Goal: Transaction & Acquisition: Purchase product/service

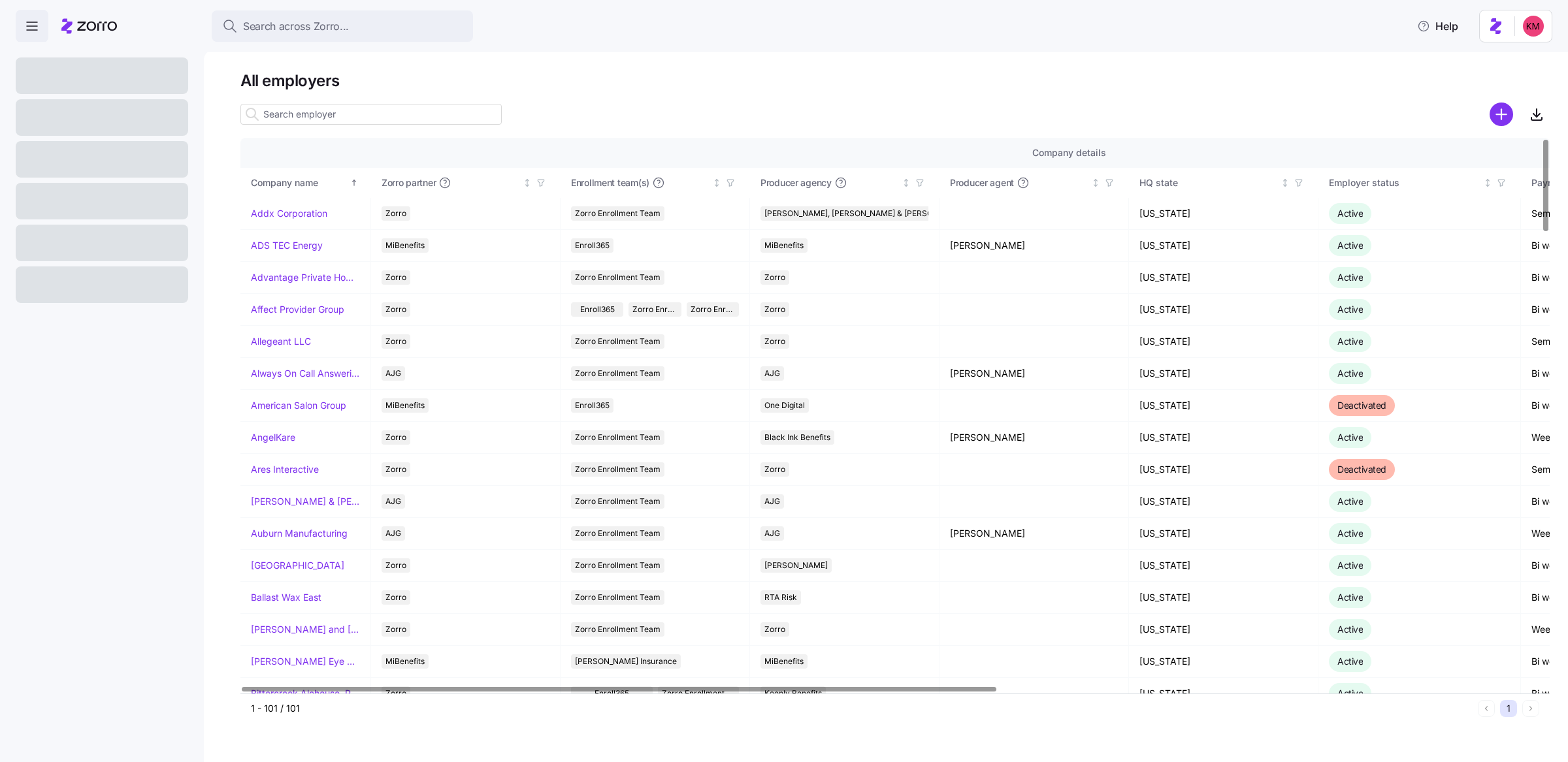
drag, startPoint x: 1199, startPoint y: 110, endPoint x: 1235, endPoint y: 107, distance: 36.1
click at [1202, 109] on div at bounding box center [894, 114] width 1309 height 26
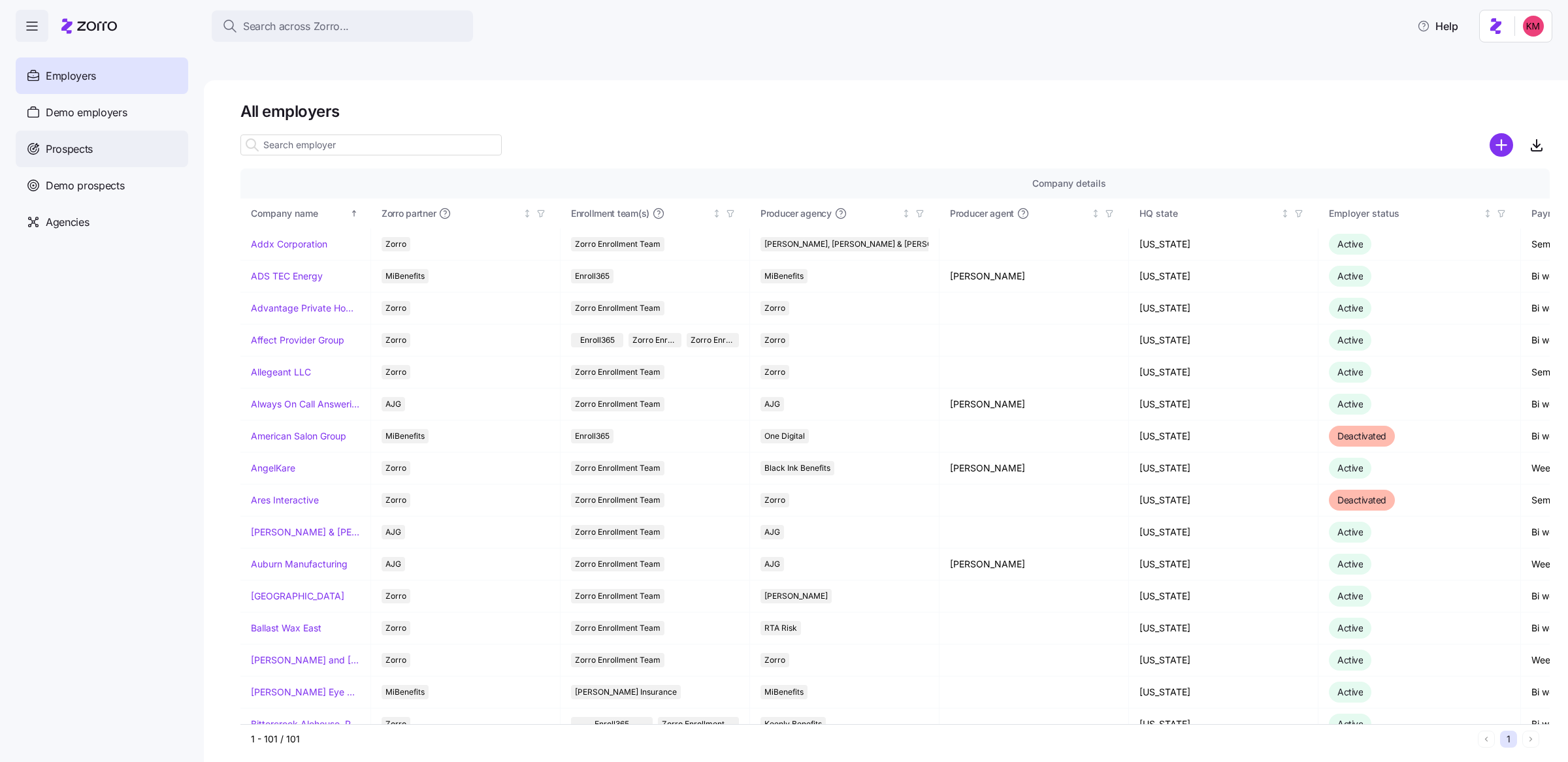
click at [160, 150] on div "Prospects" at bounding box center [102, 148] width 173 height 36
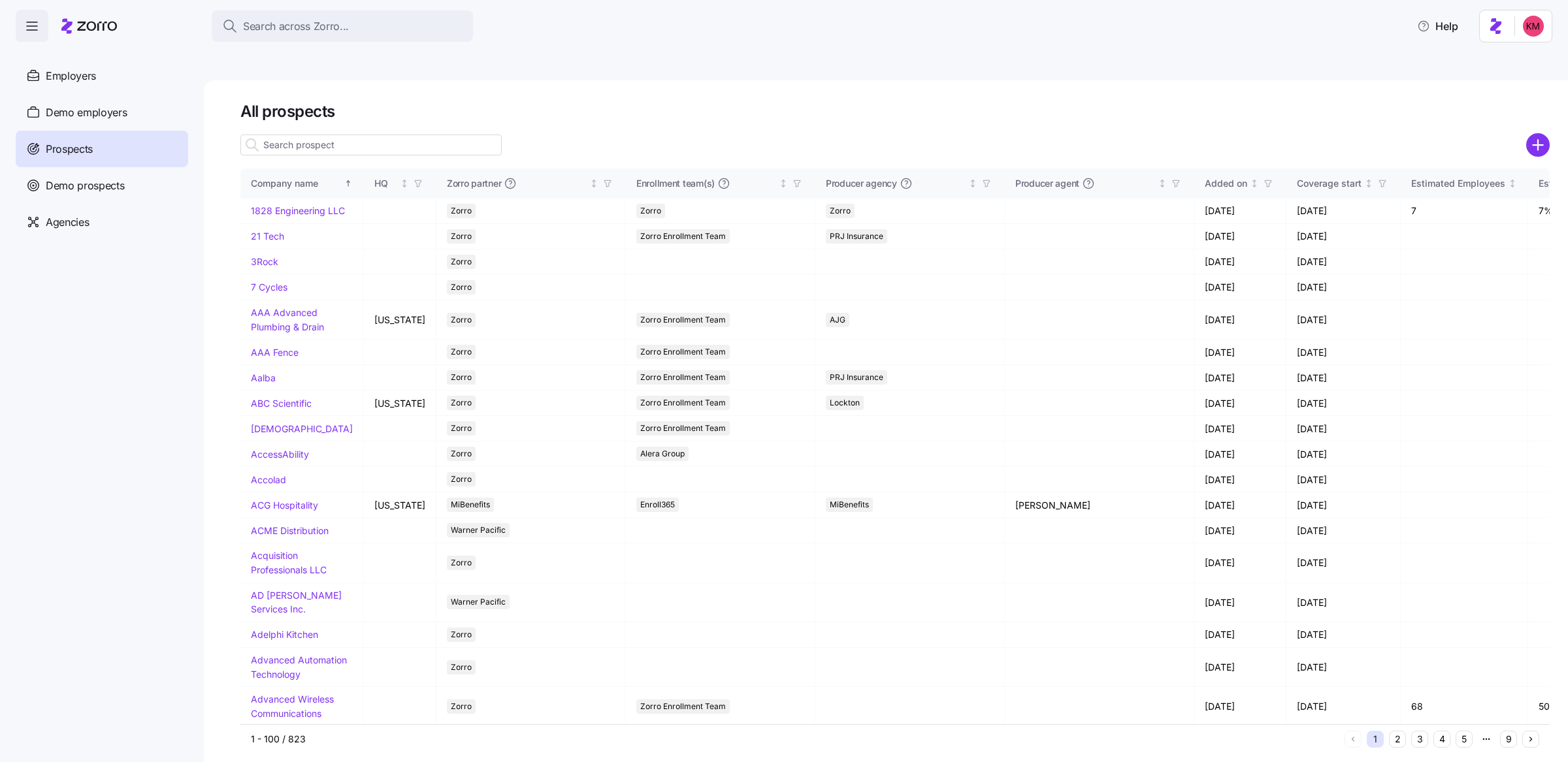
click at [1562, 118] on div "All prospects Company name HQ Zorro partner Enrollment team(s) Producer agency …" at bounding box center [886, 436] width 1364 height 712
click at [1550, 114] on div "All prospects Company name HQ Zorro partner Enrollment team(s) Producer agency …" at bounding box center [886, 436] width 1364 height 712
click at [1541, 133] on icon "add icon" at bounding box center [1538, 145] width 24 height 24
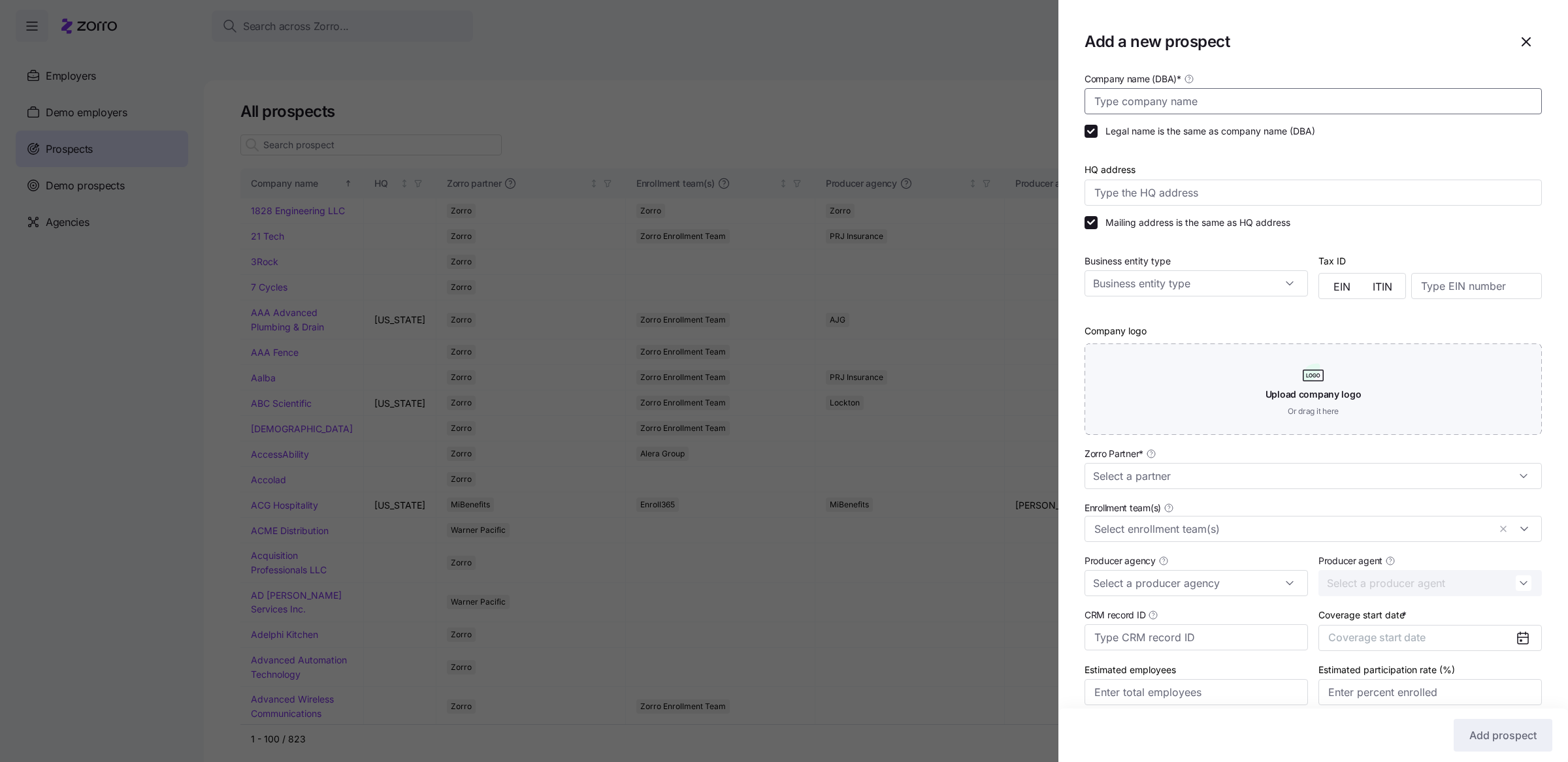
click at [1219, 99] on input "Company name (DBA) *" at bounding box center [1312, 101] width 457 height 26
click at [1213, 96] on input "Company name (DBA) *" at bounding box center [1312, 101] width 457 height 26
paste input "[US_STATE] Pediatric Eye Center"
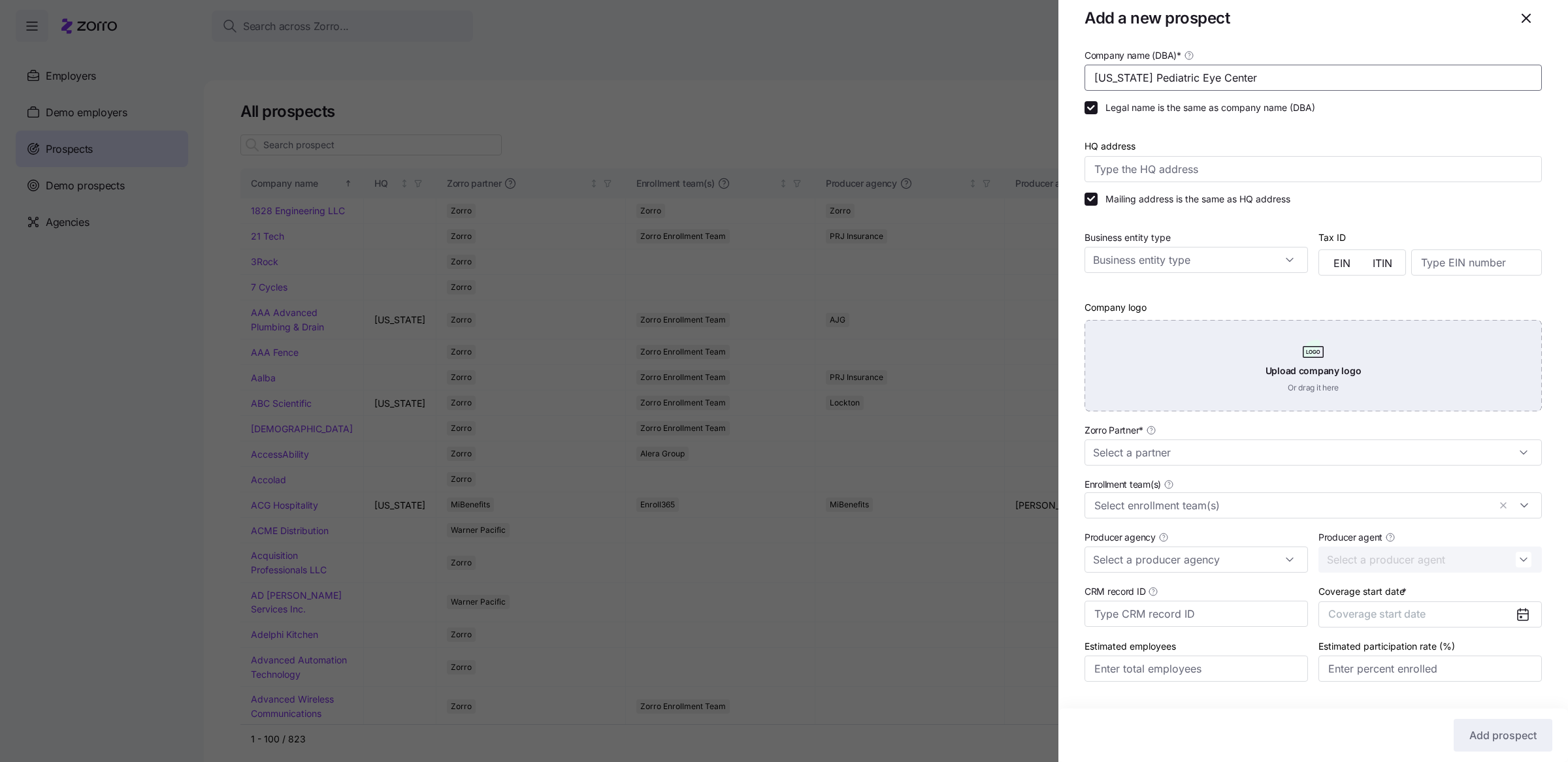
scroll to position [54, 0]
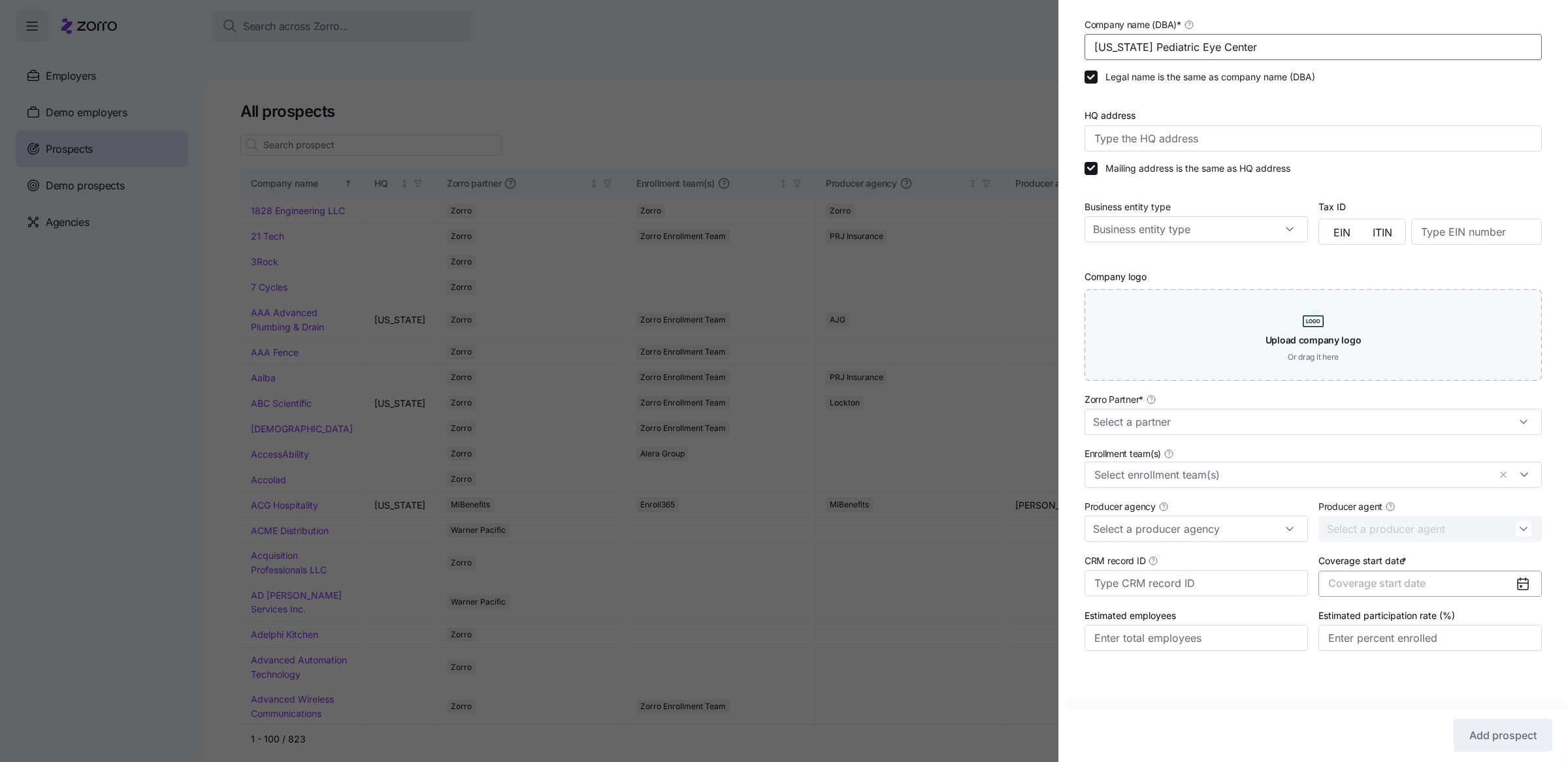
type input "[US_STATE] Pediatric Eye Center"
click at [1424, 571] on button "Coverage start date" at bounding box center [1430, 584] width 223 height 26
click at [1514, 430] on button "button" at bounding box center [1506, 425] width 27 height 27
click at [1371, 459] on button "Jan" at bounding box center [1356, 458] width 65 height 27
click at [1179, 431] on input "Zorro Partner *" at bounding box center [1312, 421] width 457 height 26
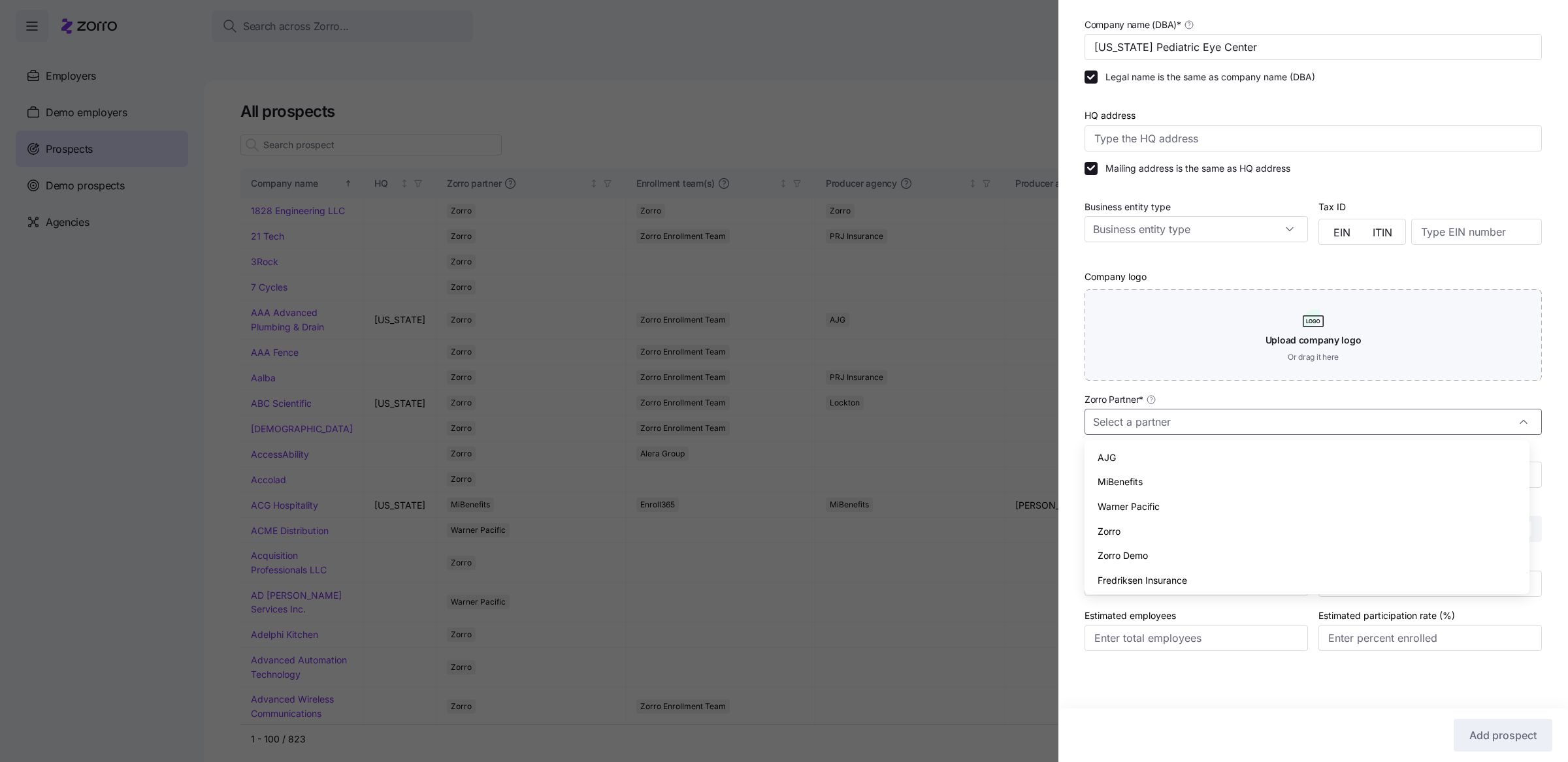
click at [1153, 528] on div "Zorro" at bounding box center [1307, 531] width 434 height 25
type input "Zorro"
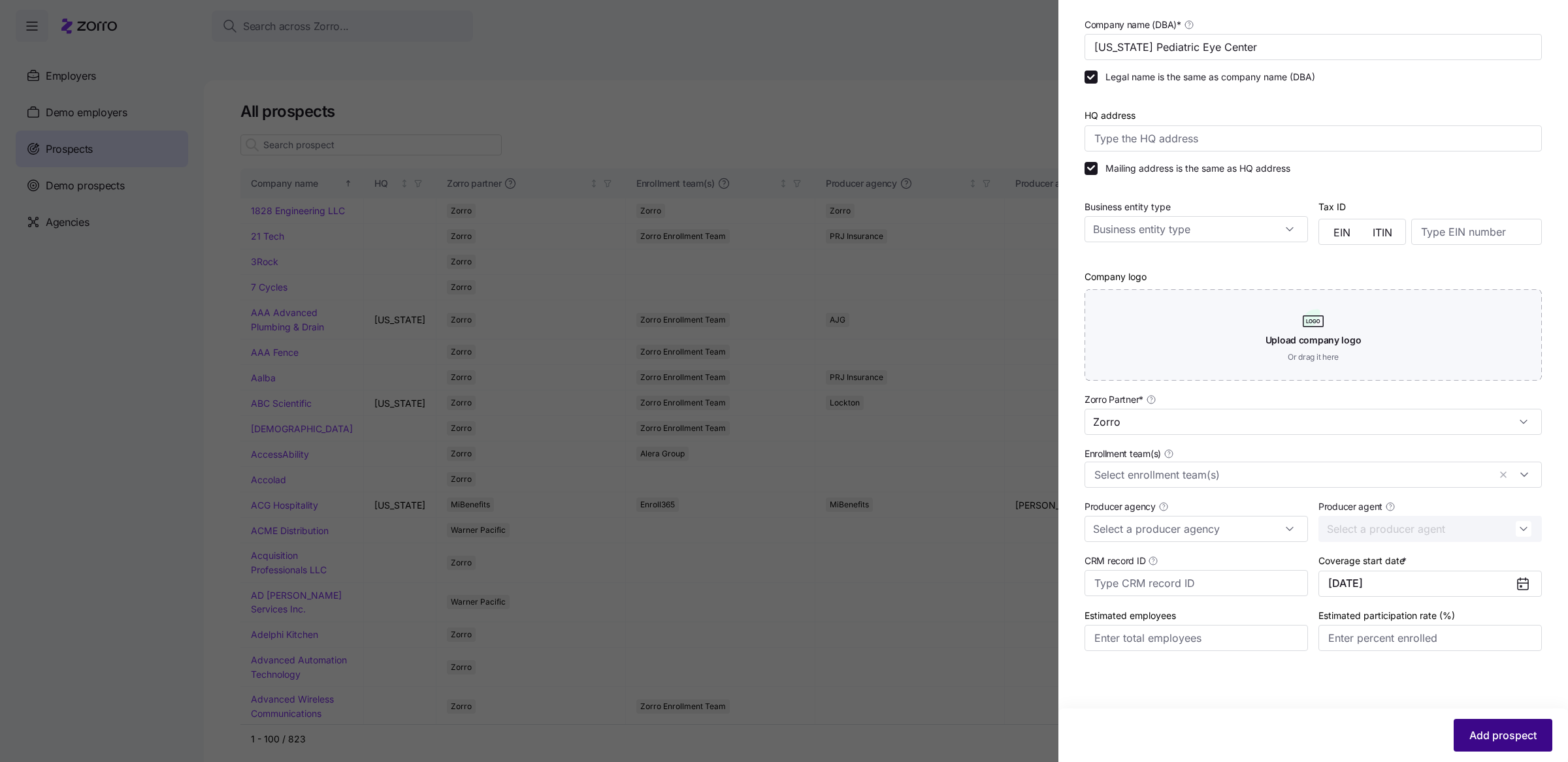
click at [1470, 736] on span "Add prospect" at bounding box center [1503, 735] width 68 height 16
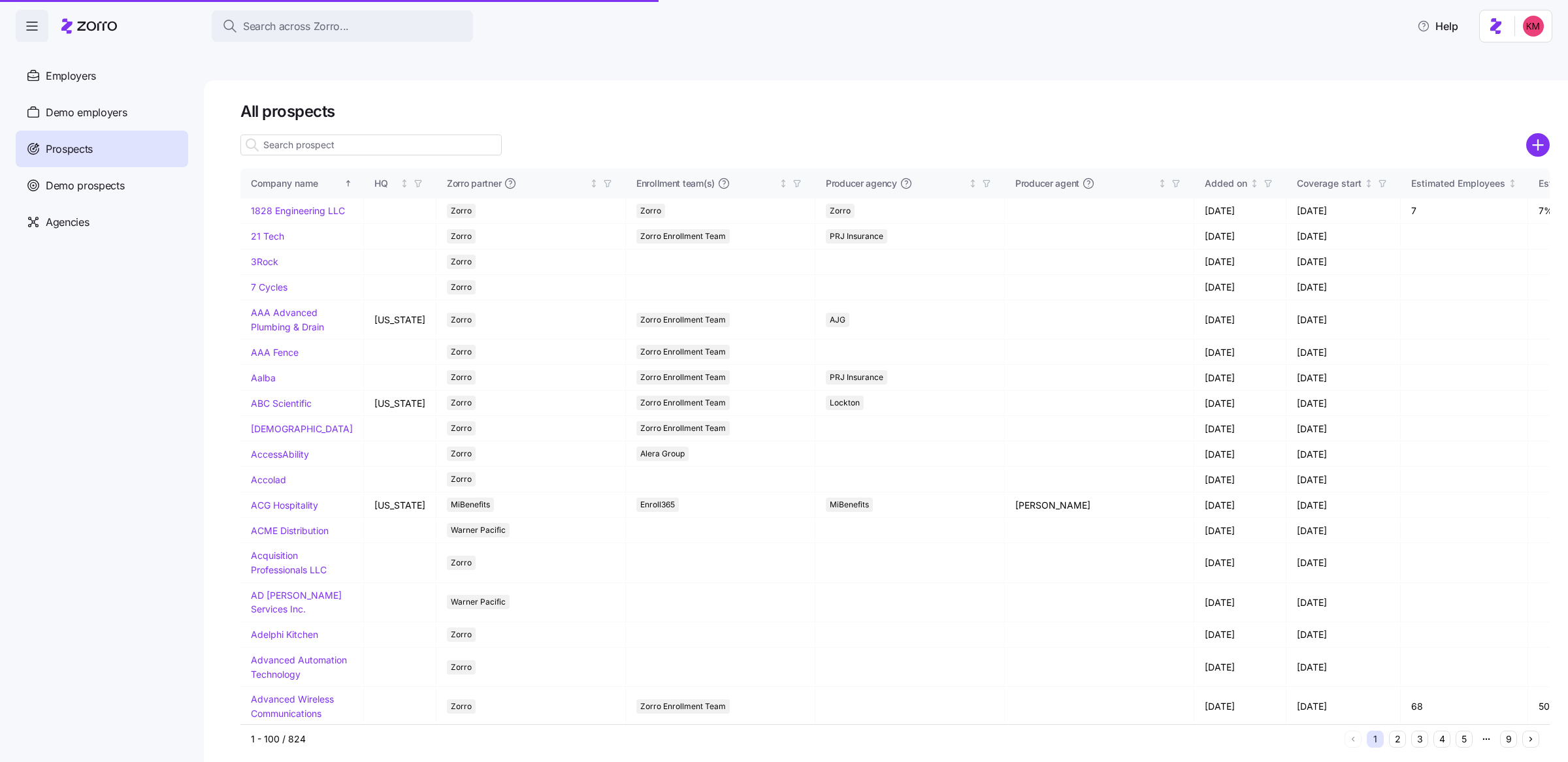
click at [426, 134] on input at bounding box center [371, 145] width 261 height 21
click at [422, 134] on input at bounding box center [371, 145] width 261 height 21
click at [421, 134] on input at bounding box center [371, 145] width 261 height 21
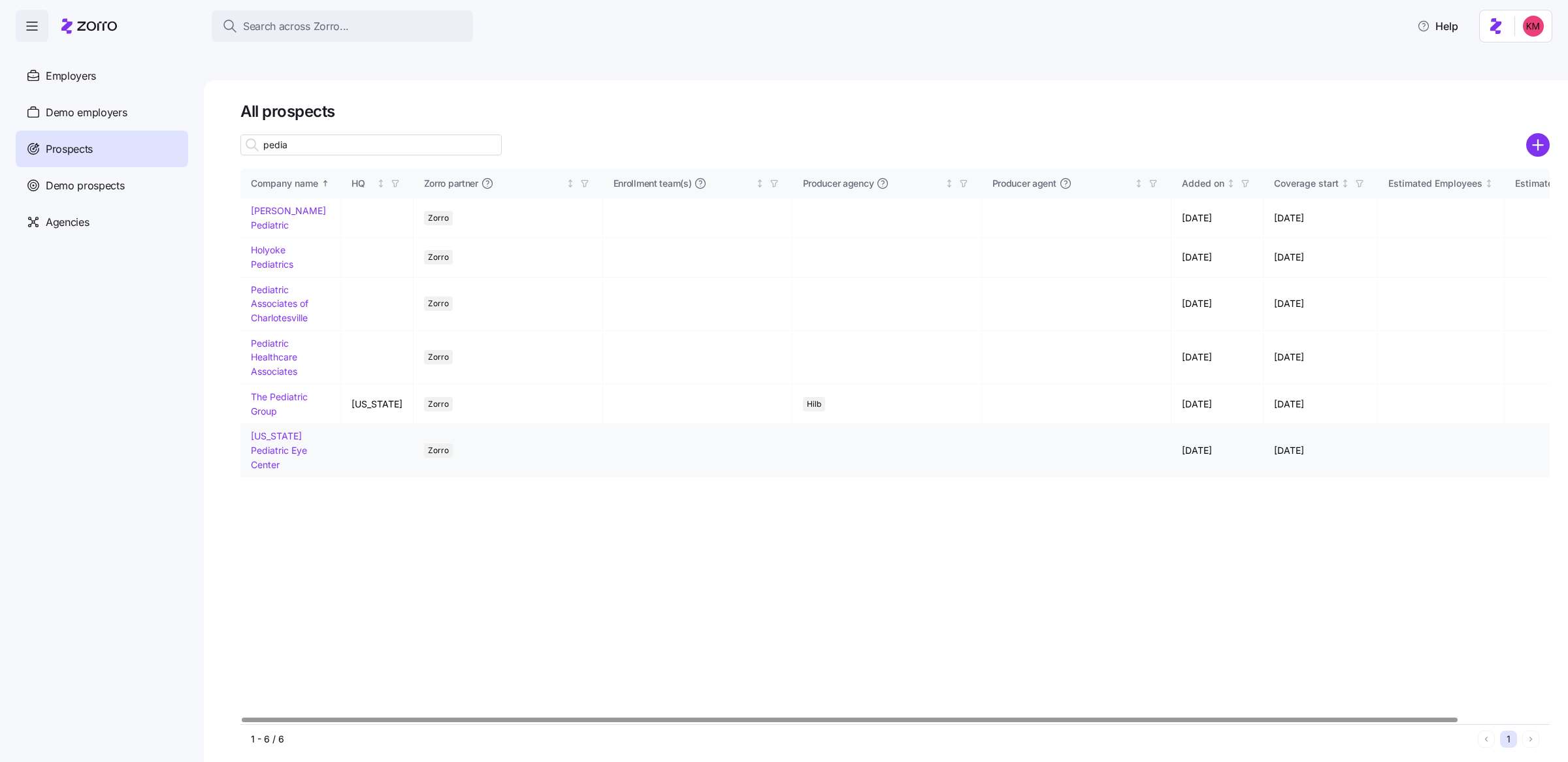
type input "pedia"
click at [282, 430] on link "Virginia Pediatric Eye Center" at bounding box center [278, 450] width 56 height 39
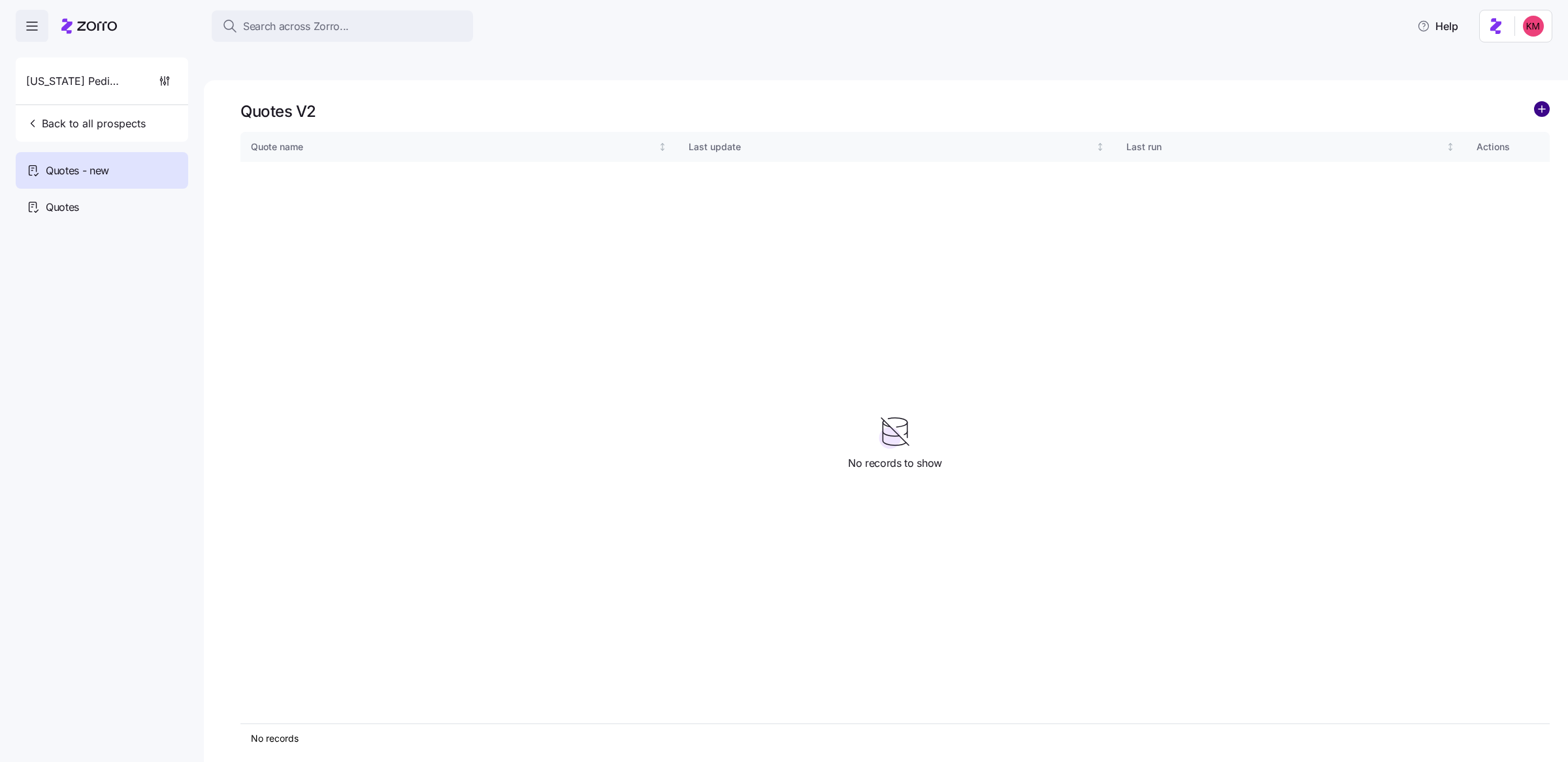
click at [1539, 101] on circle "add icon" at bounding box center [1541, 108] width 14 height 14
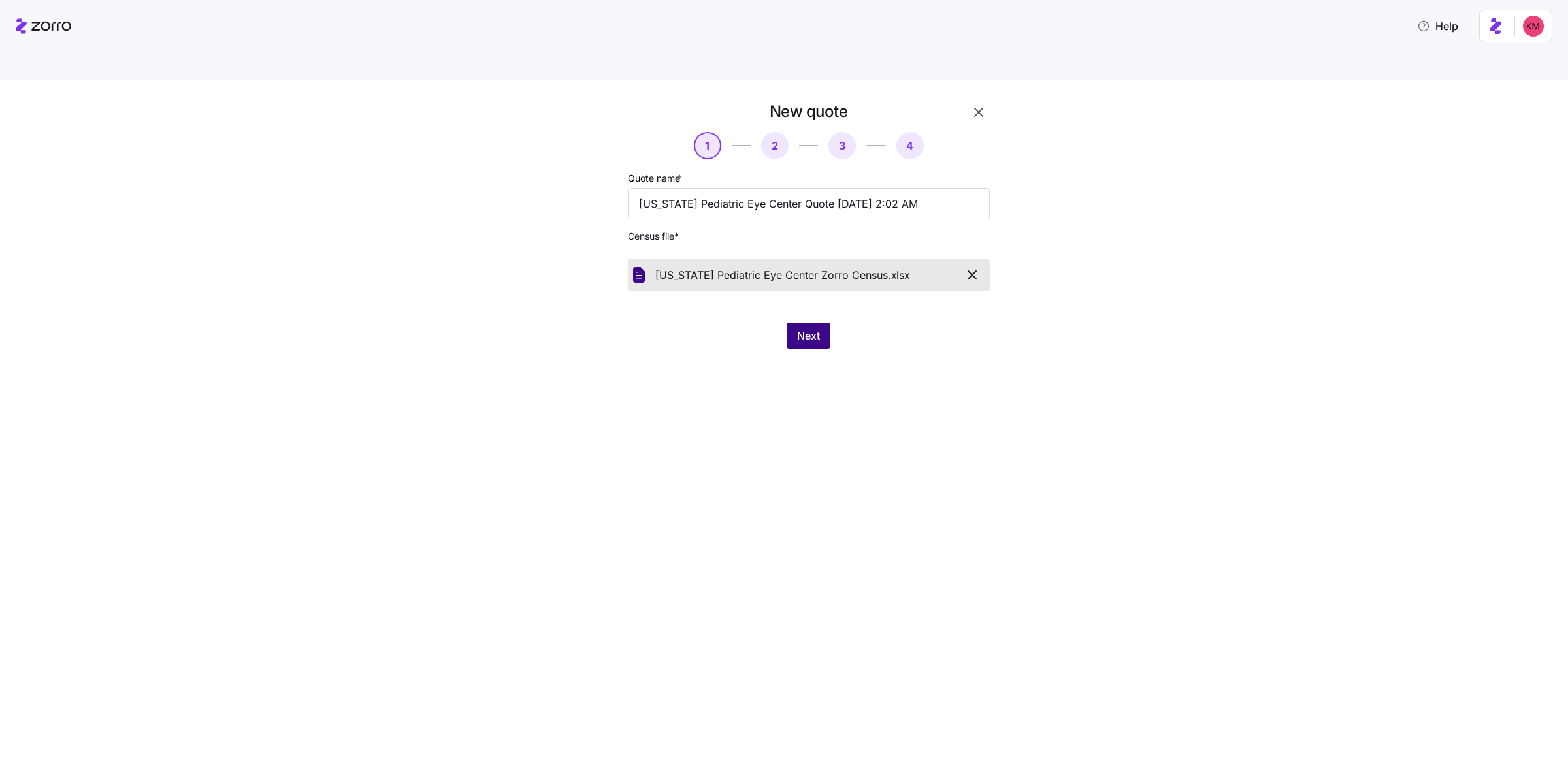
click at [810, 328] on span "Next" at bounding box center [808, 336] width 23 height 16
click at [977, 264] on button "button" at bounding box center [972, 275] width 25 height 22
click at [823, 322] on button "Next" at bounding box center [808, 335] width 44 height 26
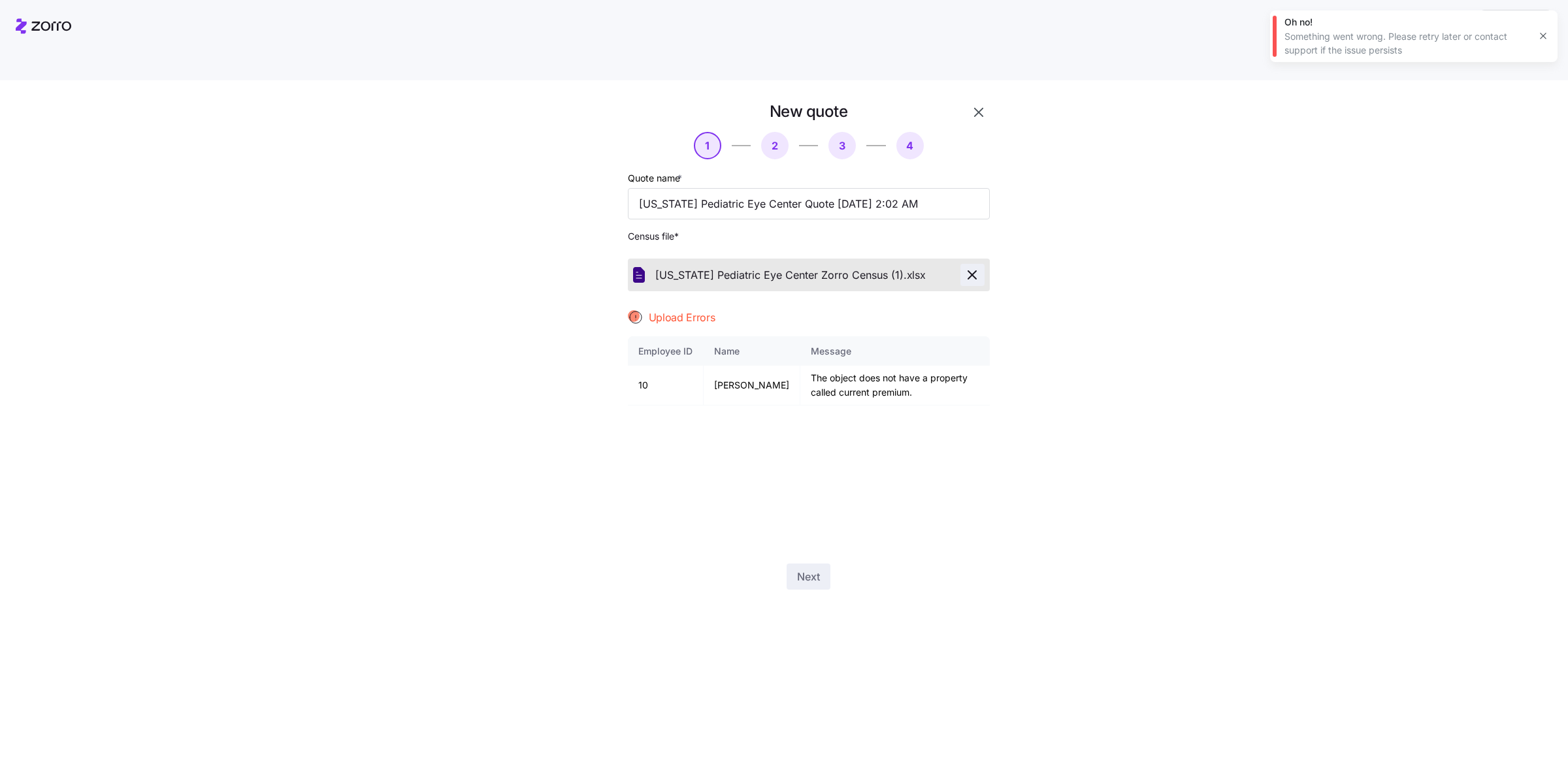
click at [983, 264] on button "button" at bounding box center [972, 275] width 25 height 22
click at [809, 328] on span "Next" at bounding box center [808, 336] width 23 height 16
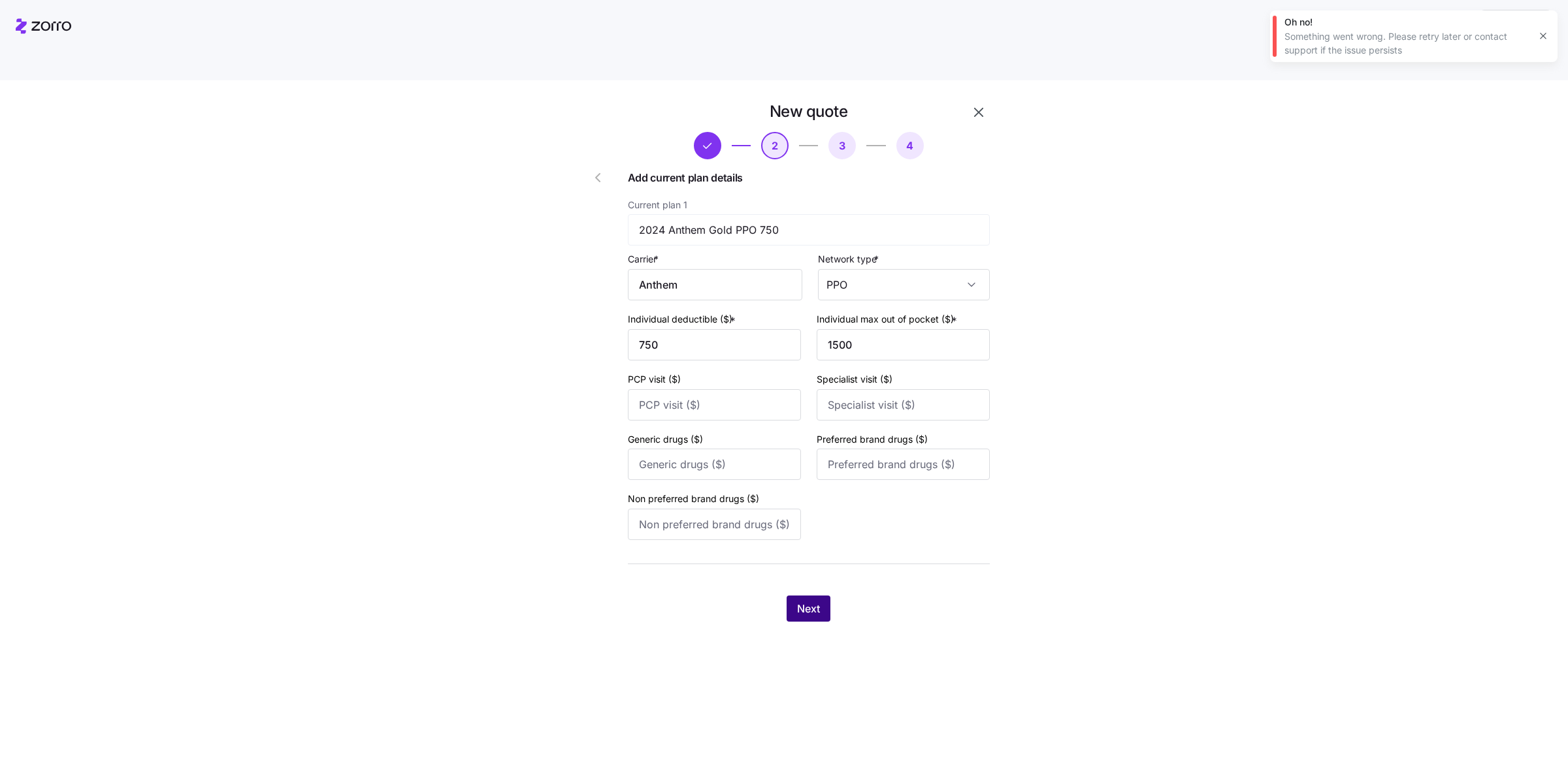
click at [801, 600] on span "Next" at bounding box center [808, 608] width 23 height 16
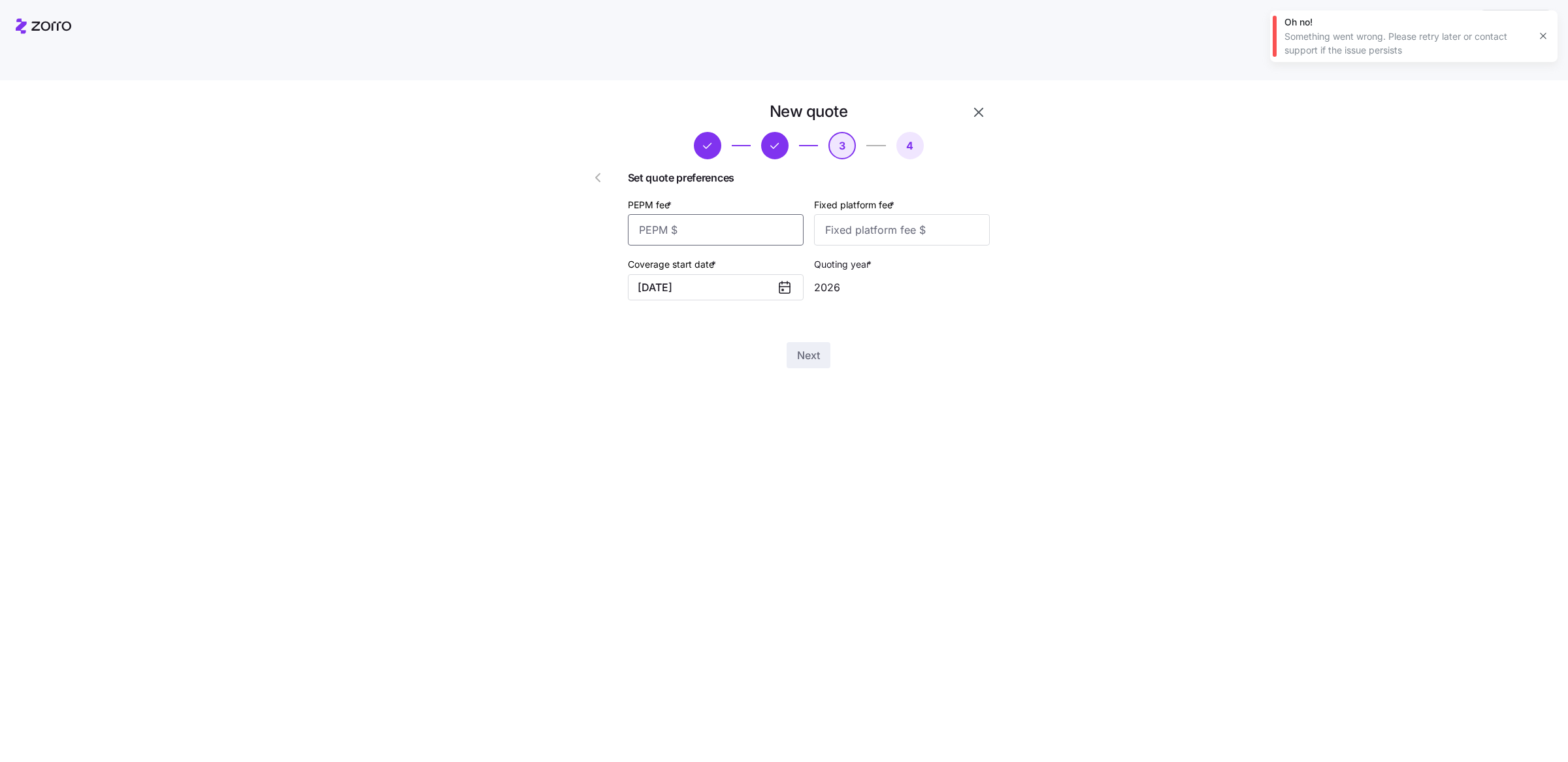
click at [770, 214] on input "PEPM fee *" at bounding box center [716, 229] width 176 height 31
type input "20"
type input "1000"
click at [772, 342] on div "Next" at bounding box center [809, 354] width 362 height 26
click at [795, 342] on button "Next" at bounding box center [808, 354] width 44 height 26
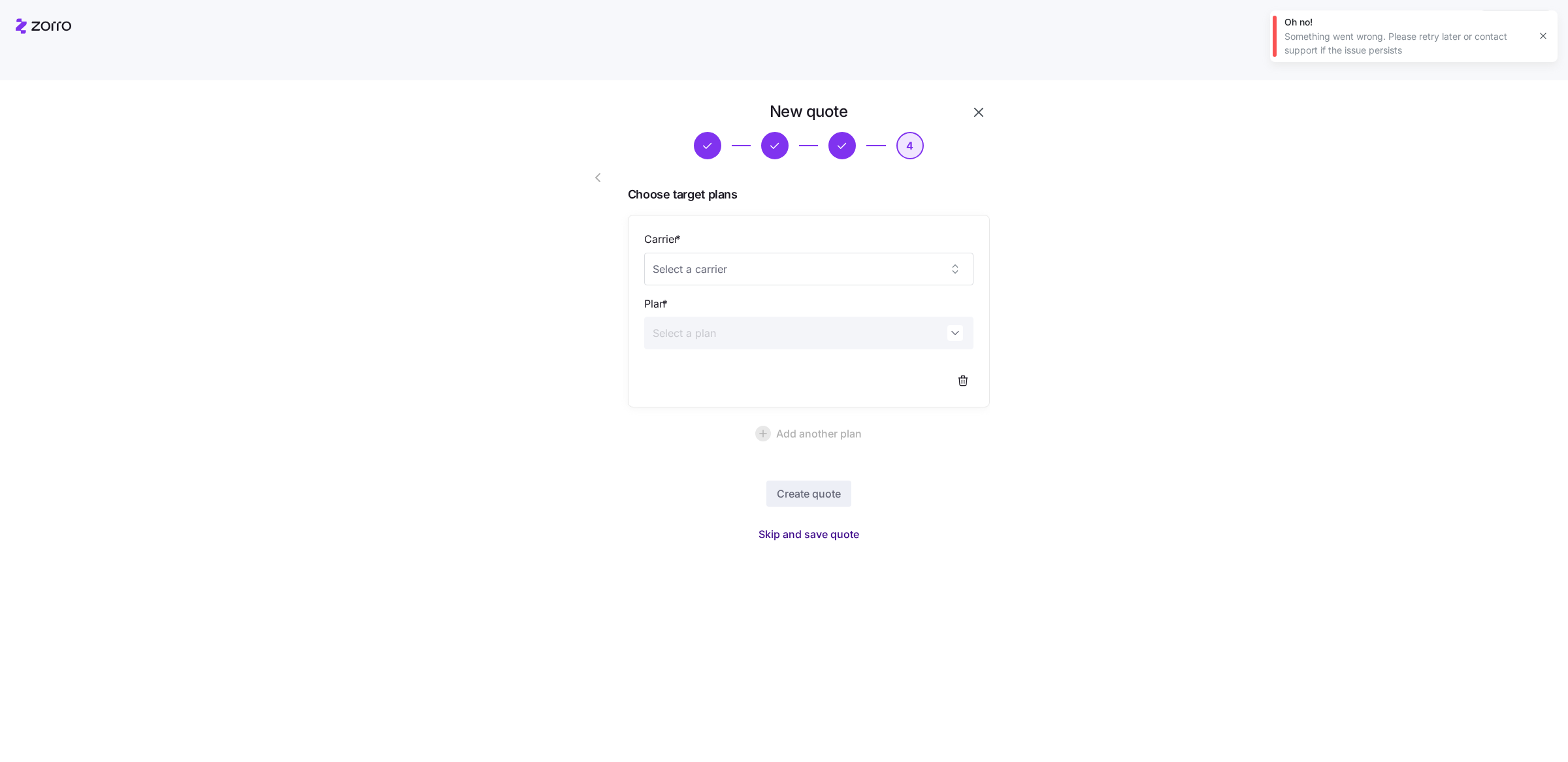
click at [817, 526] on span "Skip and save quote" at bounding box center [808, 534] width 101 height 16
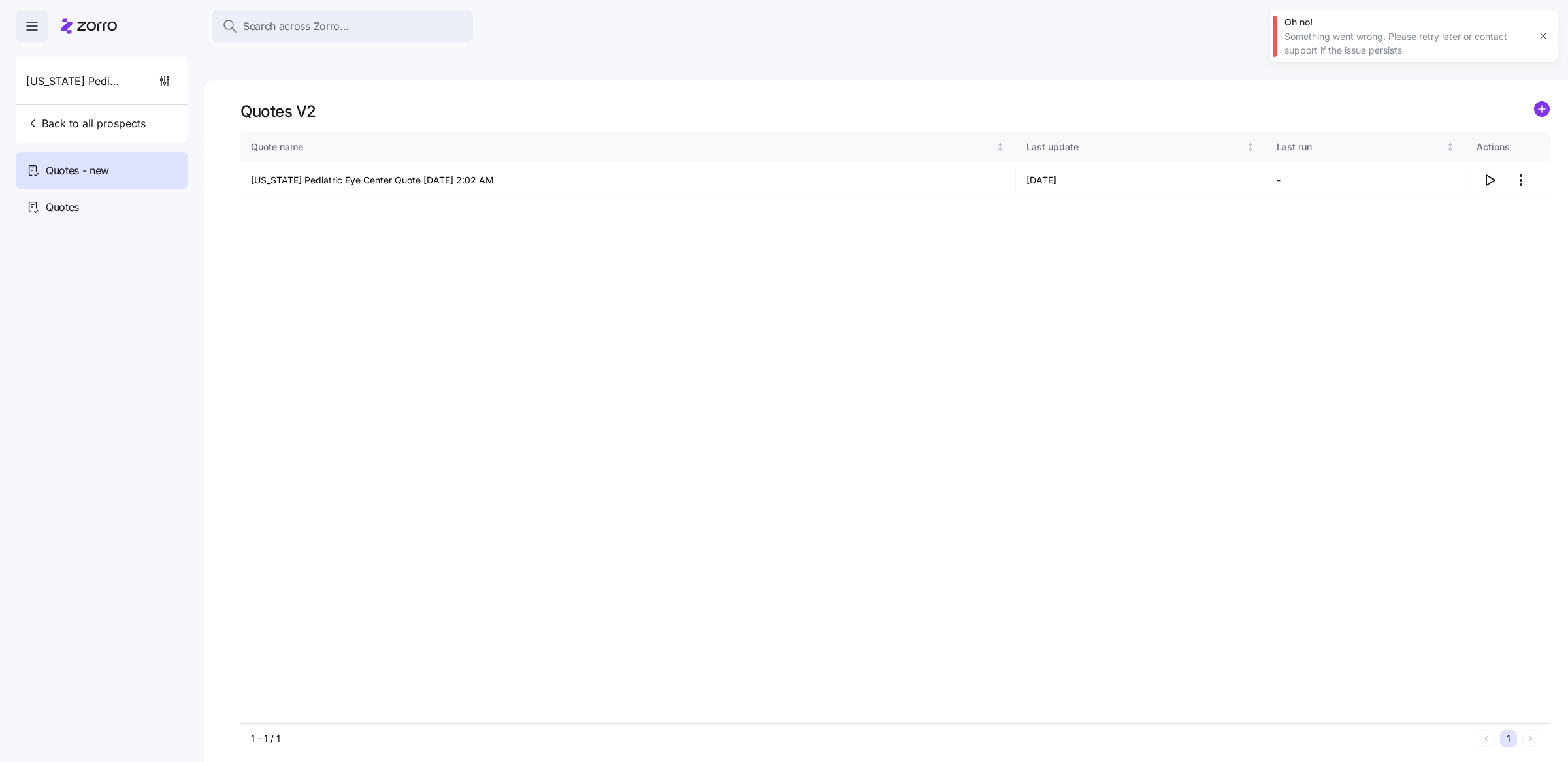
click at [1283, 331] on div "Quote name Last update Last run Actions Virginia Pediatric Eye Center Quote 10/…" at bounding box center [894, 427] width 1309 height 591
click at [1483, 173] on icon "button" at bounding box center [1489, 180] width 16 height 16
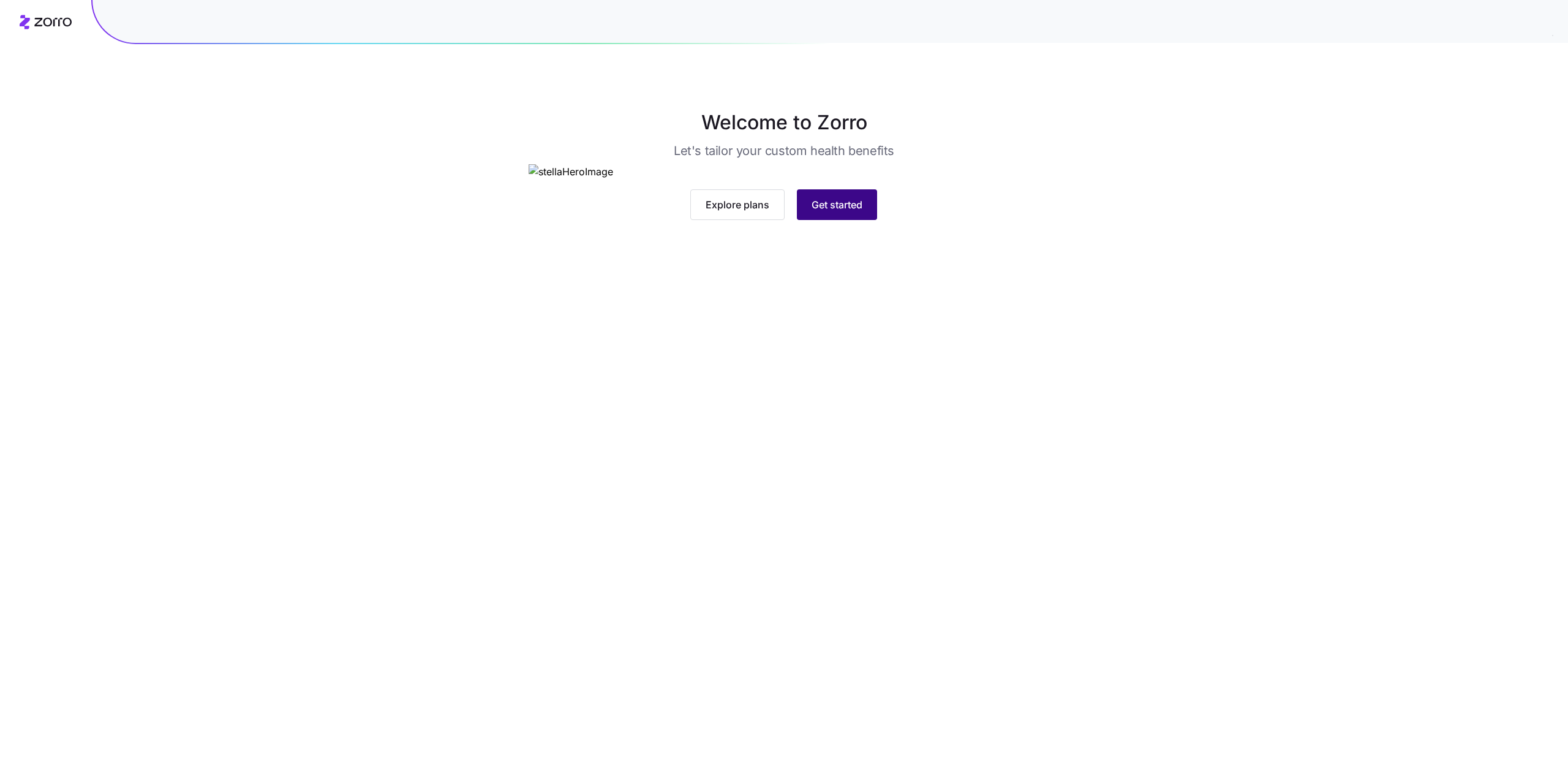
drag, startPoint x: 882, startPoint y: 423, endPoint x: 871, endPoint y: 430, distance: 13.0
click at [882, 220] on div "Explore plans Get started" at bounding box center [783, 205] width 510 height 31
click at [870, 220] on button "Get started" at bounding box center [836, 205] width 80 height 31
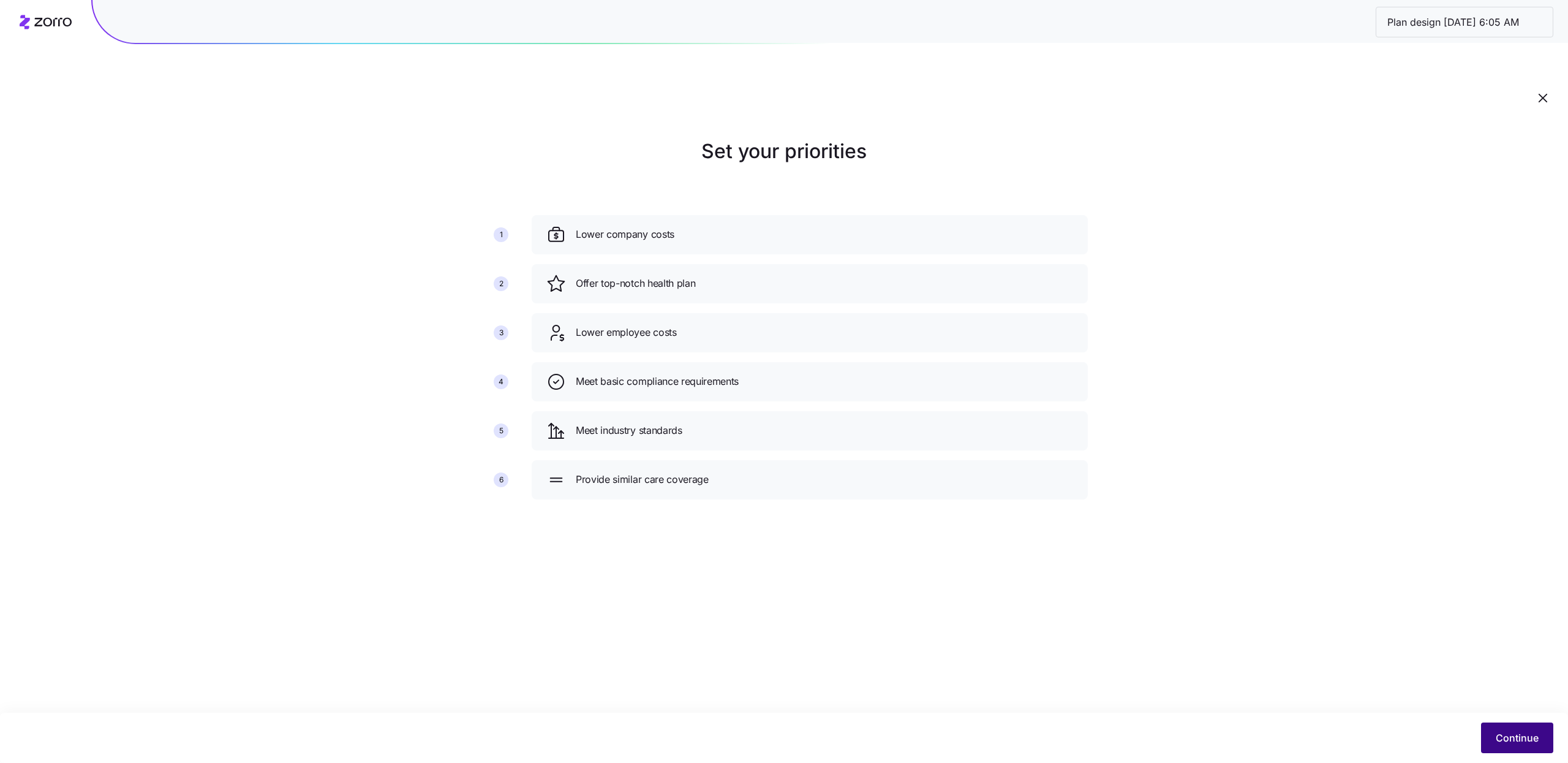
click at [1488, 749] on button "Continue" at bounding box center [1516, 738] width 72 height 31
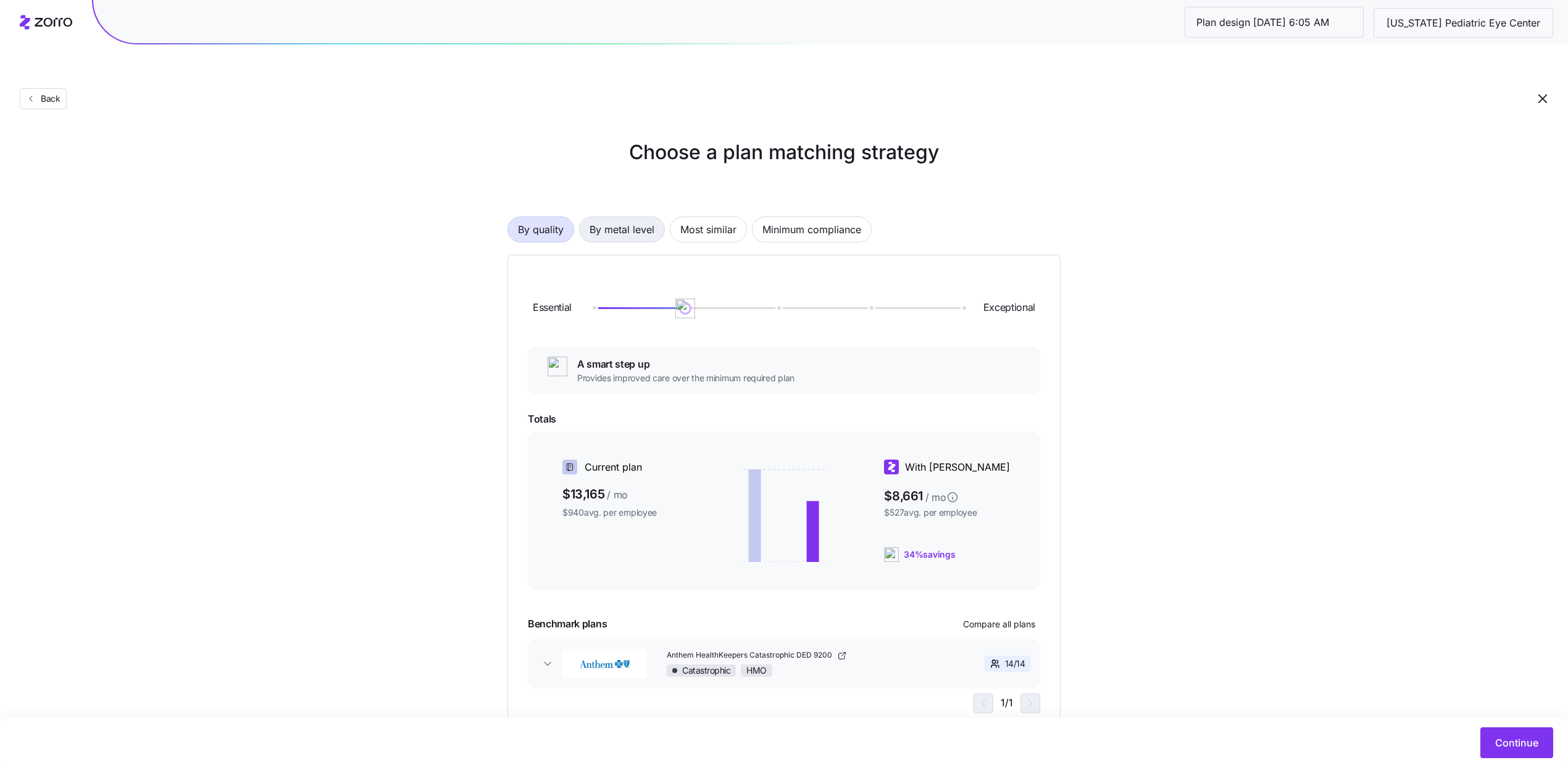
click at [643, 217] on span "By metal level" at bounding box center [621, 229] width 65 height 25
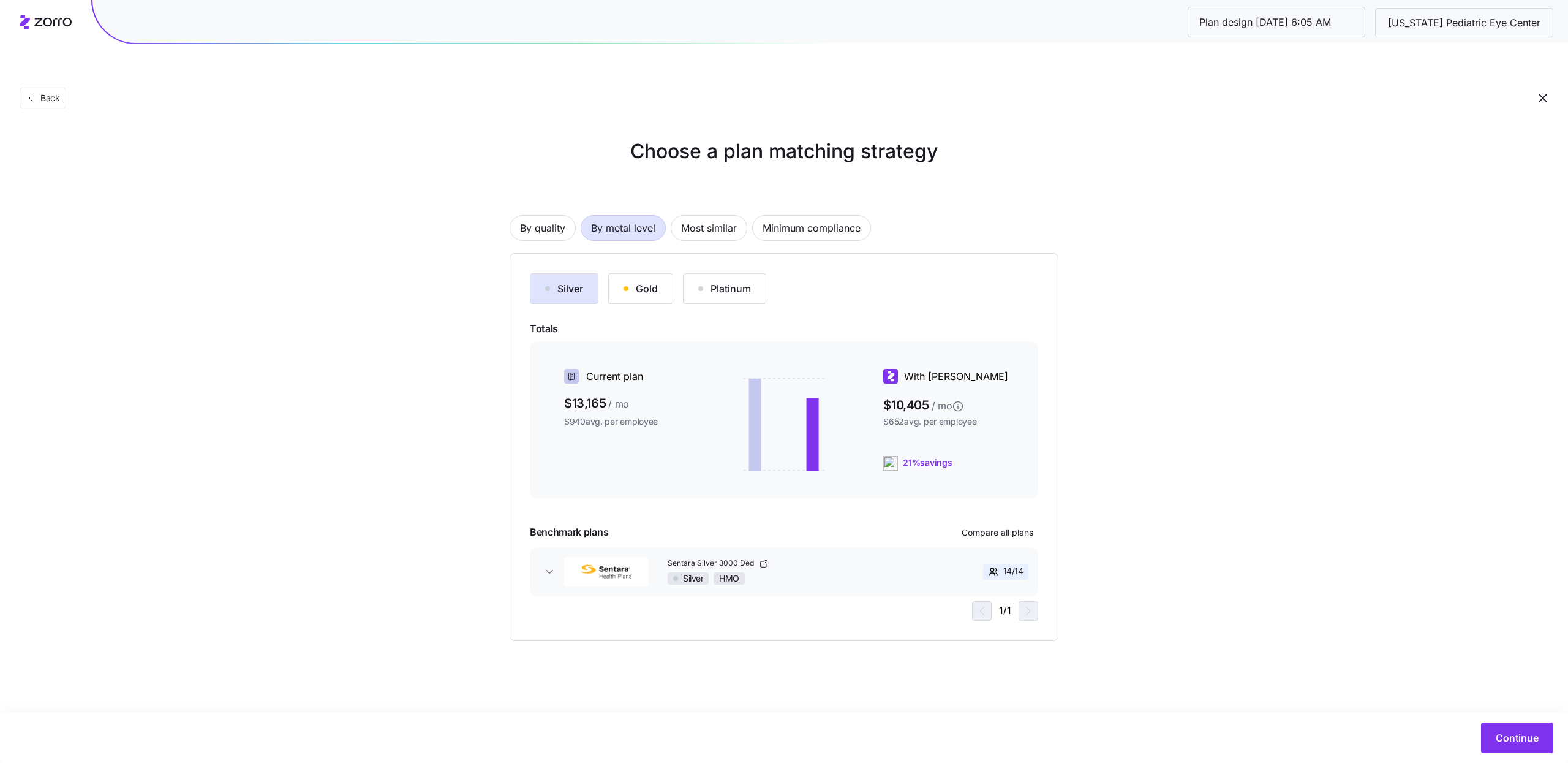
click at [656, 273] on button "Gold" at bounding box center [641, 288] width 65 height 31
click at [703, 286] on div "button" at bounding box center [701, 288] width 5 height 5
click at [74, 29] on div "Plan design [DATE] 6:05 AM [US_STATE][GEOGRAPHIC_DATA]" at bounding box center [784, 22] width 1568 height 44
click at [32, 25] on icon at bounding box center [46, 22] width 52 height 15
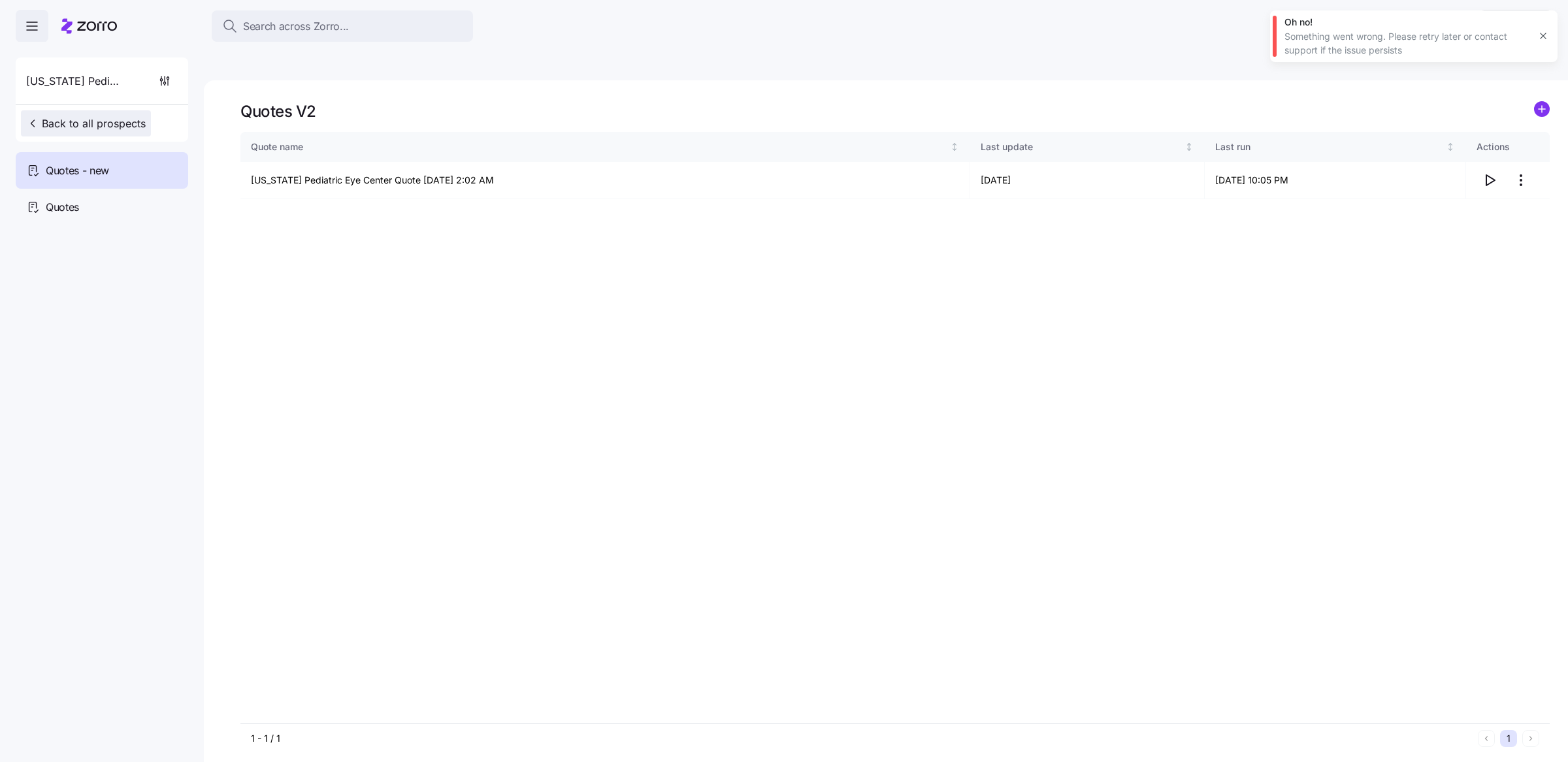
click at [140, 124] on span "Back to all prospects" at bounding box center [85, 123] width 119 height 16
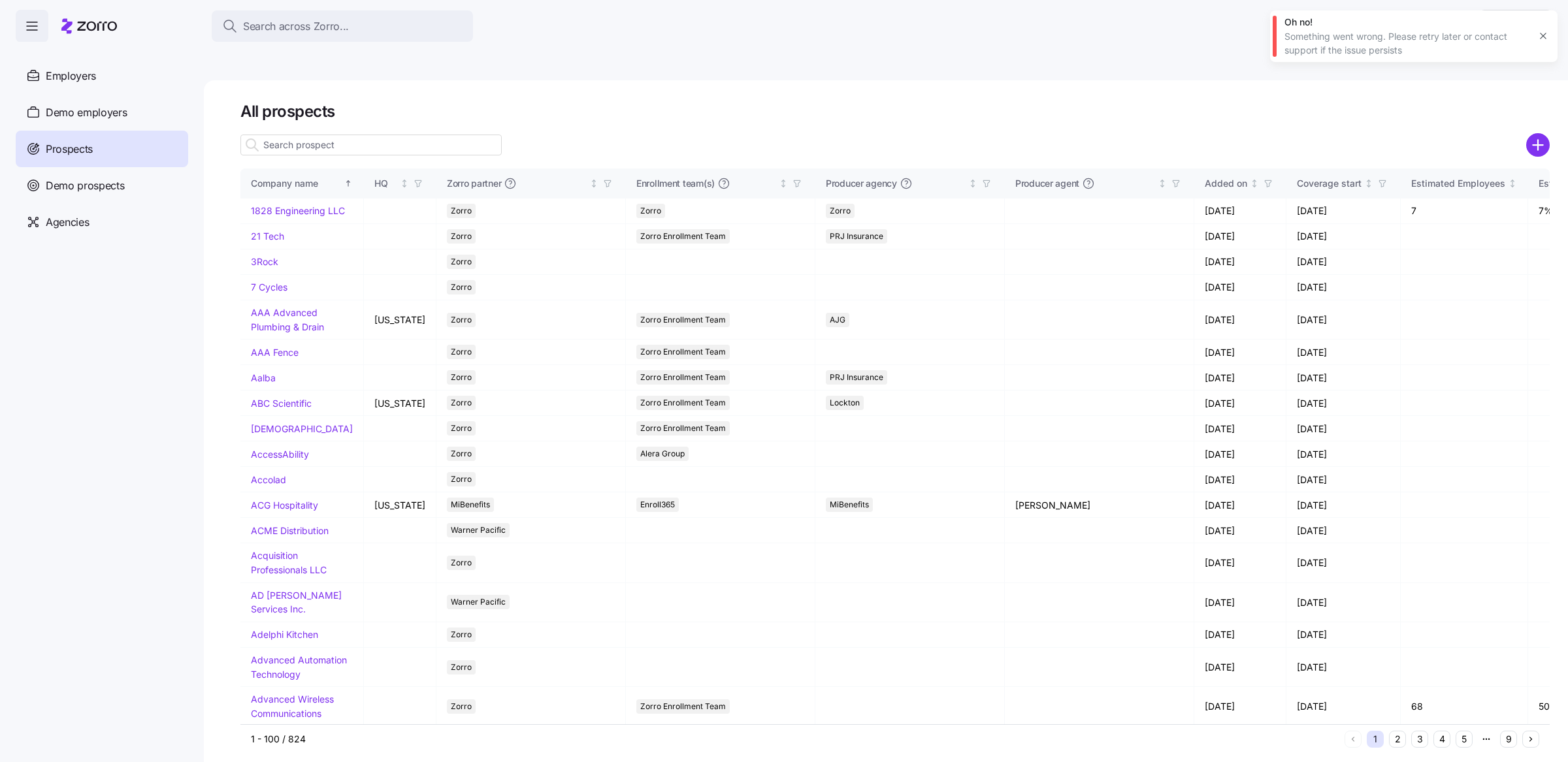
click at [351, 134] on input at bounding box center [371, 145] width 261 height 21
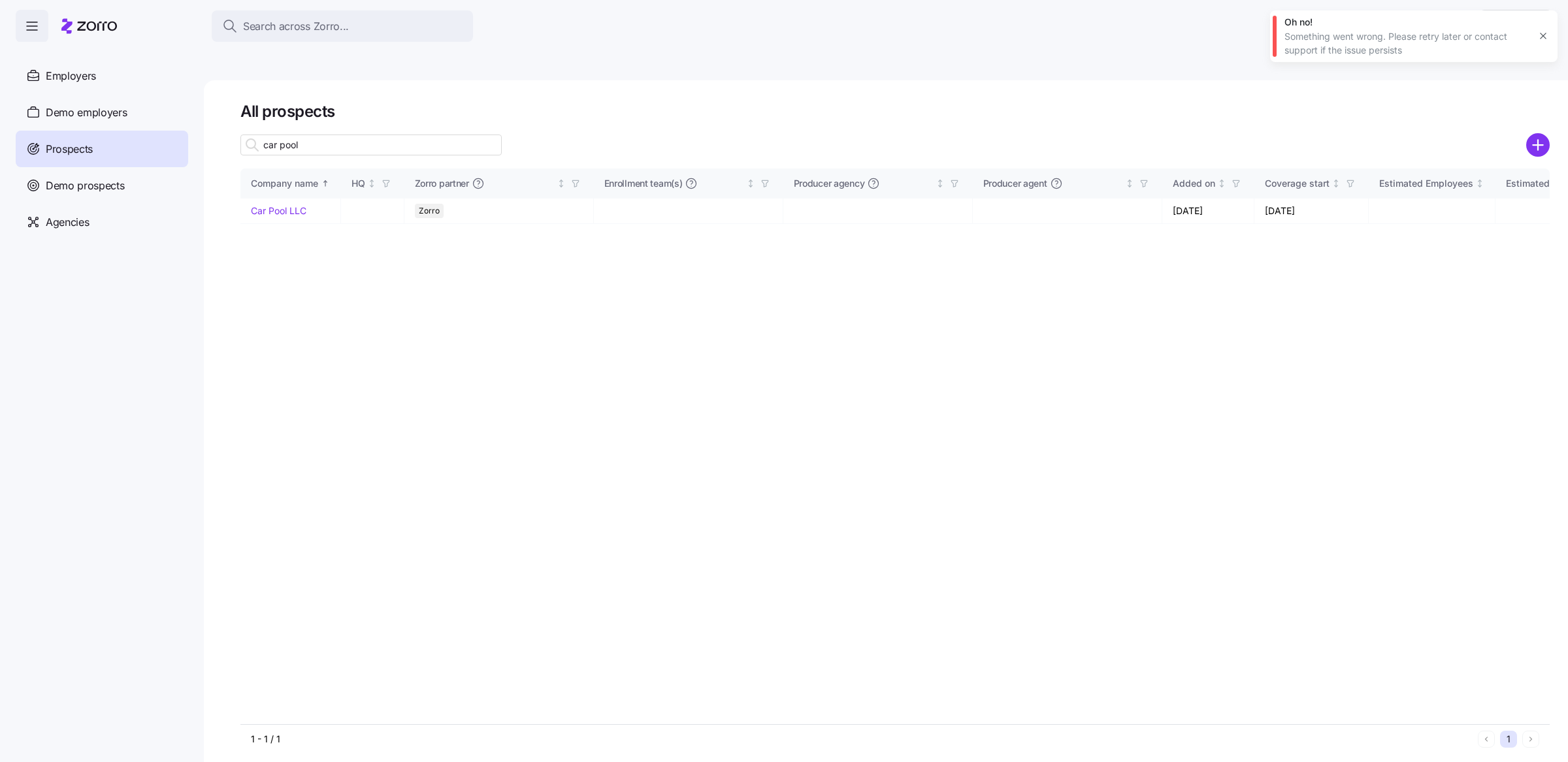
type input "car pool"
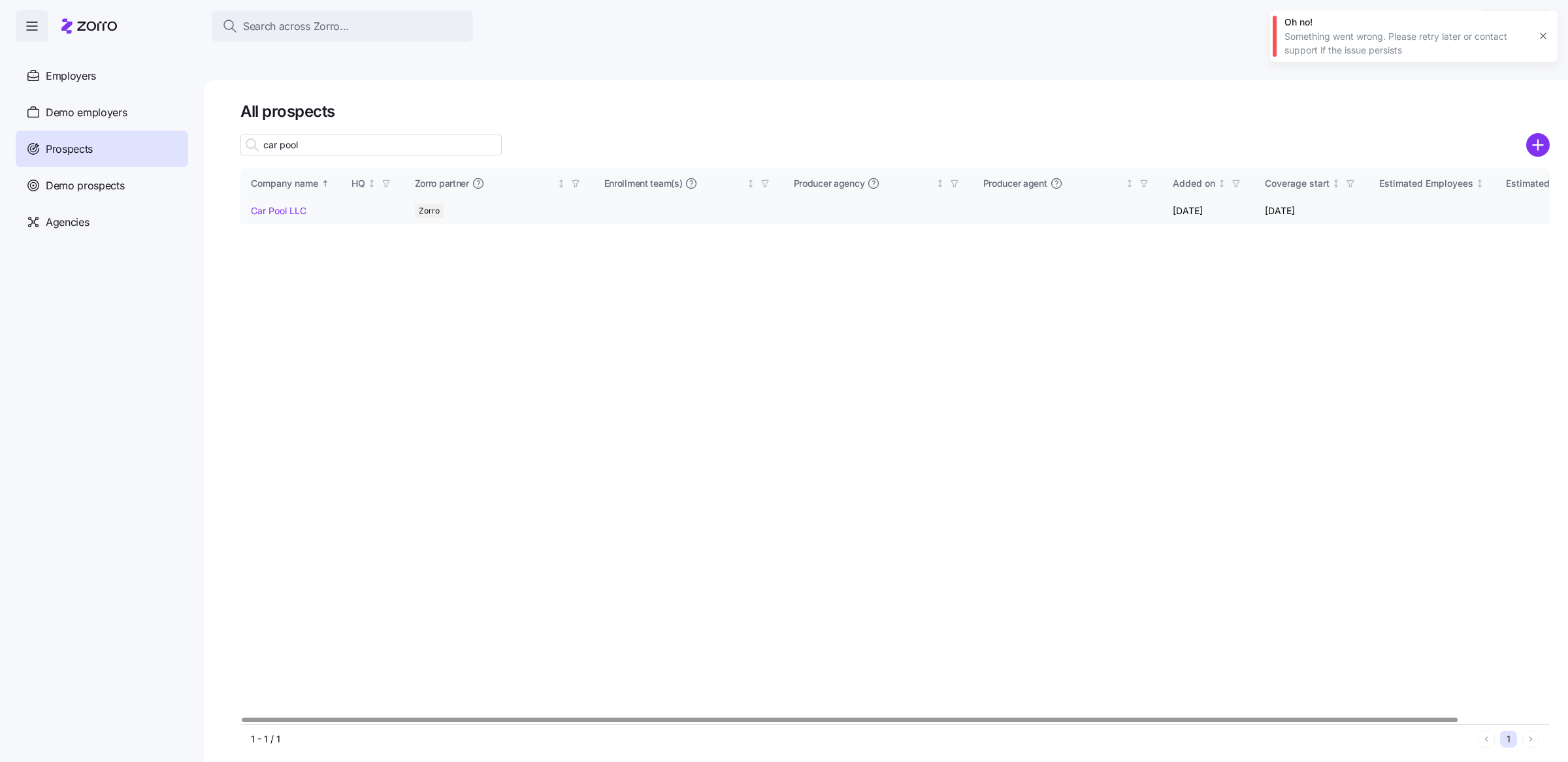
click at [293, 205] on link "Car Pool LLC" at bounding box center [278, 210] width 56 height 11
click at [300, 199] on td "Car Pool LLC" at bounding box center [290, 211] width 101 height 25
click at [298, 205] on link "Car Pool LLC" at bounding box center [278, 210] width 56 height 11
click at [1026, 305] on div "Company name HQ Zorro partner Enrollment team(s) Producer agency Producer agent…" at bounding box center [894, 446] width 1309 height 556
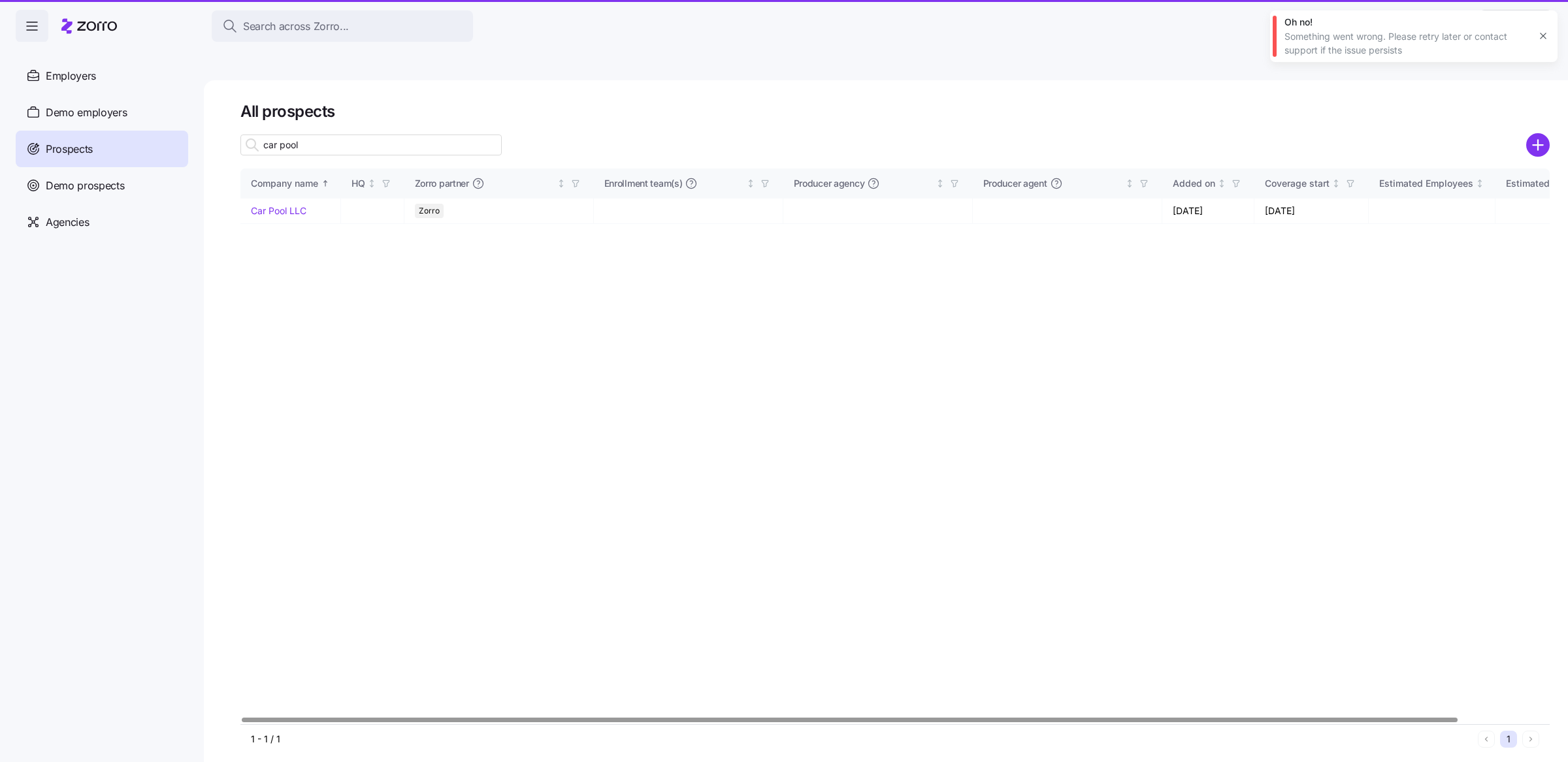
click at [705, 80] on div "All prospects car pool Company name HQ Zorro partner Enrollment team(s) Produce…" at bounding box center [886, 436] width 1364 height 712
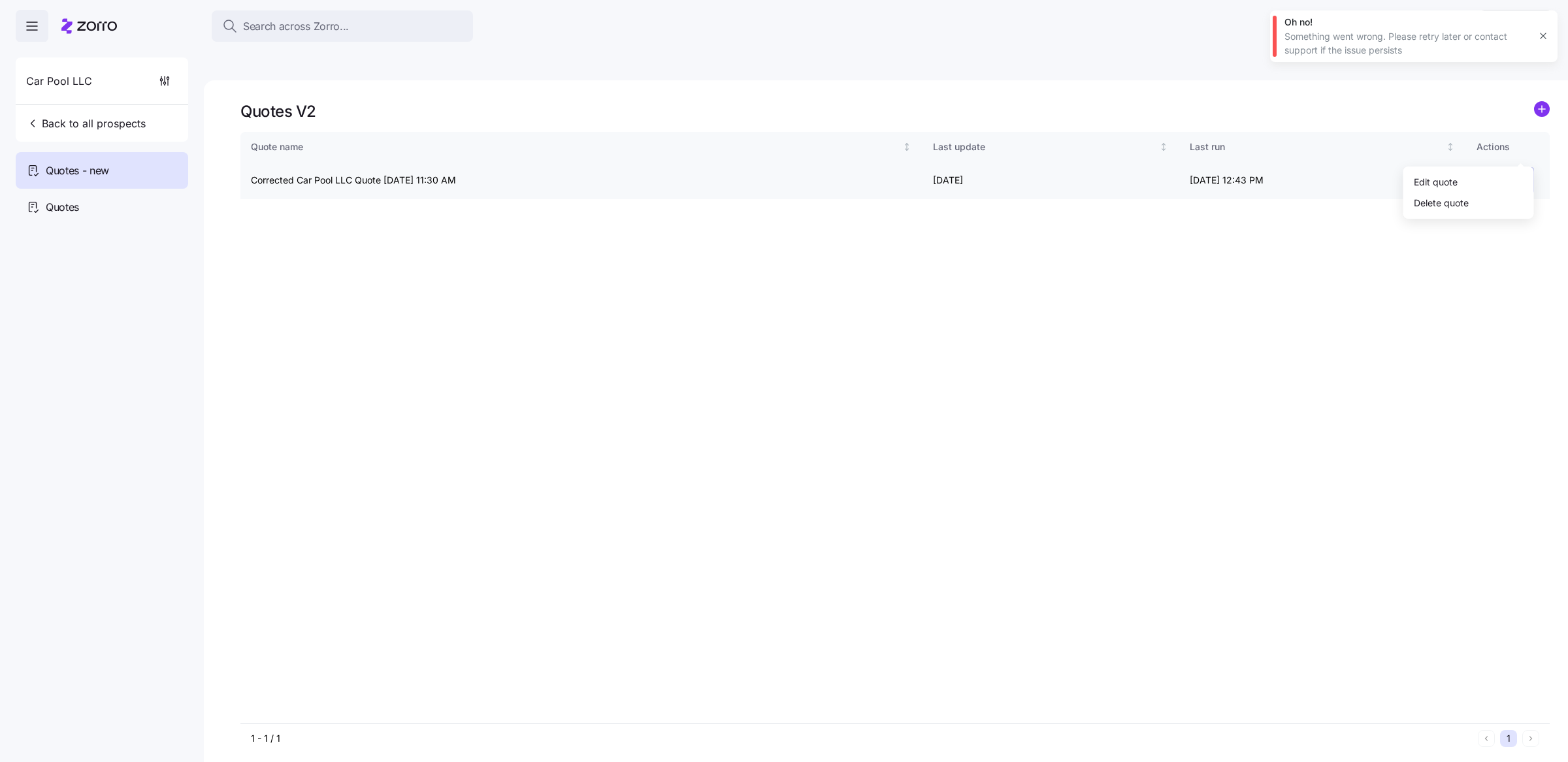
click at [1524, 151] on html "Search across Zorro... Help Car Pool LLC Back to all prospects Quotes - new Quo…" at bounding box center [784, 442] width 1568 height 885
click at [1428, 178] on div "Edit quote" at bounding box center [1435, 181] width 44 height 14
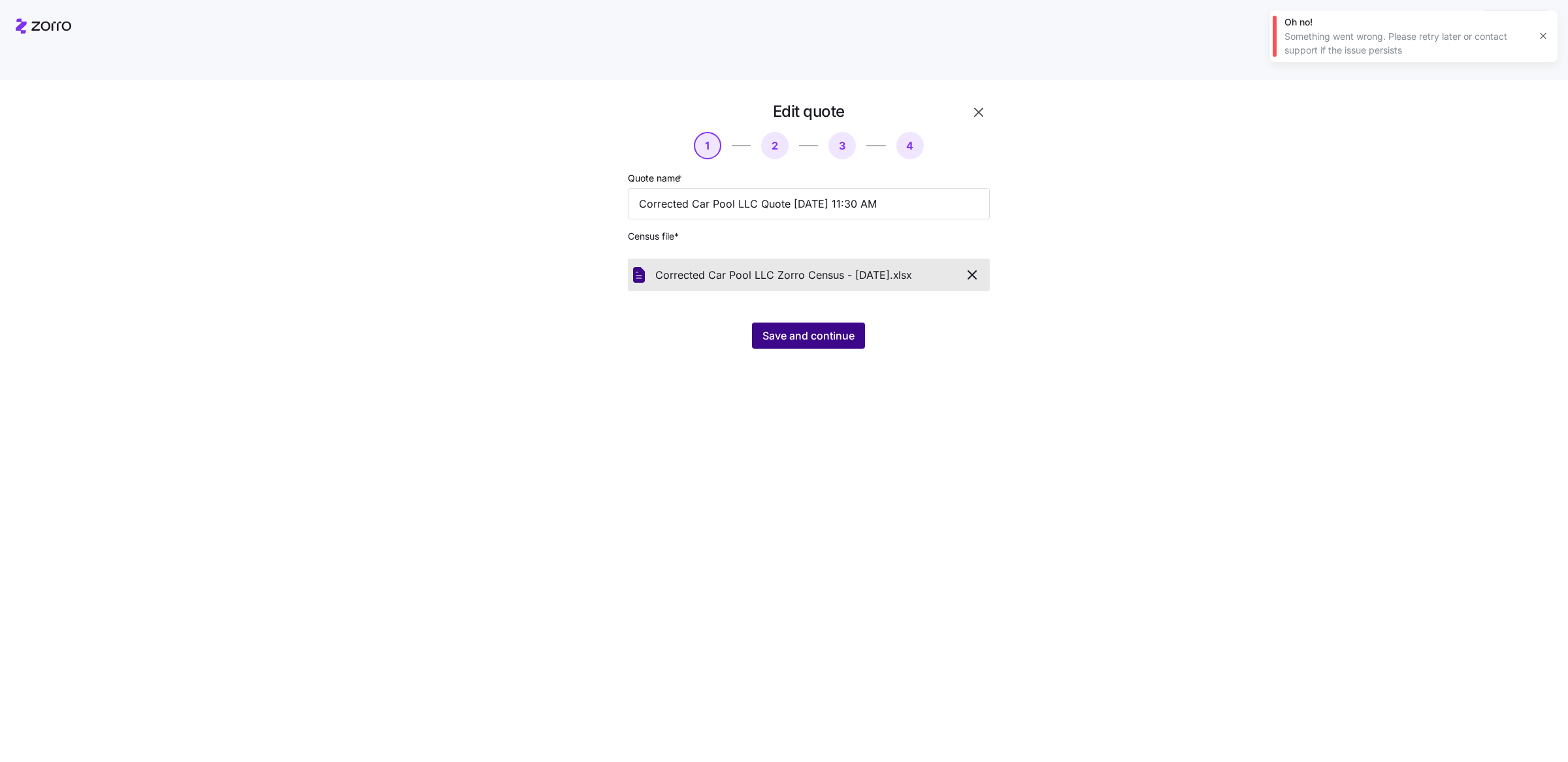
click at [812, 328] on span "Save and continue" at bounding box center [808, 336] width 92 height 16
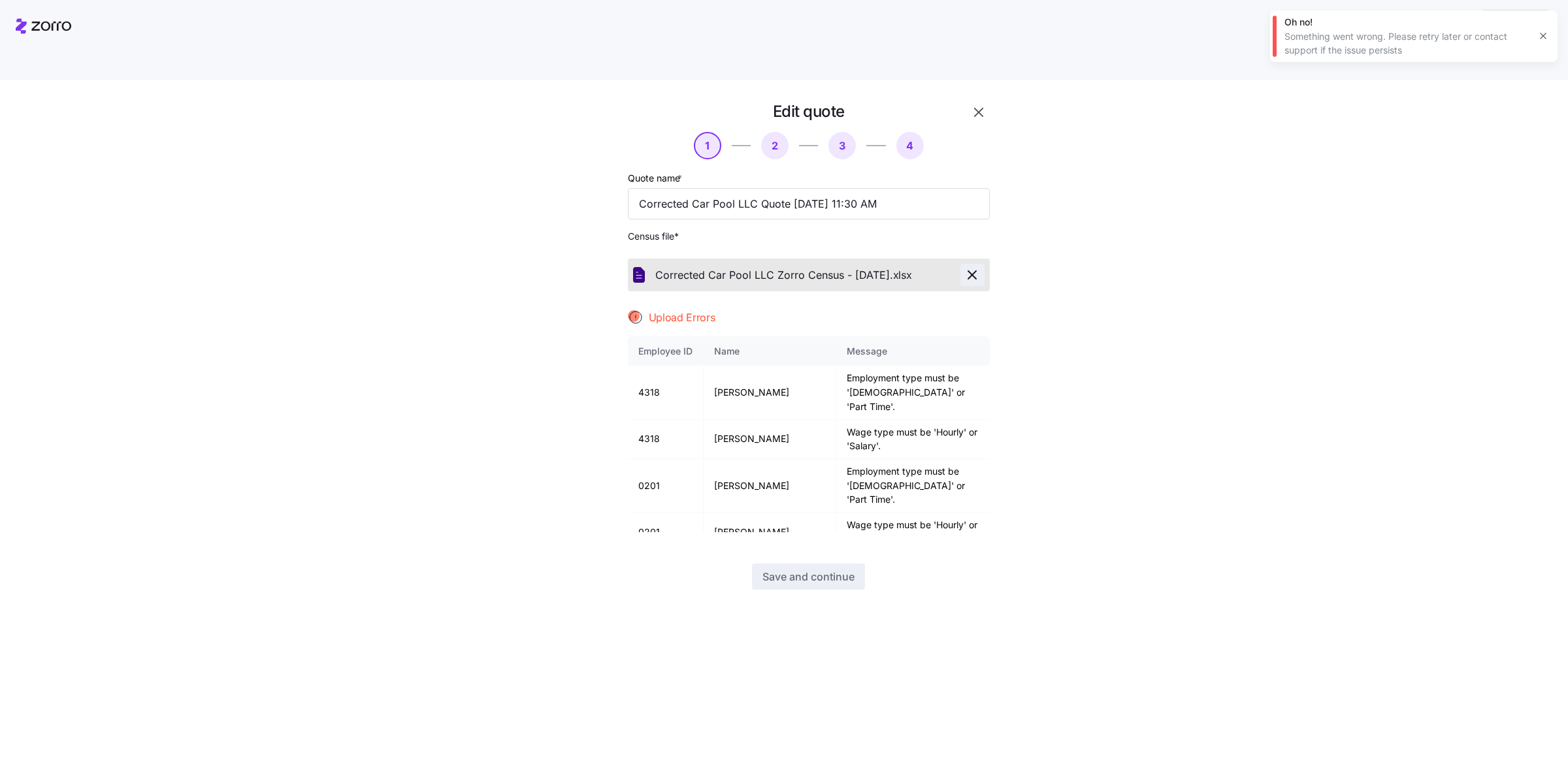
click at [977, 267] on icon "button" at bounding box center [971, 275] width 16 height 16
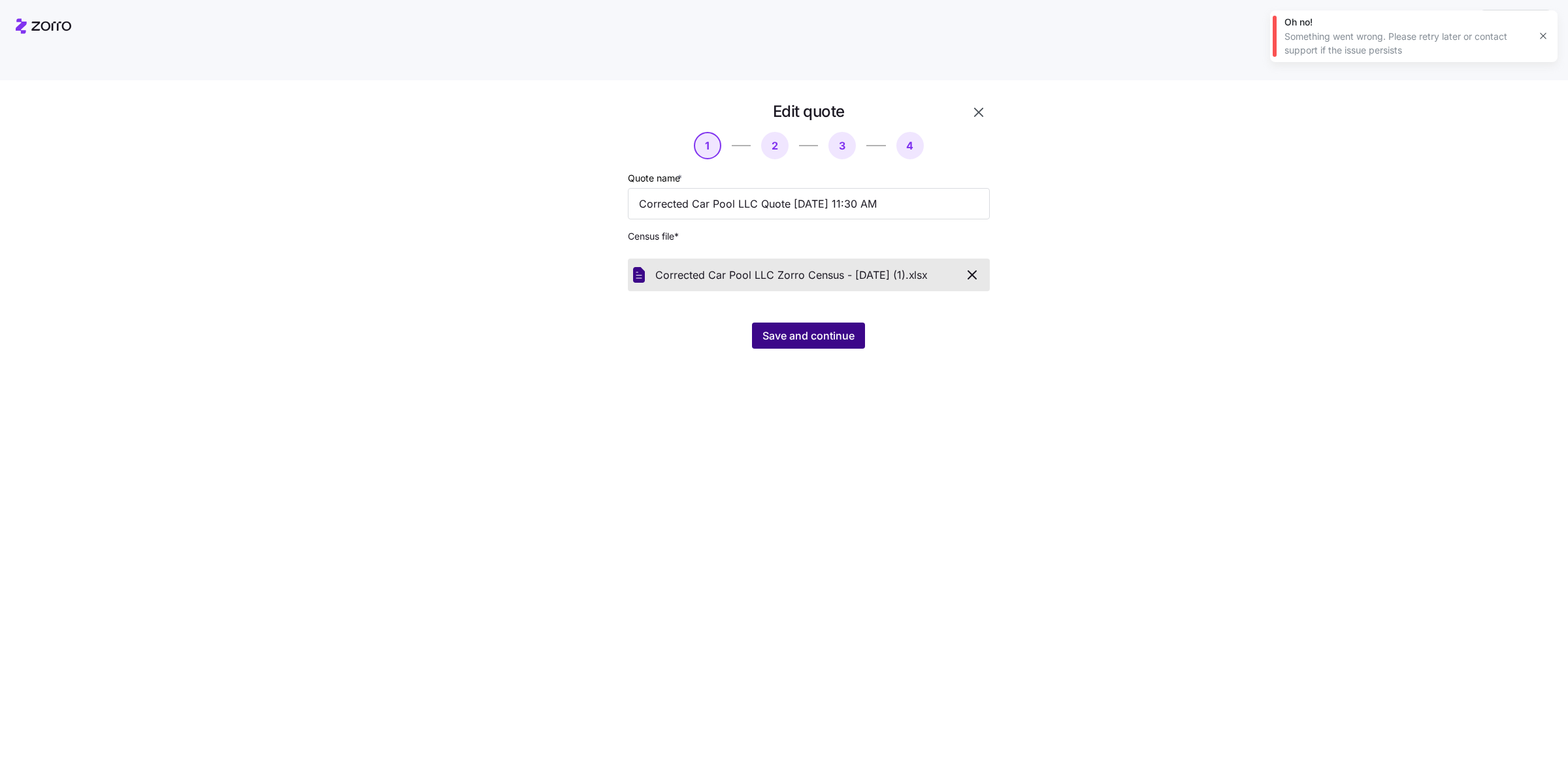
click at [806, 328] on span "Save and continue" at bounding box center [808, 336] width 92 height 16
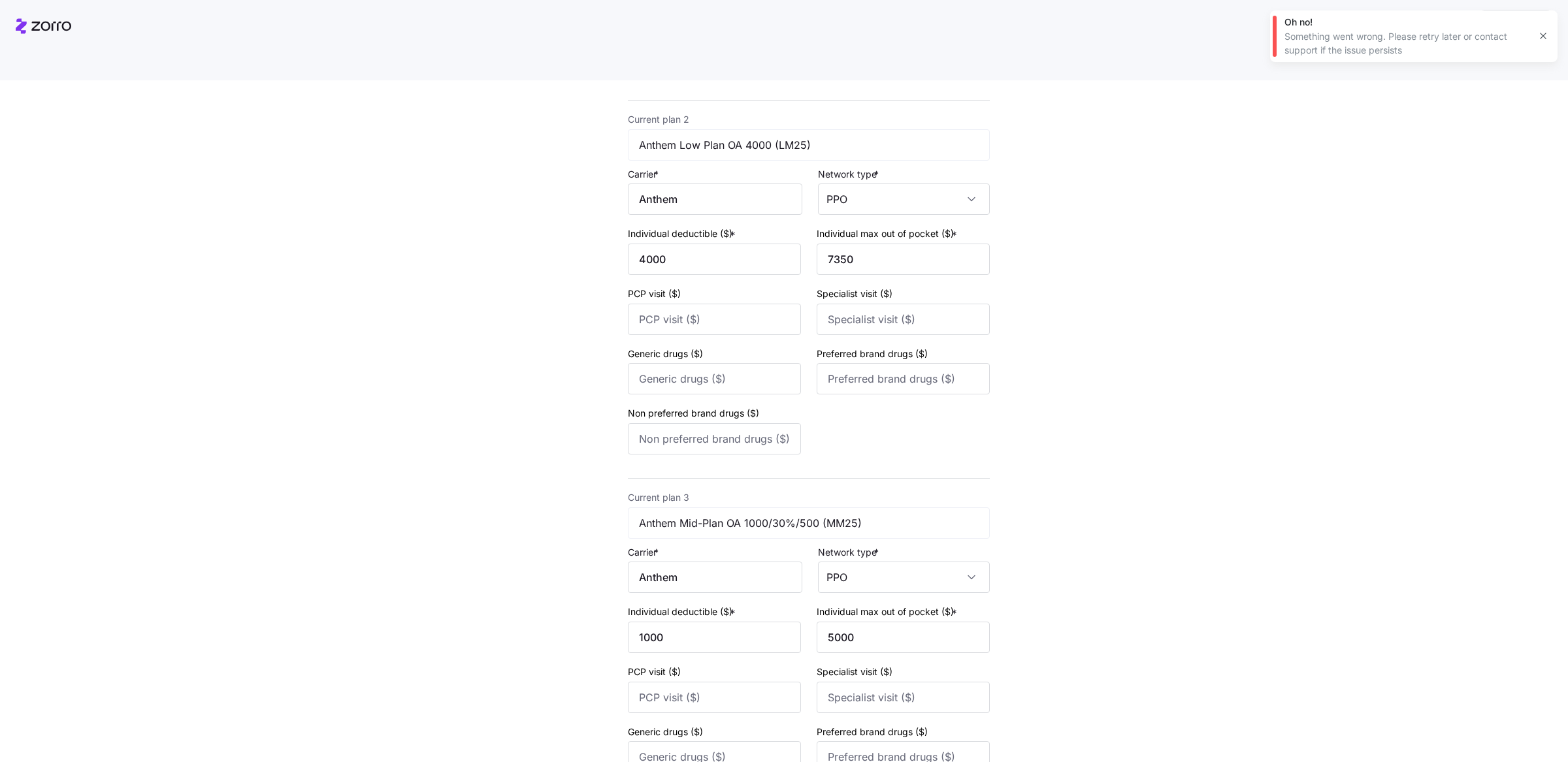
scroll to position [637, 0]
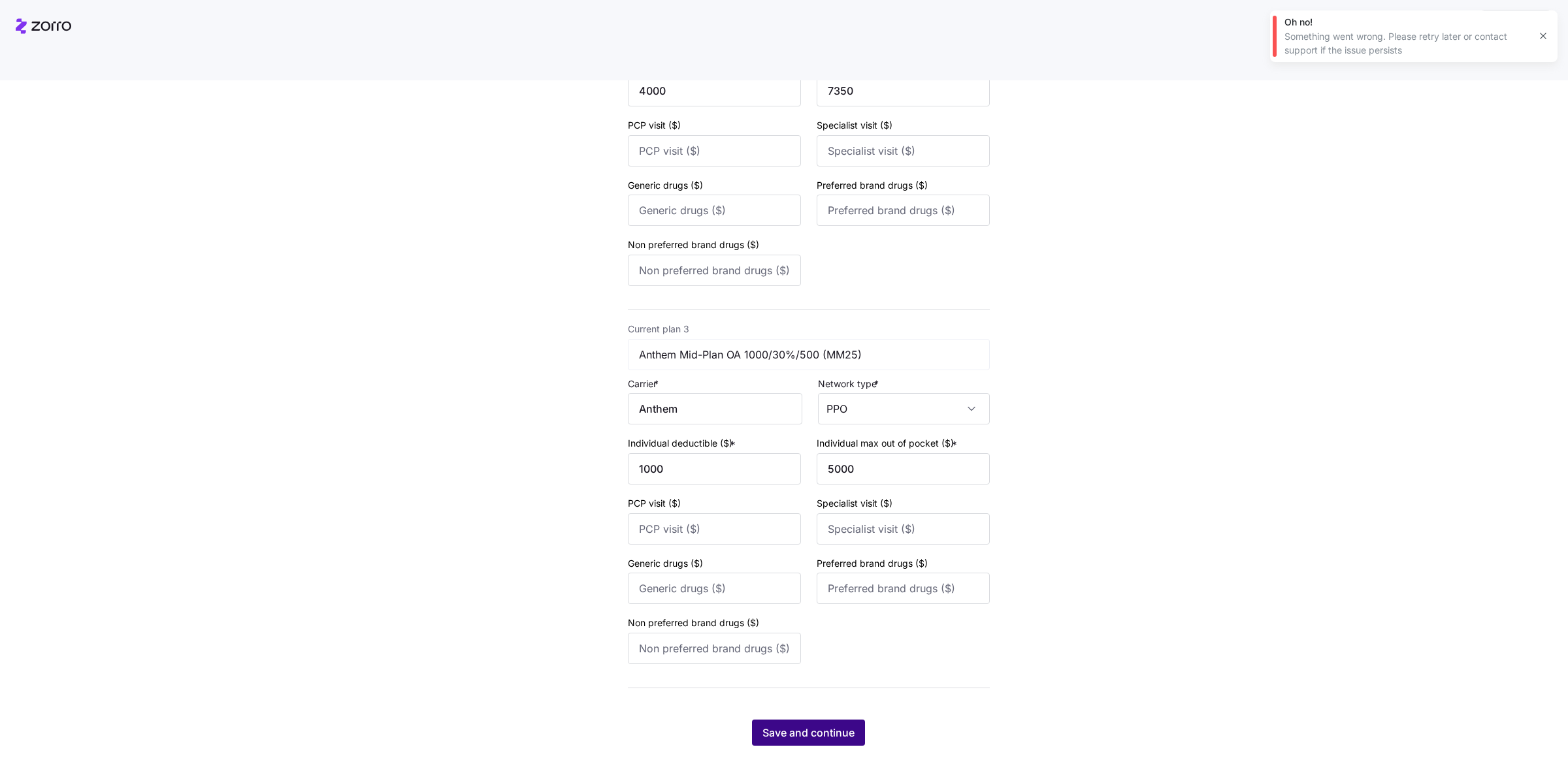
click at [803, 725] on span "Save and continue" at bounding box center [808, 732] width 92 height 16
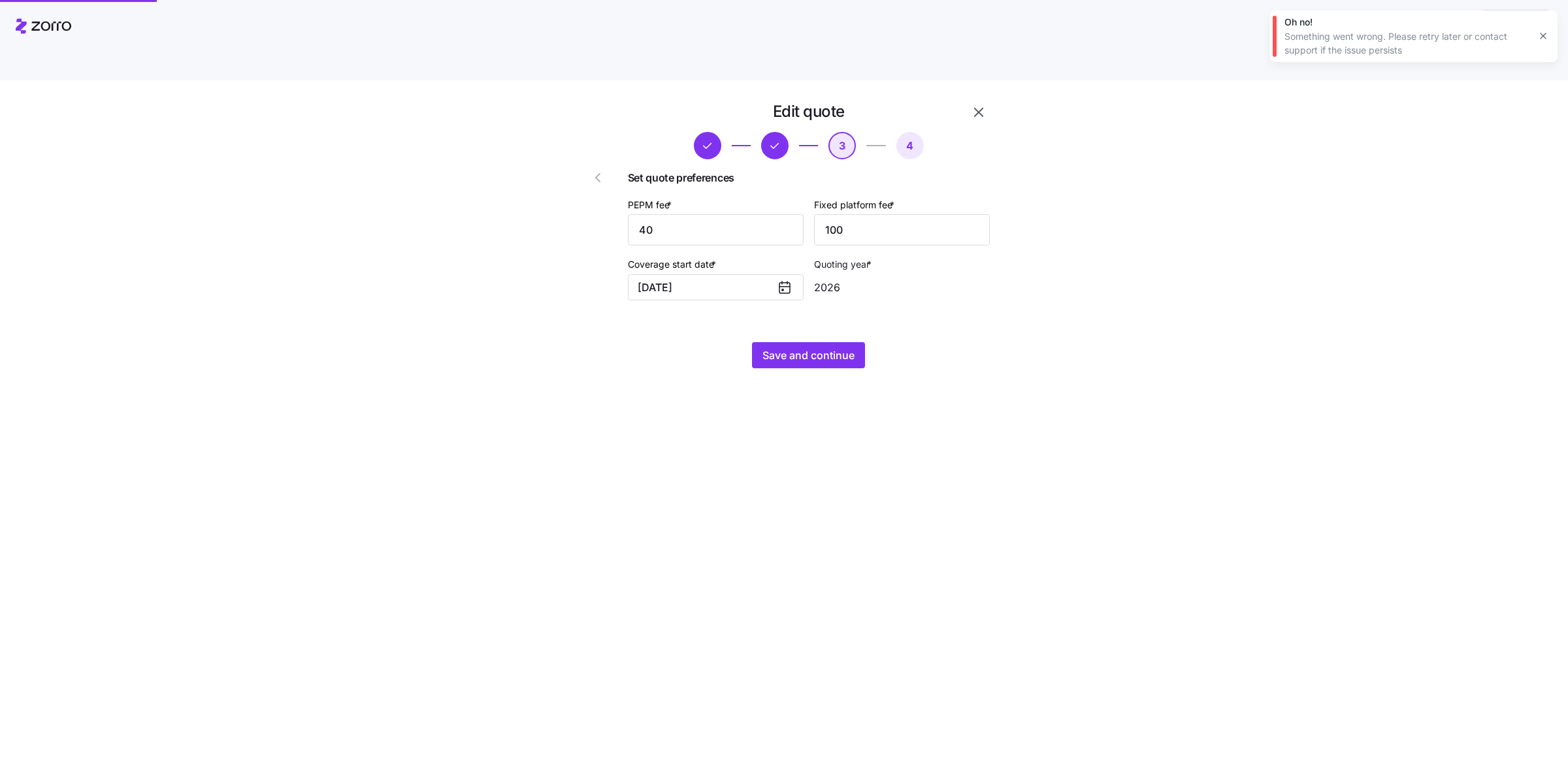
scroll to position [0, 0]
click at [808, 348] on span "Save and continue" at bounding box center [808, 355] width 92 height 16
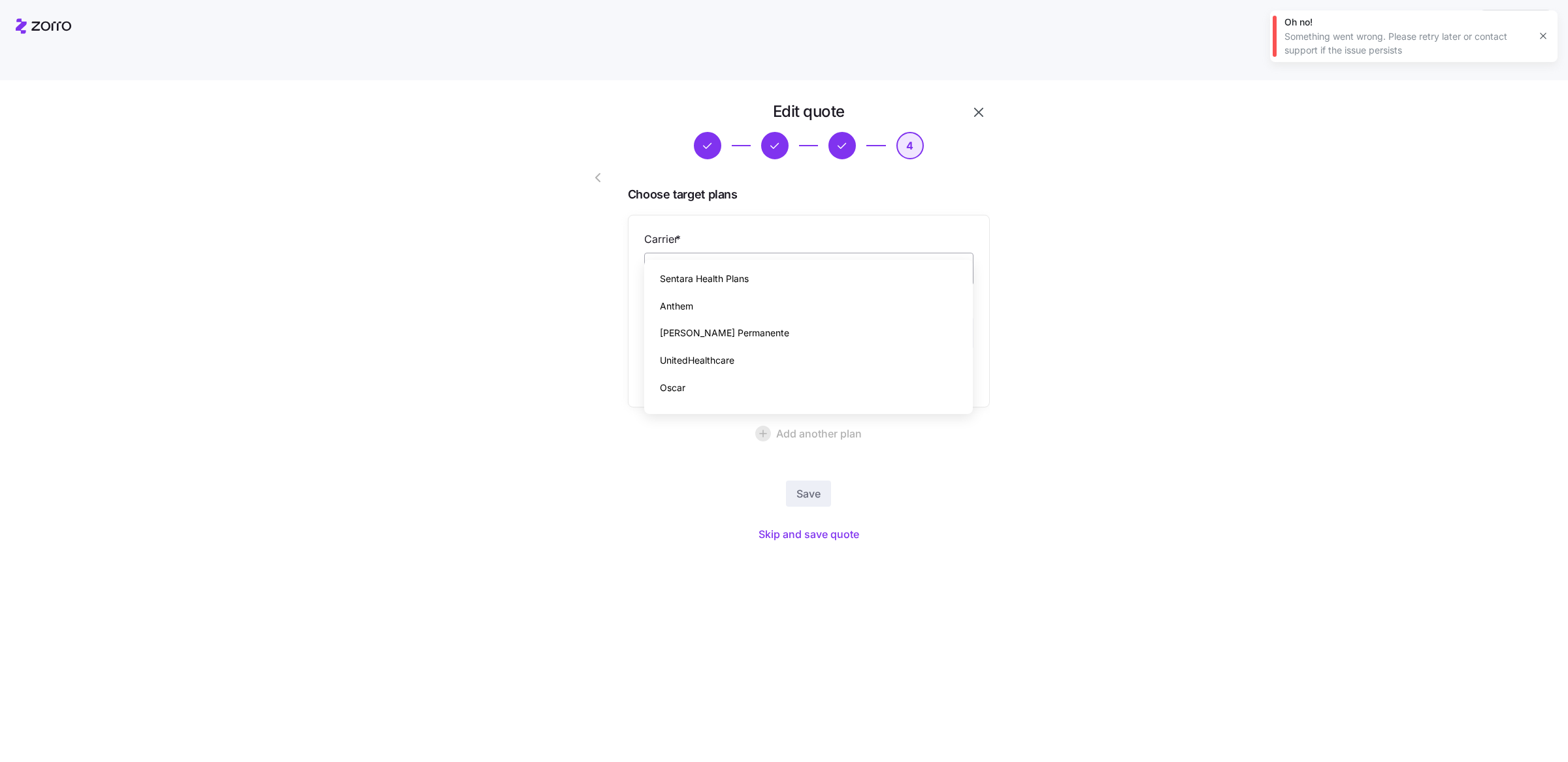
click at [748, 253] on input "Carrier *" at bounding box center [808, 269] width 329 height 33
paste input "20507VA1420011"
click at [811, 253] on input "20507VA1420011" at bounding box center [808, 269] width 329 height 33
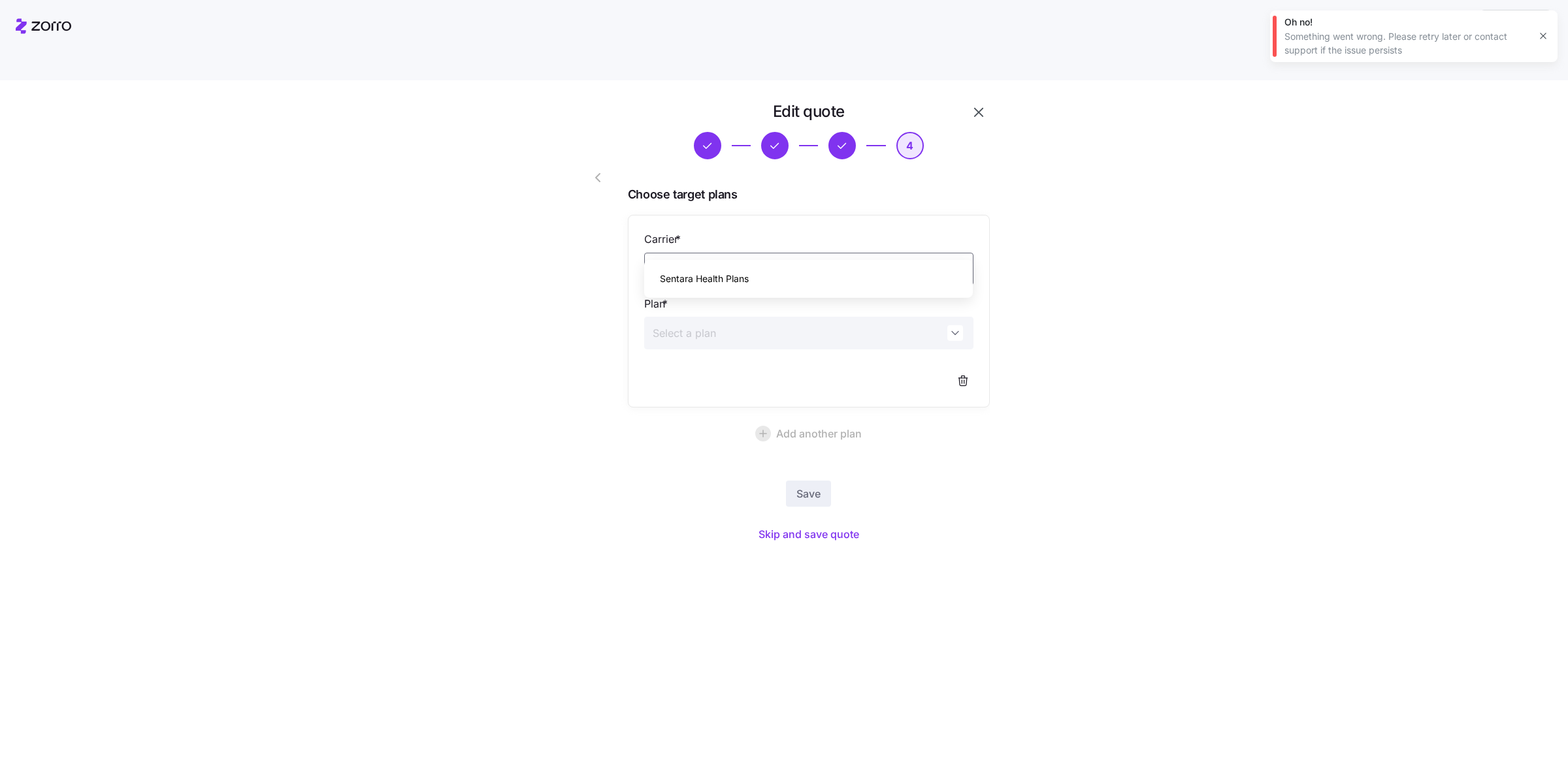
click at [810, 273] on div "Sentara Health Plans" at bounding box center [808, 278] width 319 height 27
type input "Sentara Health Plans"
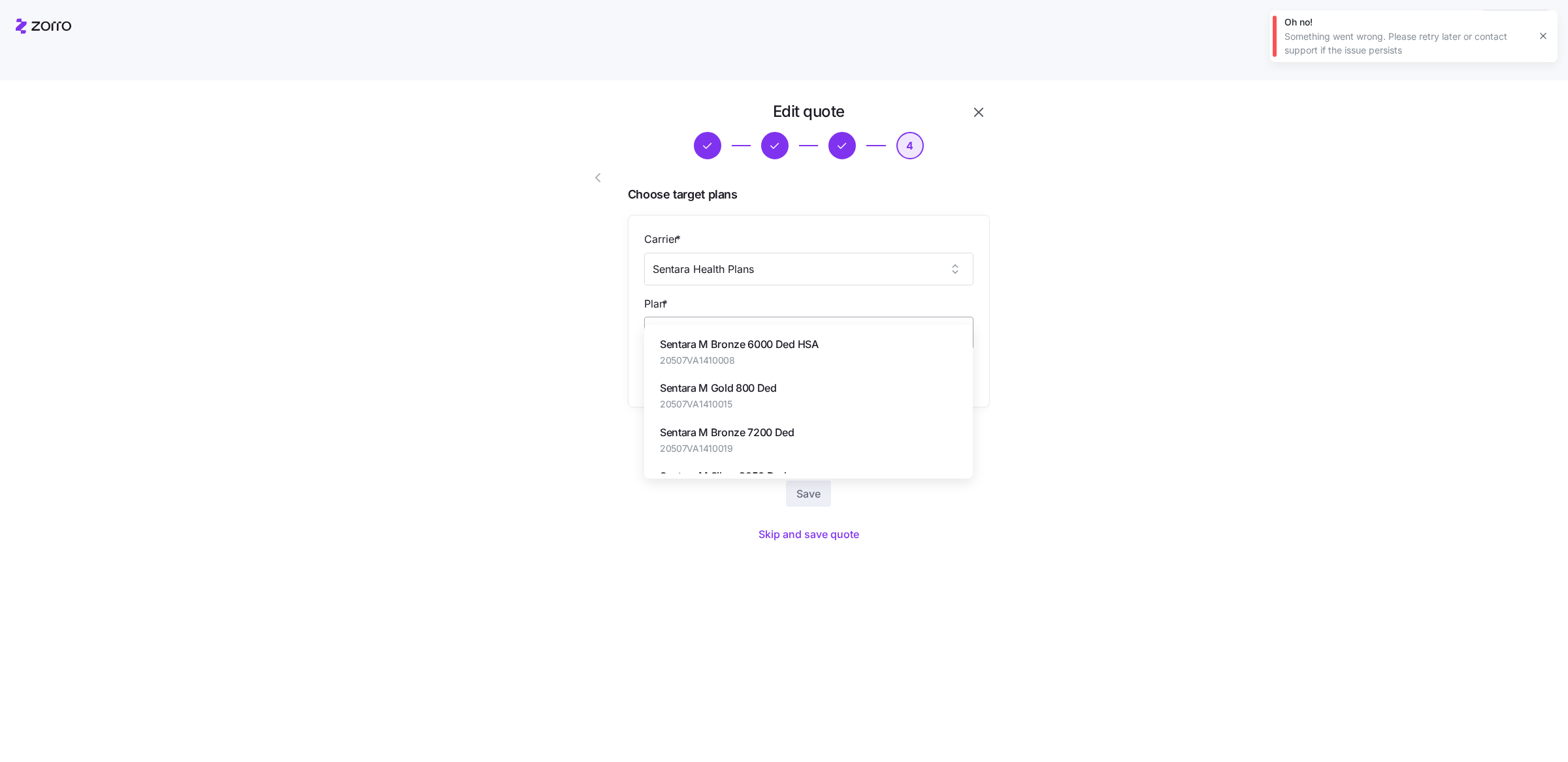
click at [801, 316] on input "Plan *" at bounding box center [808, 332] width 329 height 33
paste input "20507VA1420011"
click at [801, 340] on div "Sentara Silver 3500 Ded HSA 20507VA1420011" at bounding box center [808, 352] width 319 height 44
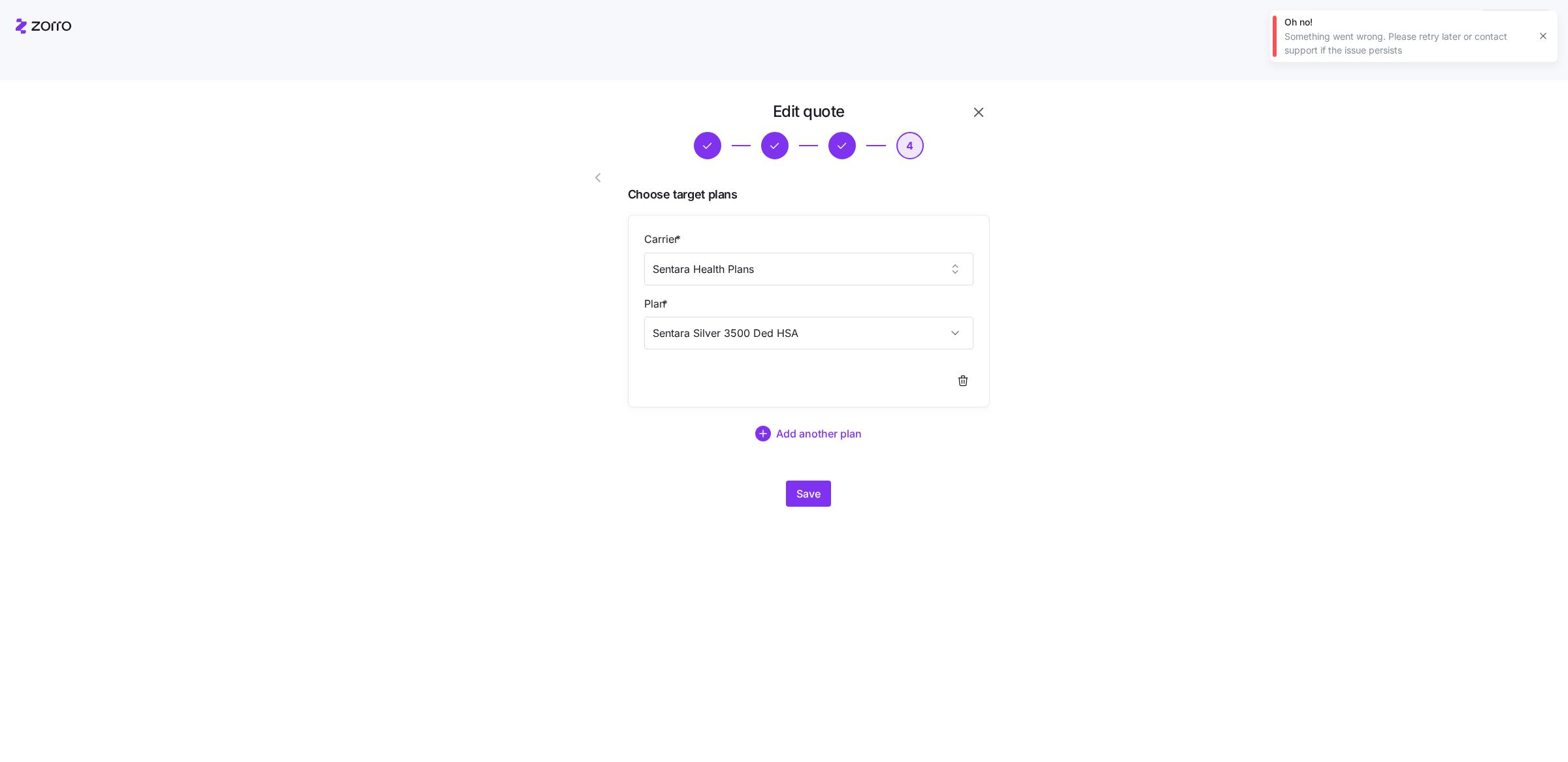
type input "Sentara Silver 3500 Ded HSA"
click at [606, 170] on span "button" at bounding box center [600, 178] width 21 height 16
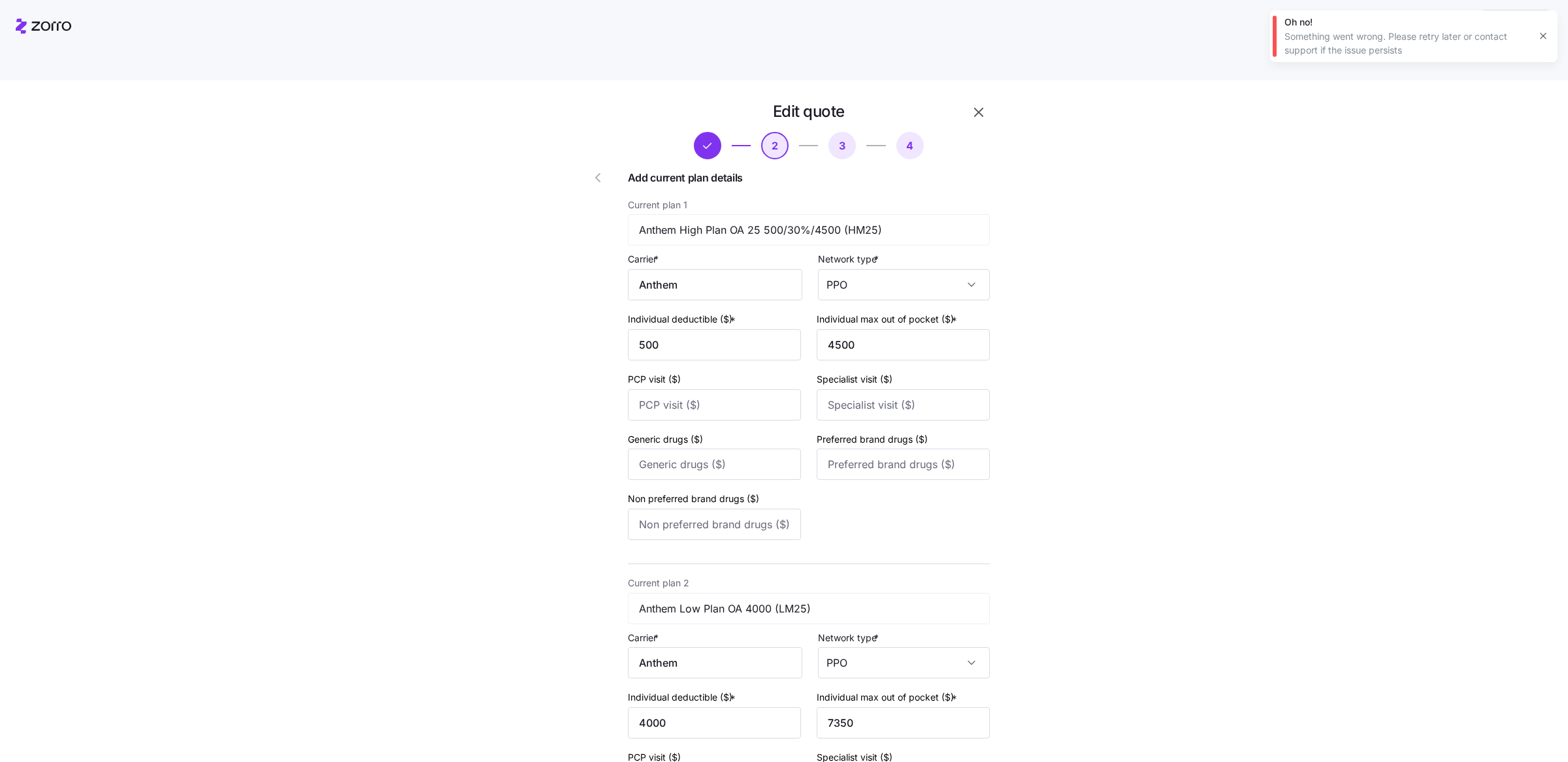
click at [605, 162] on button "button" at bounding box center [601, 177] width 52 height 31
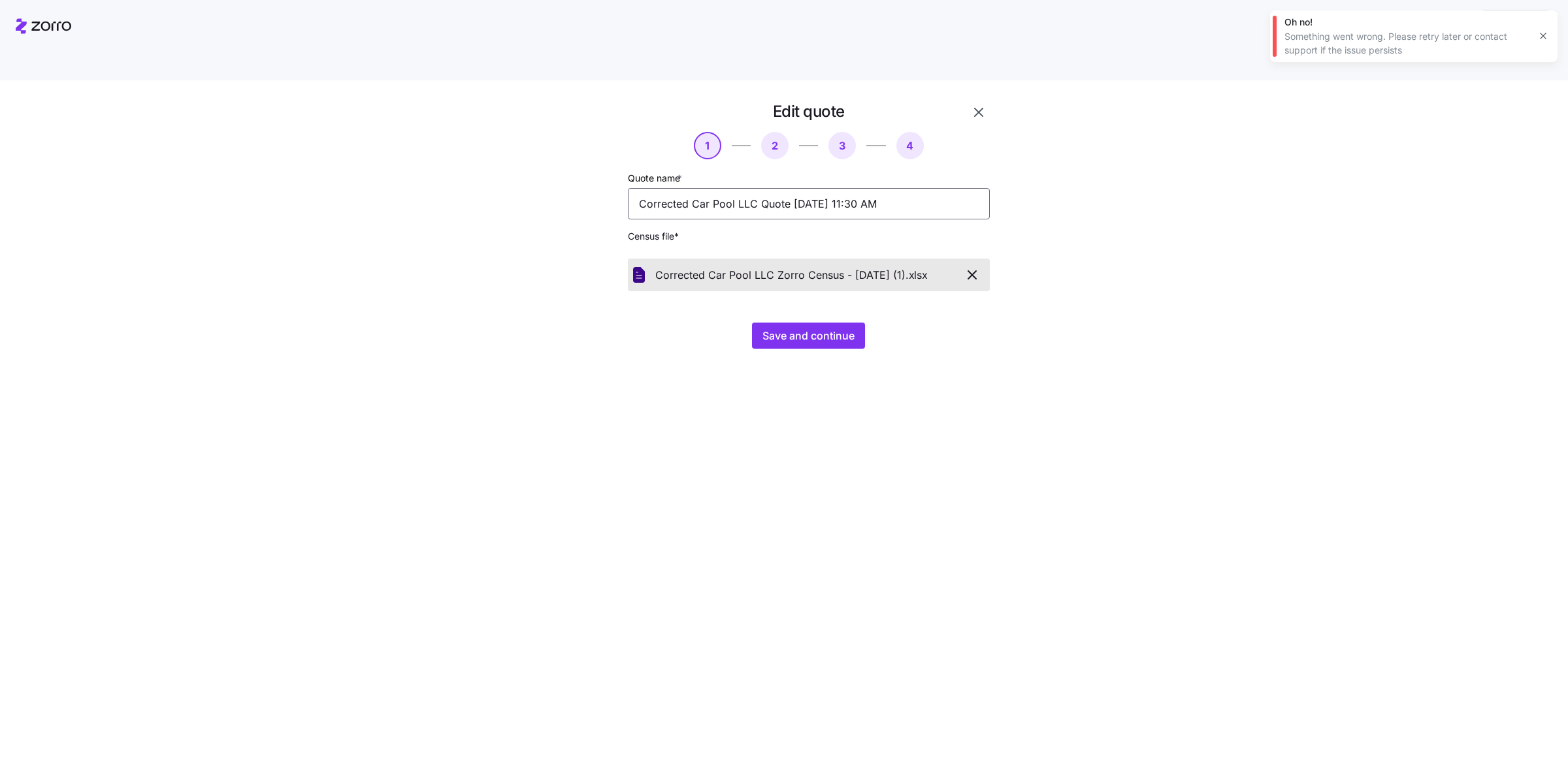
click at [687, 188] on input "Corrected Car Pool LLC Quote 10/08/2025 11:30 AM" at bounding box center [809, 203] width 362 height 31
paste input "20507VA1420011"
type input "Sentara Silver 3500 Ded HSA Quote"
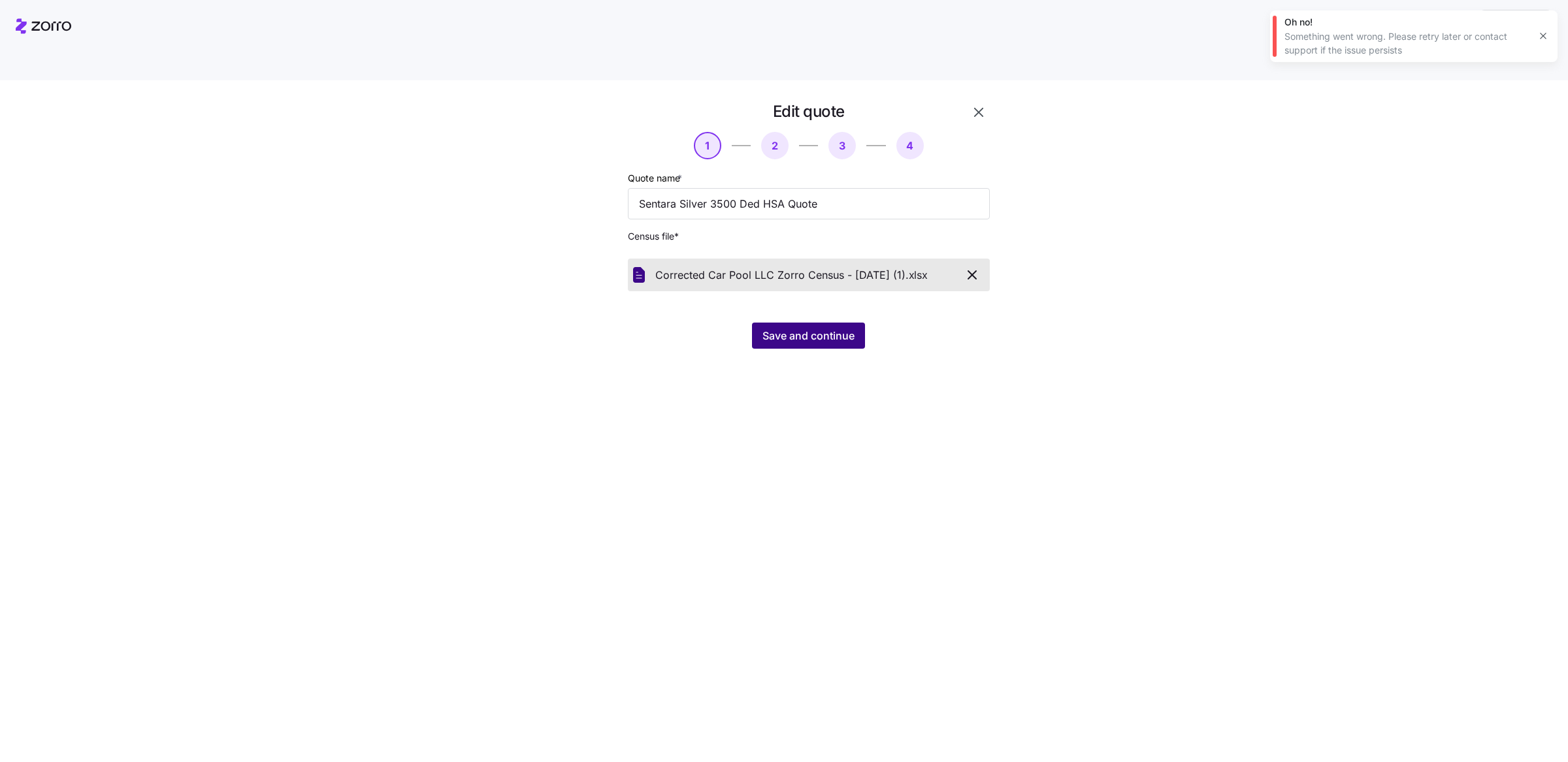
click at [798, 322] on div "Save and continue" at bounding box center [809, 335] width 362 height 26
click at [822, 322] on button "Save and continue" at bounding box center [808, 335] width 113 height 26
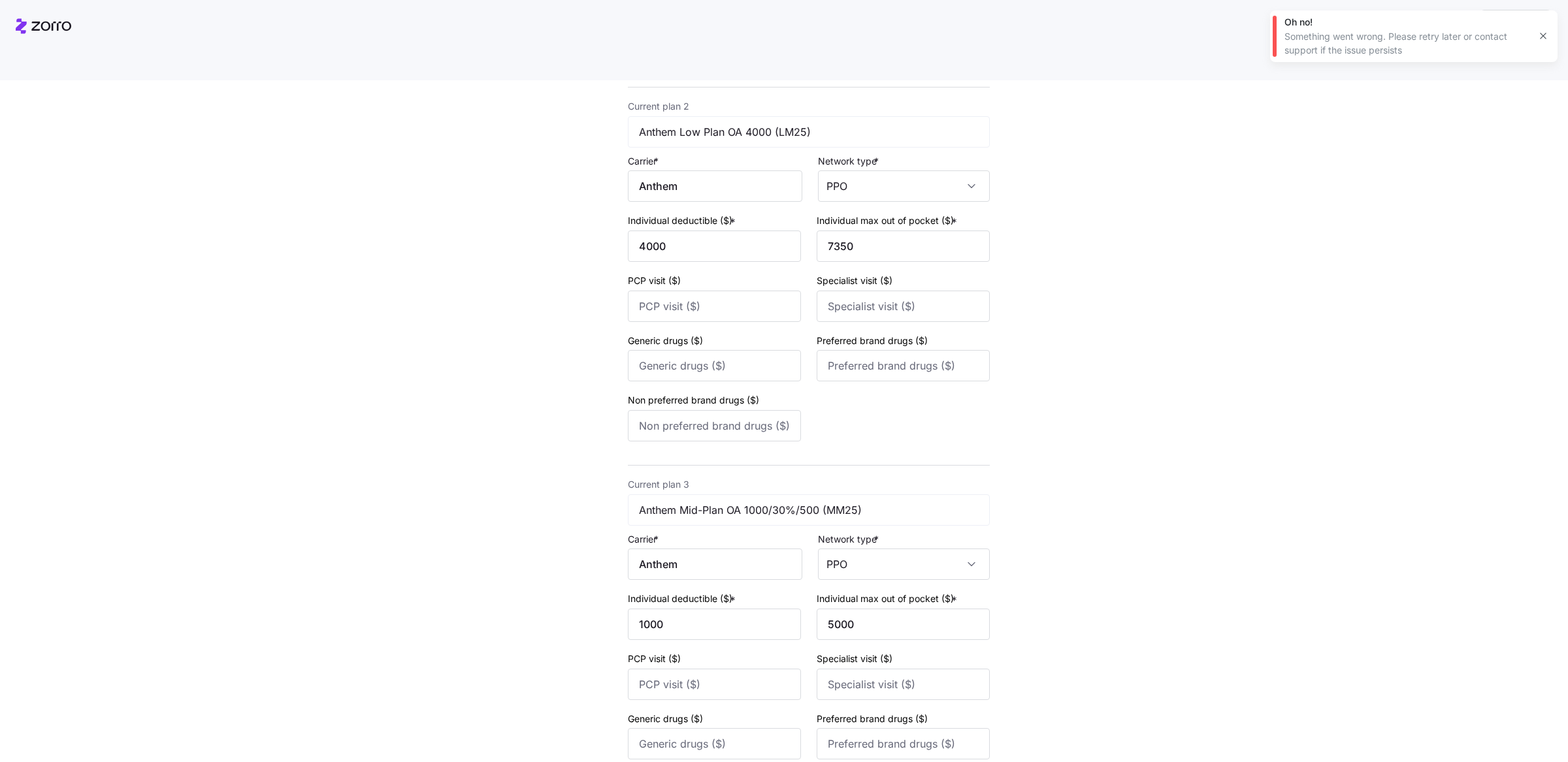
scroll to position [637, 0]
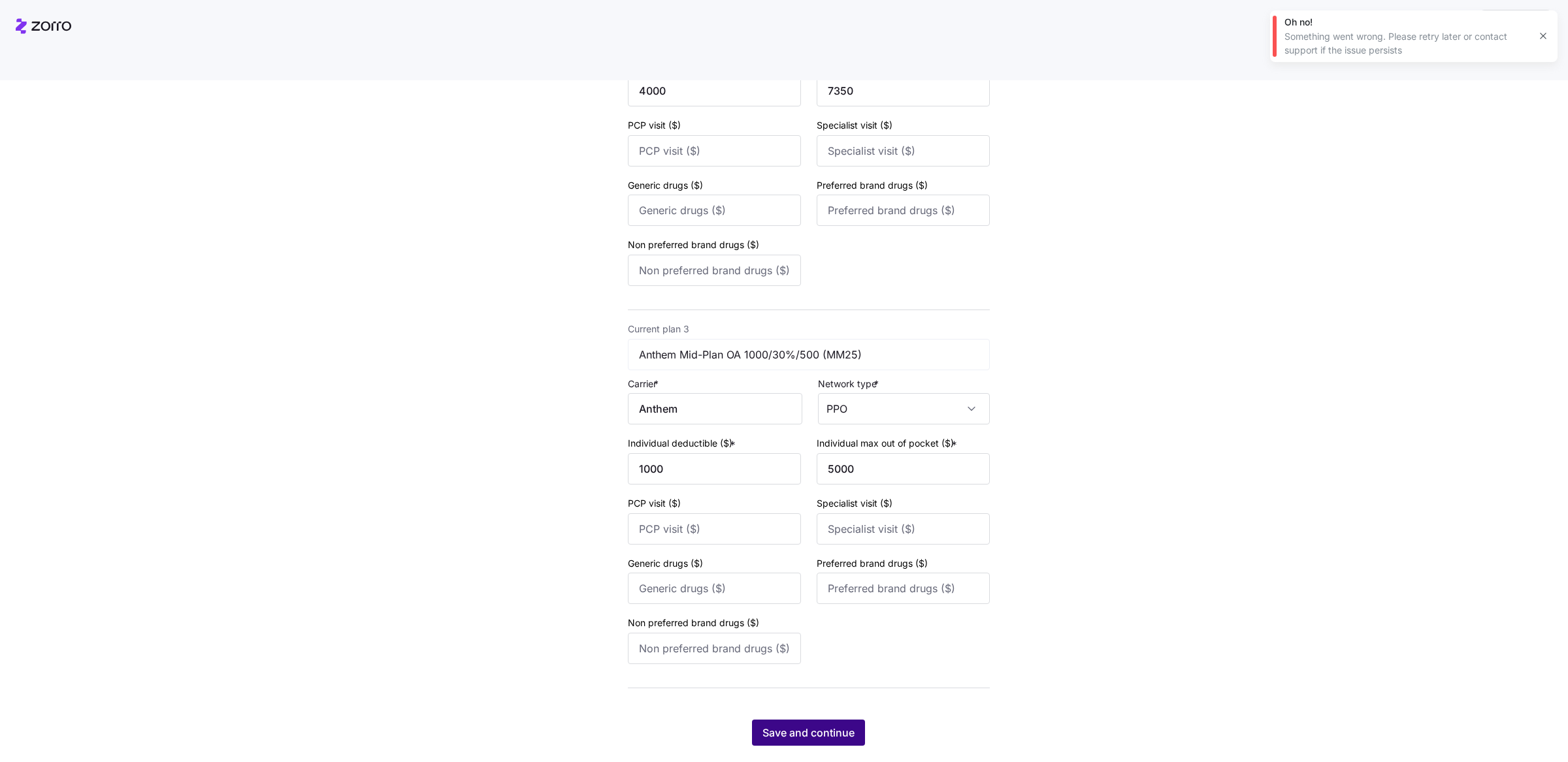
click at [816, 720] on button "Save and continue" at bounding box center [808, 732] width 113 height 26
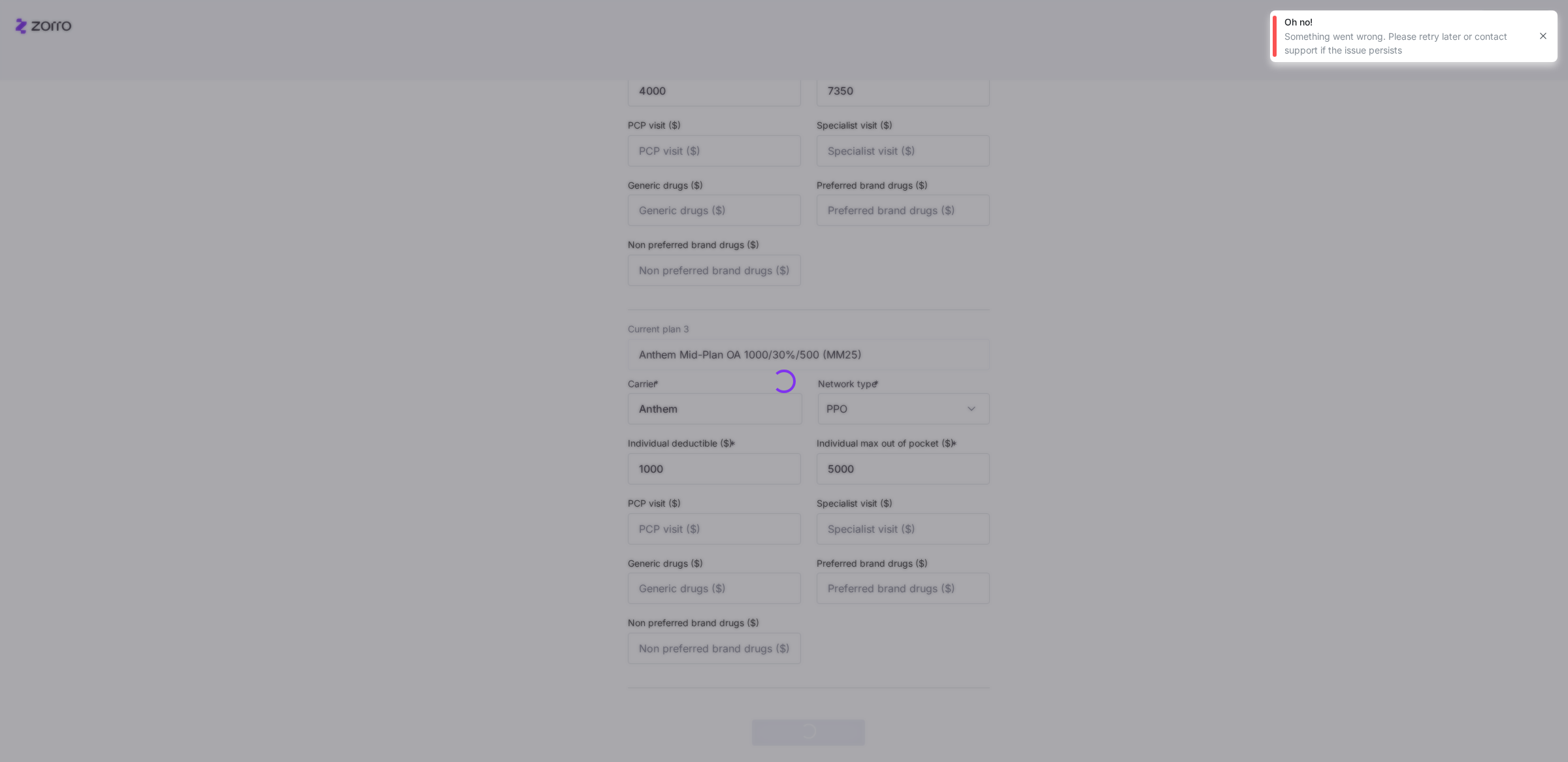
scroll to position [0, 0]
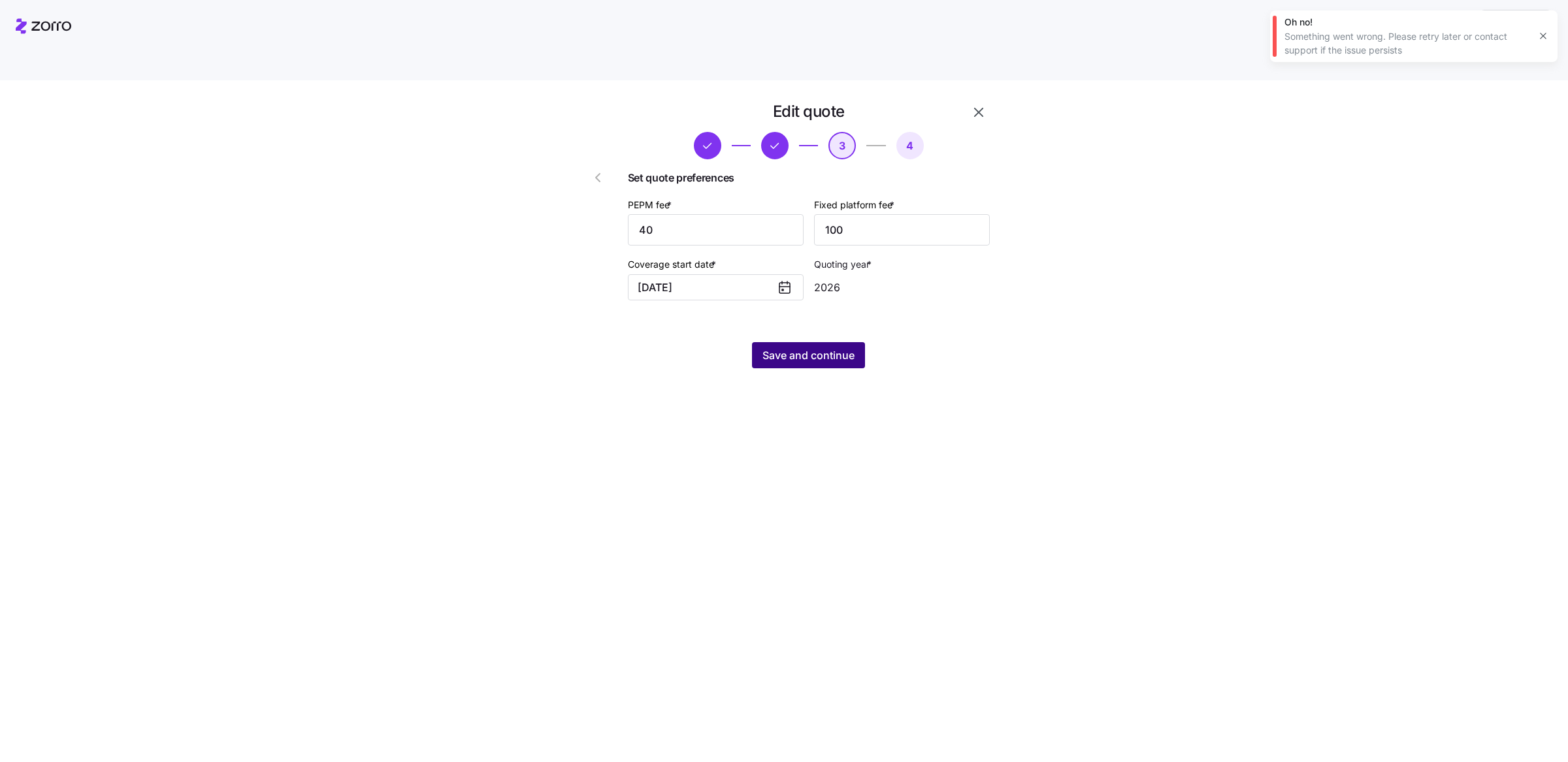
click at [805, 348] on span "Save and continue" at bounding box center [808, 355] width 92 height 16
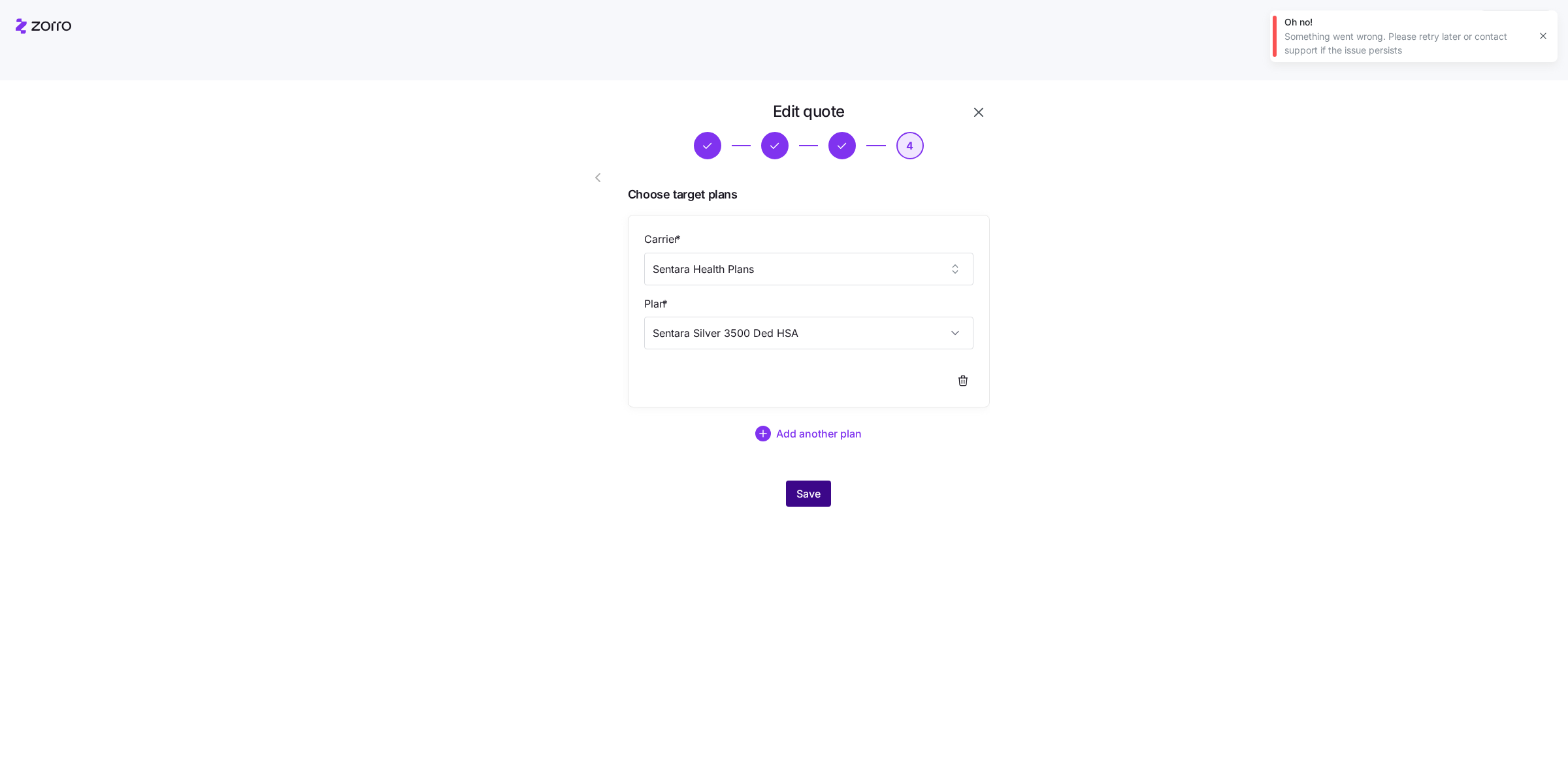
click at [814, 485] on span "Save" at bounding box center [808, 493] width 25 height 16
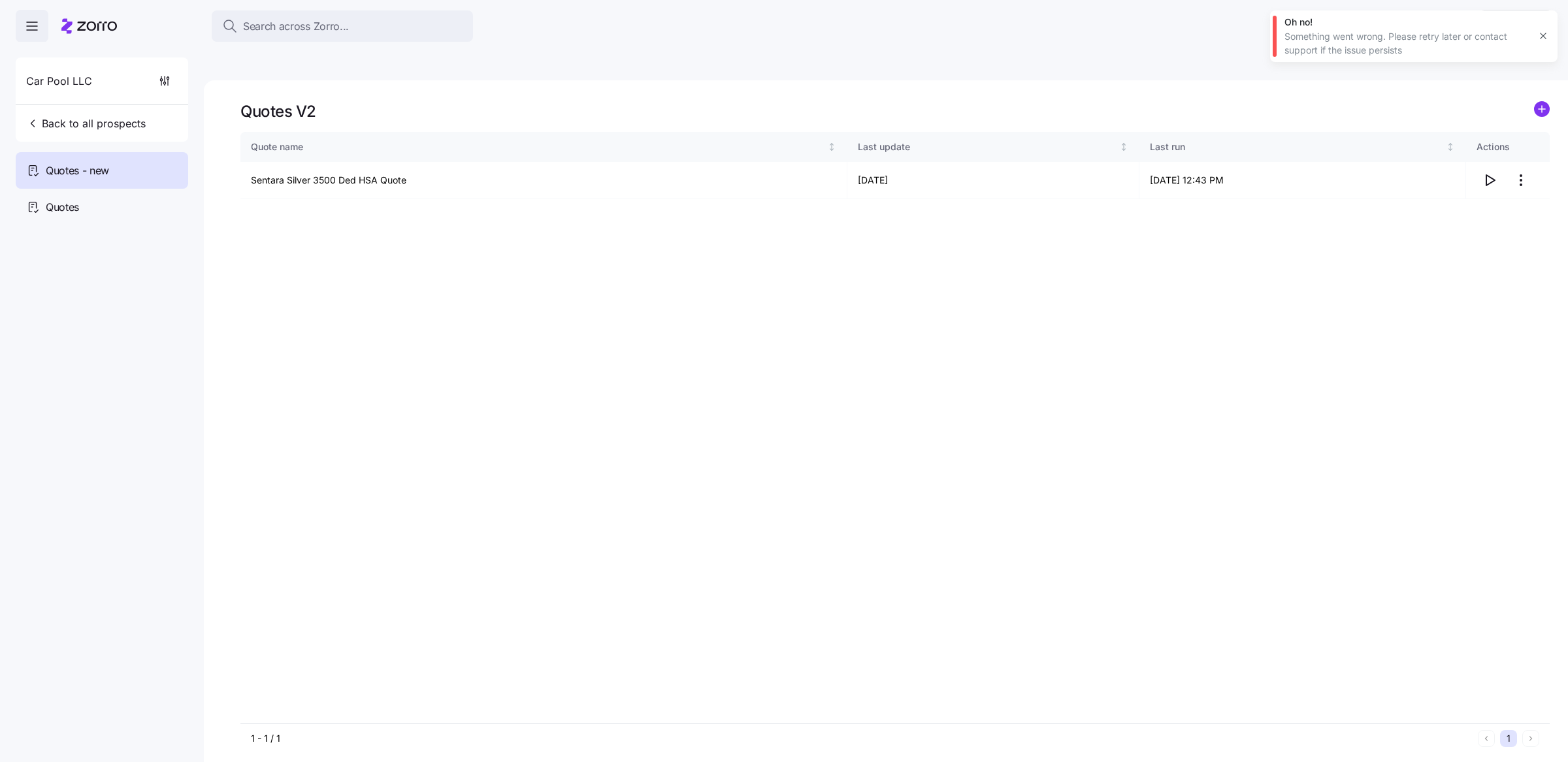
click at [1542, 106] on icon "add icon" at bounding box center [1542, 109] width 0 height 7
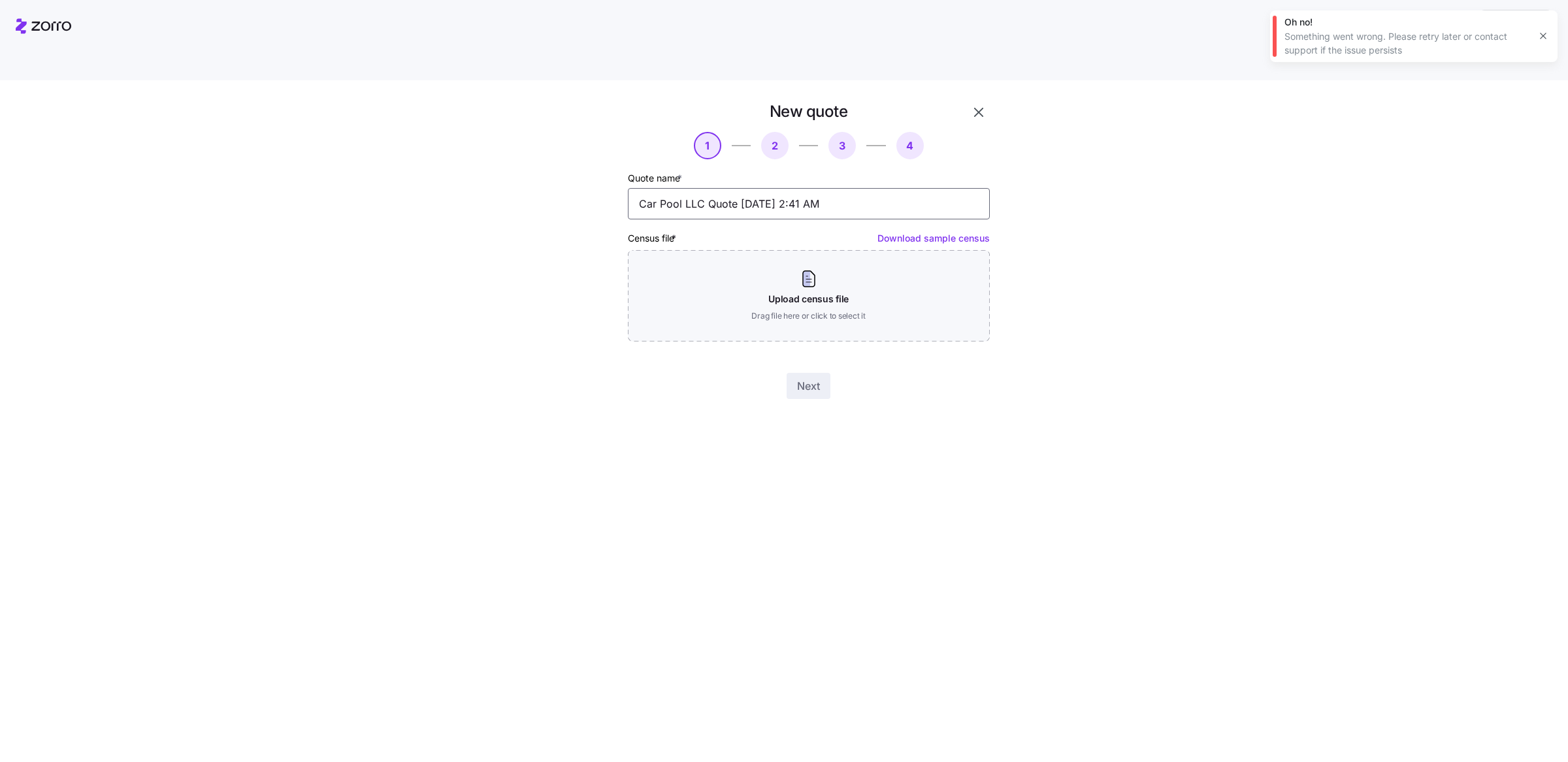
click at [802, 188] on input "Car Pool LLC Quote 10/14/2025 2:41 AM" at bounding box center [809, 203] width 362 height 31
type input "Sentara Gold 800 Ded Quote"
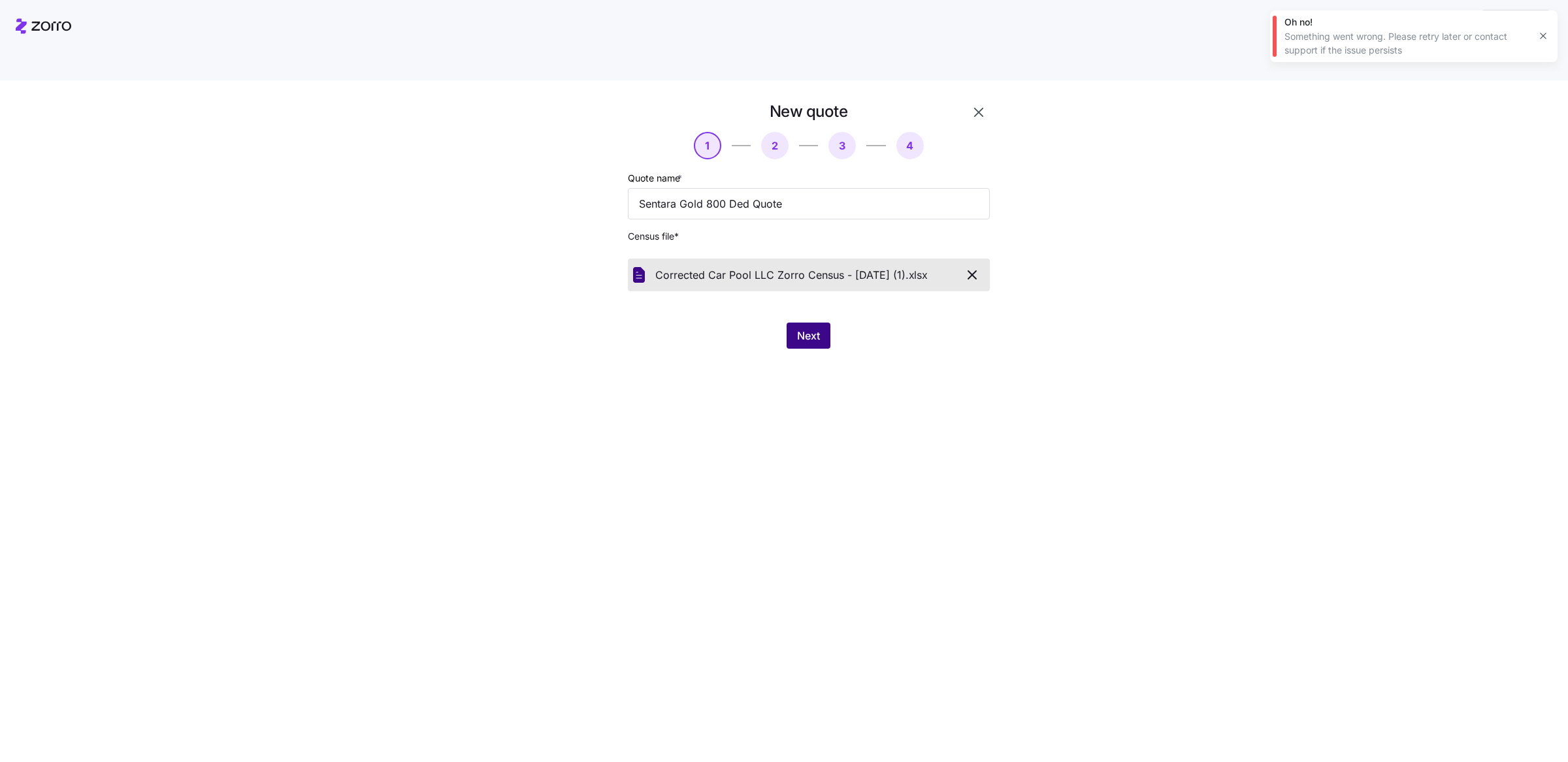
click at [816, 322] on button "Next" at bounding box center [808, 335] width 44 height 26
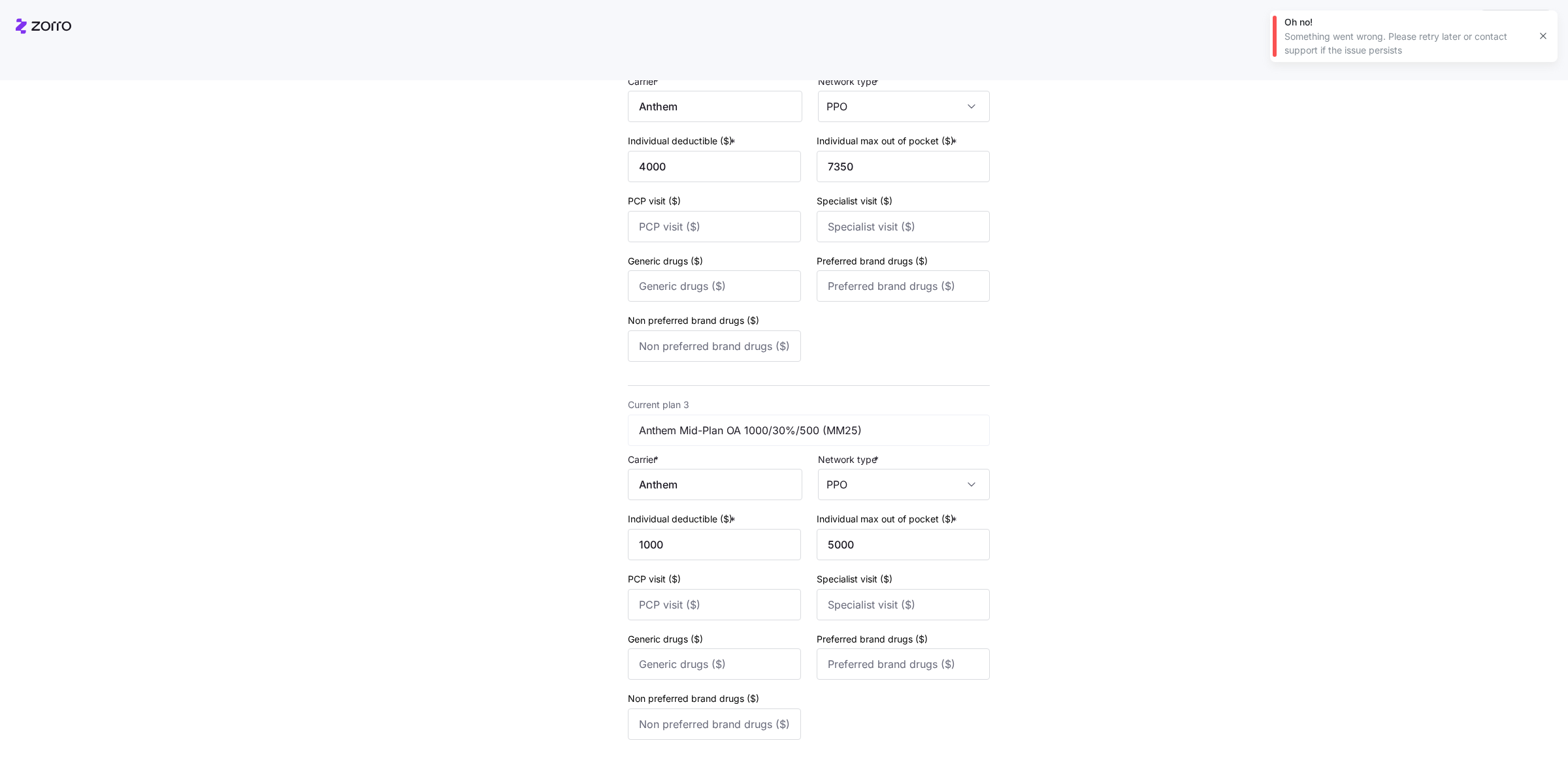
scroll to position [637, 0]
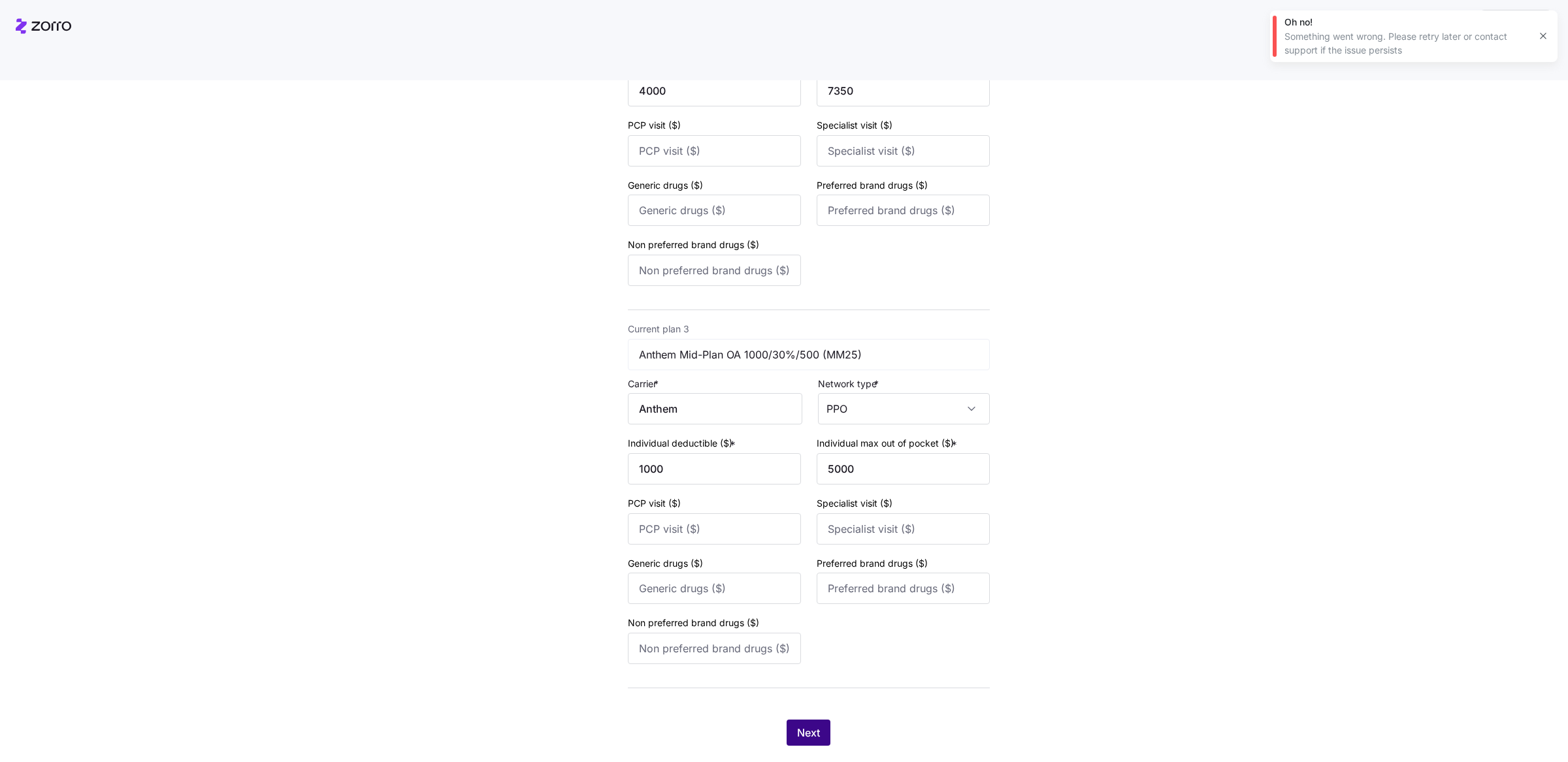
click at [801, 725] on span "Next" at bounding box center [808, 732] width 23 height 16
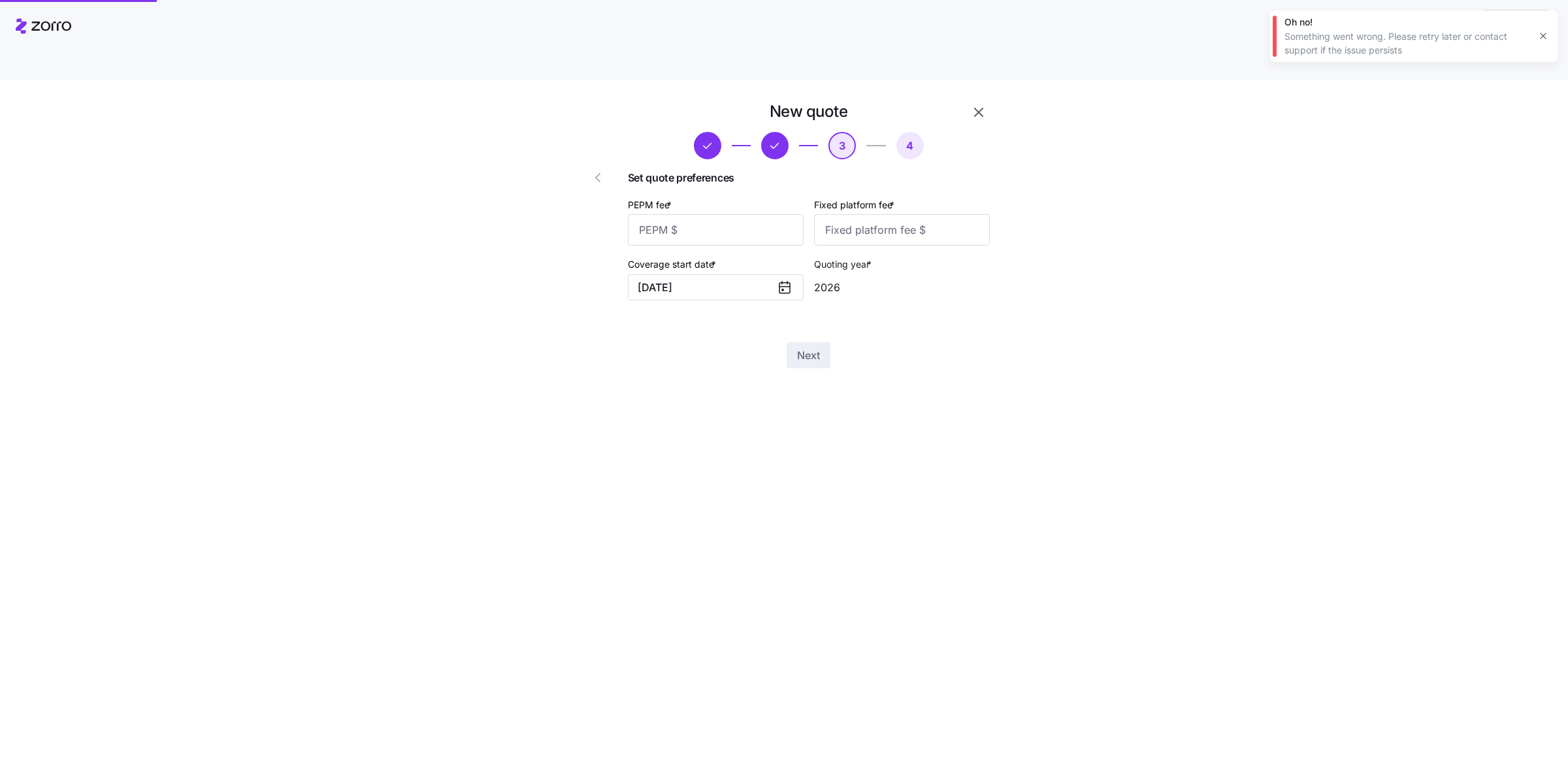
scroll to position [0, 0]
click at [712, 214] on input "PEPM fee *" at bounding box center [716, 229] width 176 height 31
type input "40"
type input "0"
type input "100"
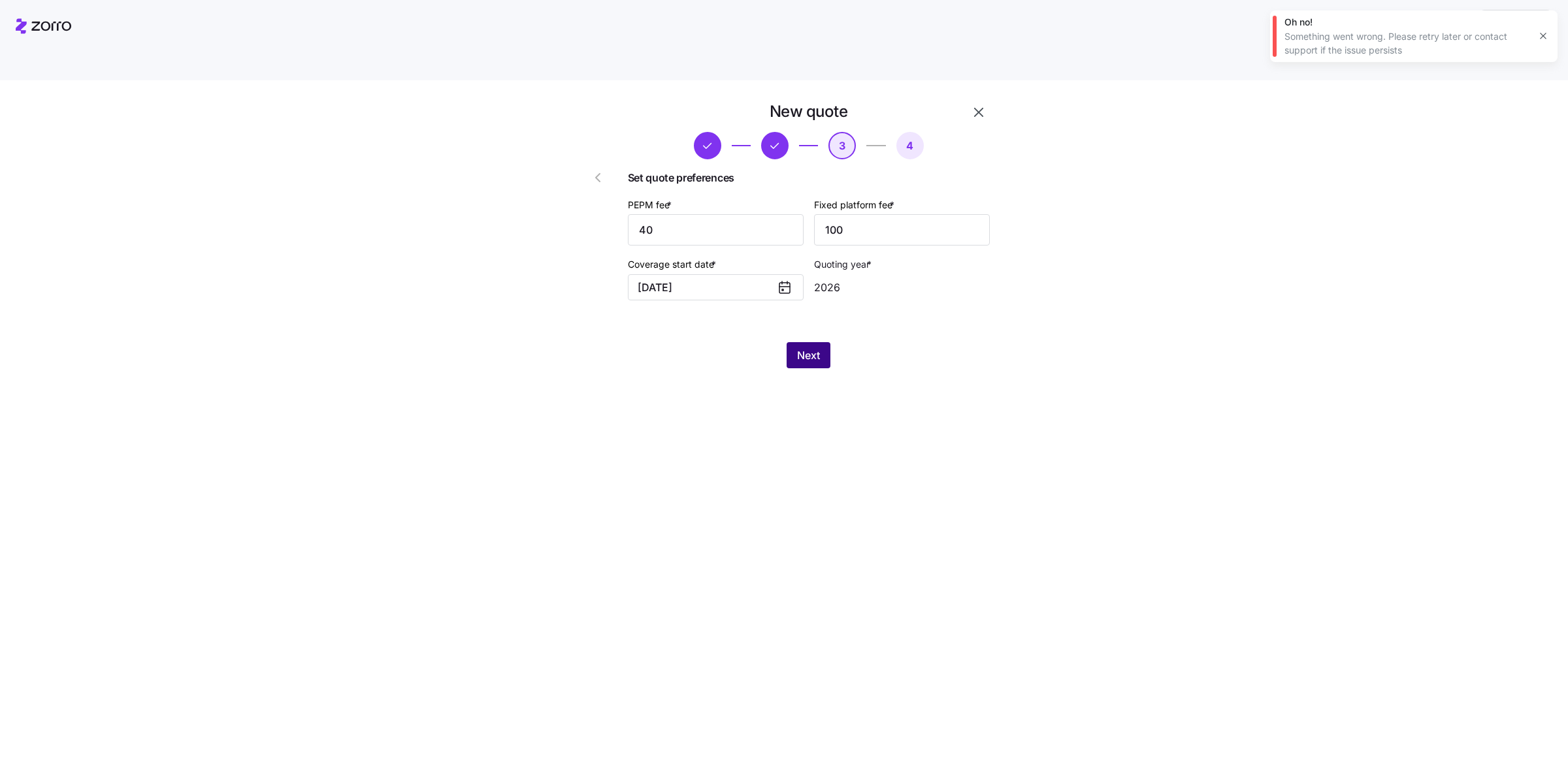
click at [815, 342] on button "Next" at bounding box center [808, 354] width 44 height 26
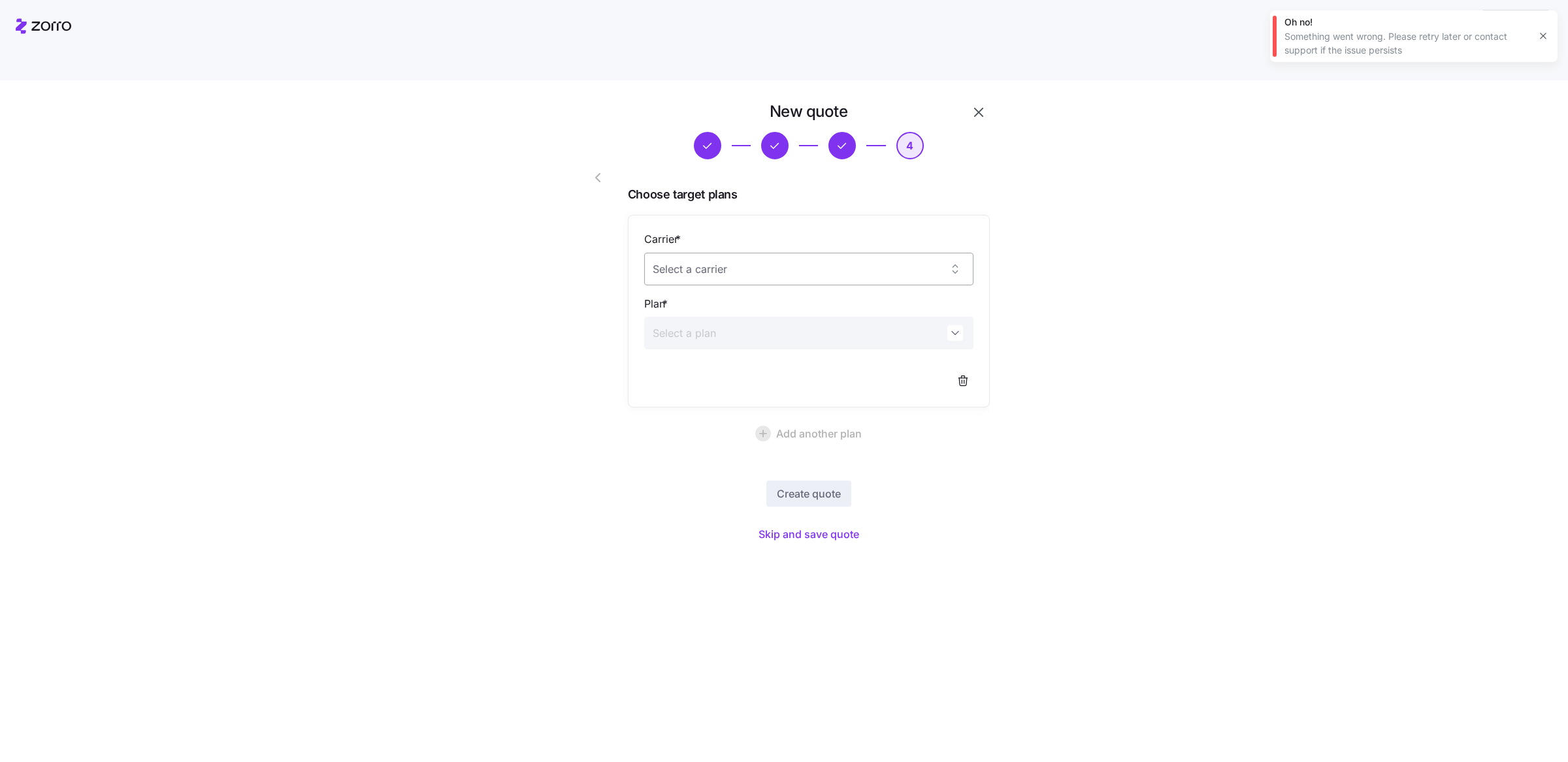
click at [762, 253] on input "Carrier *" at bounding box center [808, 269] width 329 height 33
click at [740, 271] on span "Sentara Health Plans" at bounding box center [704, 278] width 89 height 14
type input "Sentara Health Plans"
click at [726, 316] on input "Plan *" at bounding box center [808, 332] width 329 height 33
paste input "20507VA1410015"
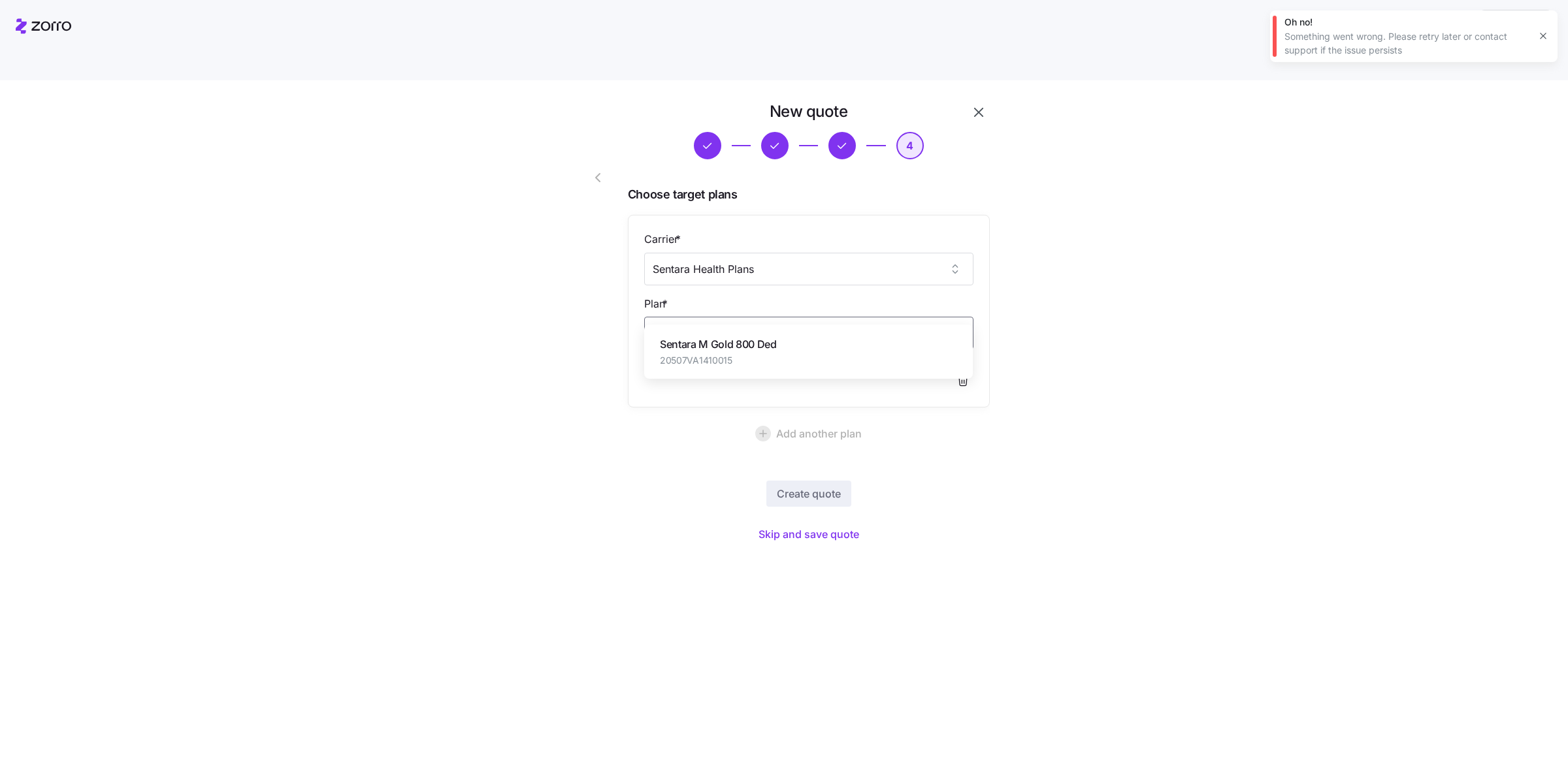
click at [734, 340] on span "Sentara M Gold 800 Ded" at bounding box center [718, 344] width 117 height 16
type input "Sentara M Gold 800 Ded"
click at [810, 485] on span "Create quote" at bounding box center [809, 493] width 64 height 16
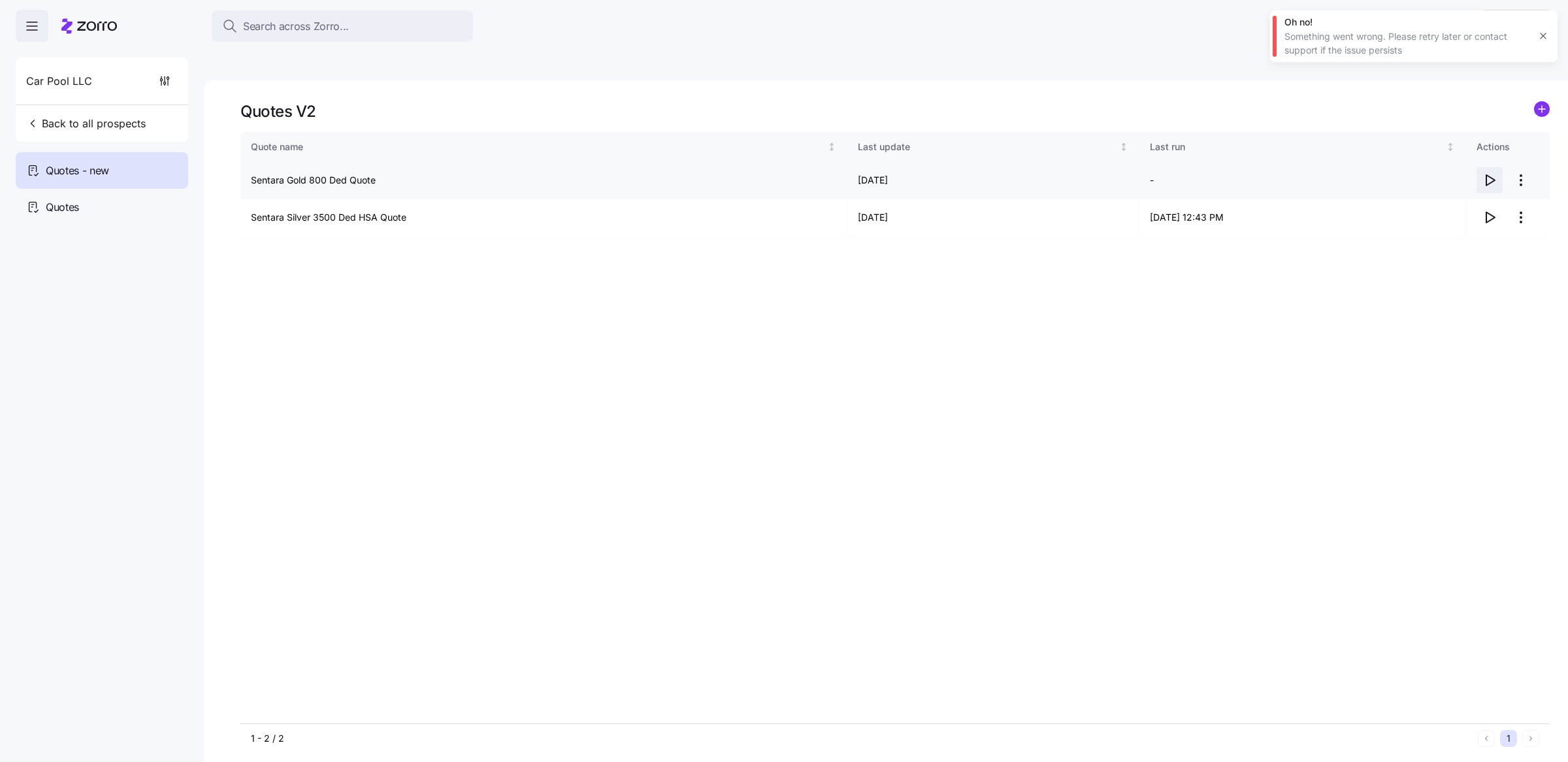
click at [1485, 173] on icon "button" at bounding box center [1489, 180] width 16 height 16
click at [1048, 268] on div "Quote name Last update Last run Actions Sentara Gold 800 Ded Quote 10/14/2025 1…" at bounding box center [894, 427] width 1309 height 591
click at [1489, 210] on icon "button" at bounding box center [1489, 217] width 16 height 16
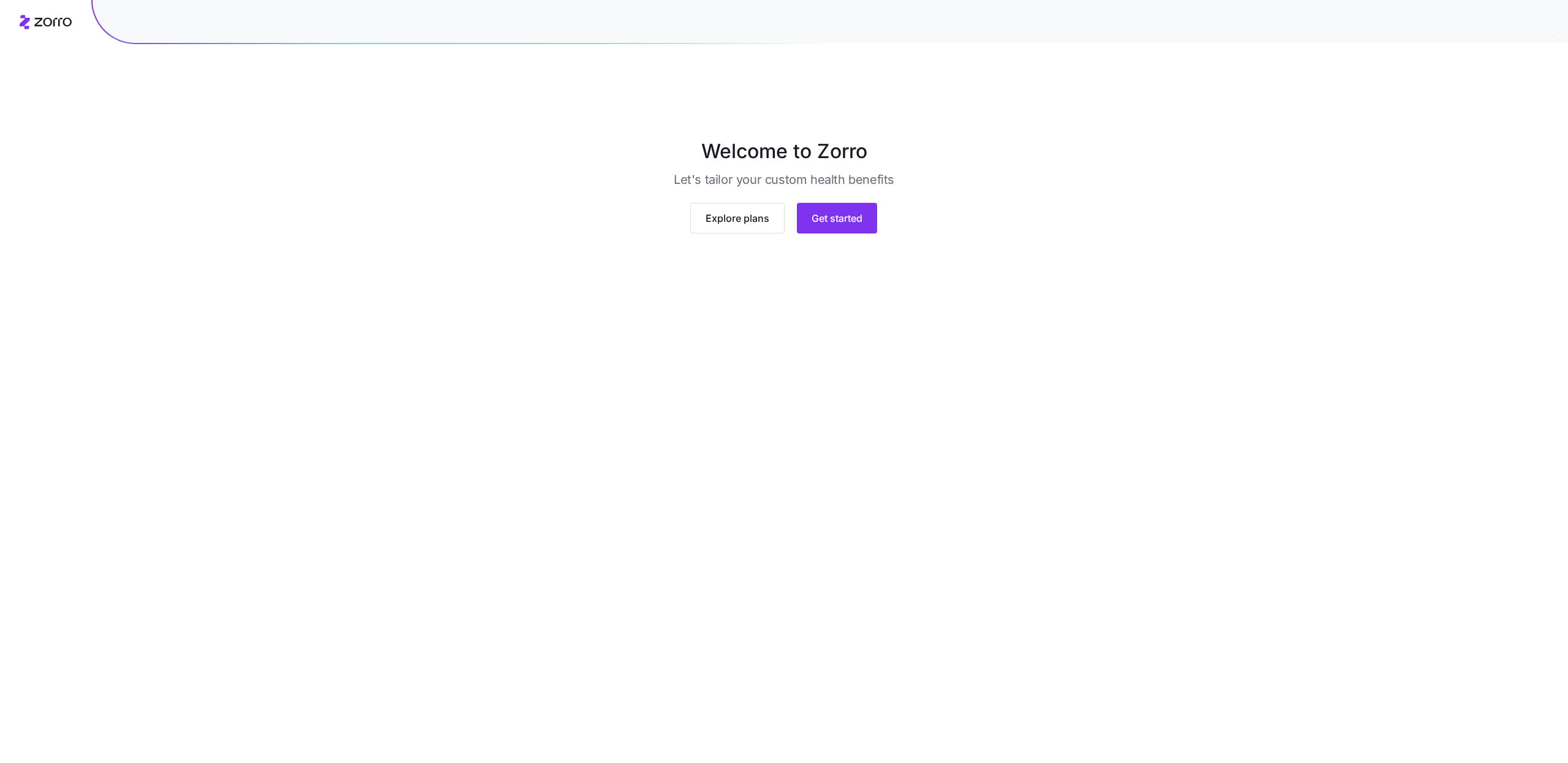
click at [868, 453] on main "Welcome to Zorro Let's tailor your custom health benefits Explore plans Get sta…" at bounding box center [784, 410] width 1568 height 763
click at [860, 241] on span "Get started" at bounding box center [837, 233] width 51 height 15
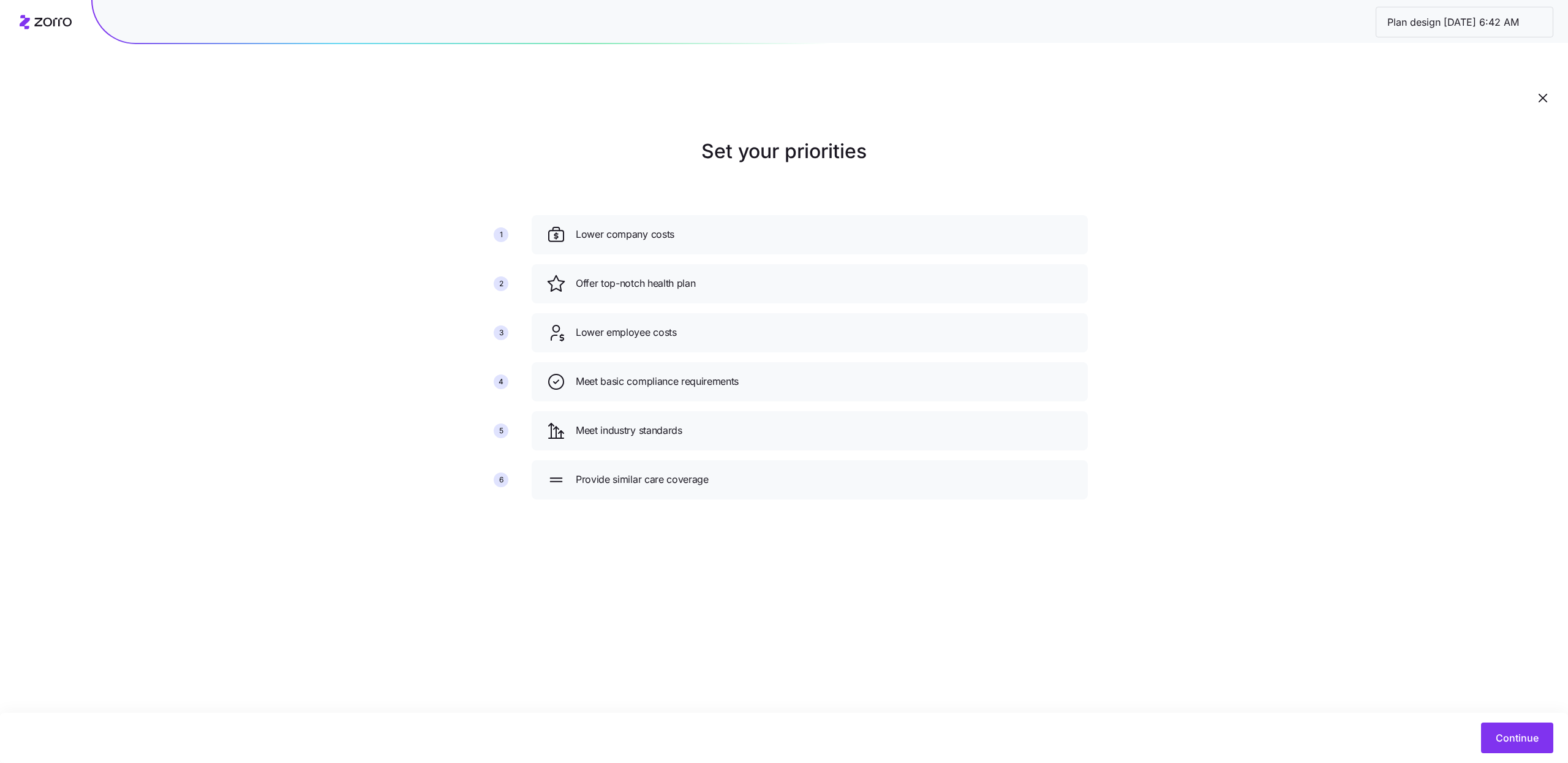
click at [1471, 738] on div "Continue" at bounding box center [782, 738] width 1541 height 31
click at [1502, 740] on span "Continue" at bounding box center [1517, 738] width 43 height 15
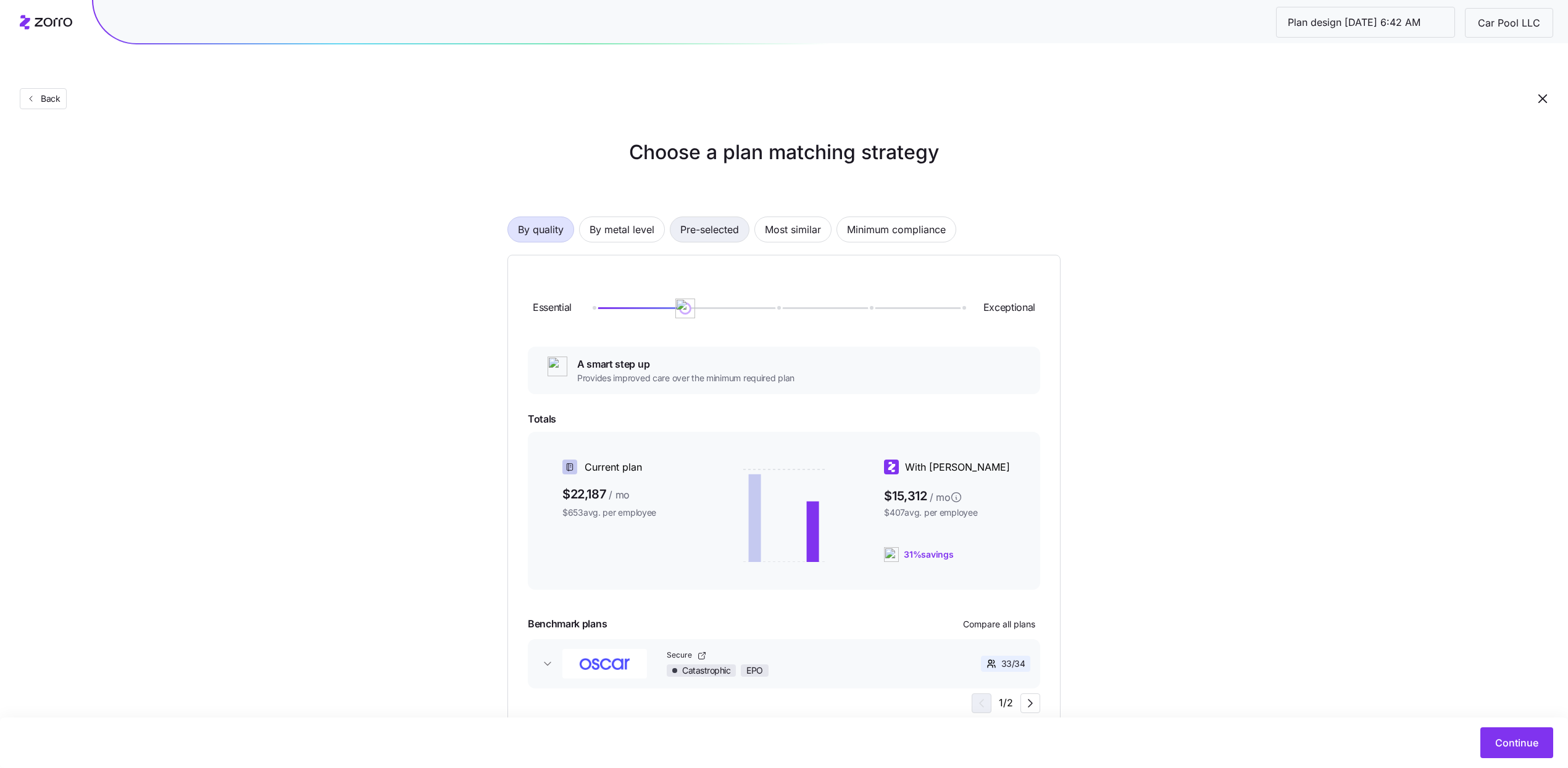
click at [714, 217] on span "Pre-selected" at bounding box center [709, 229] width 58 height 25
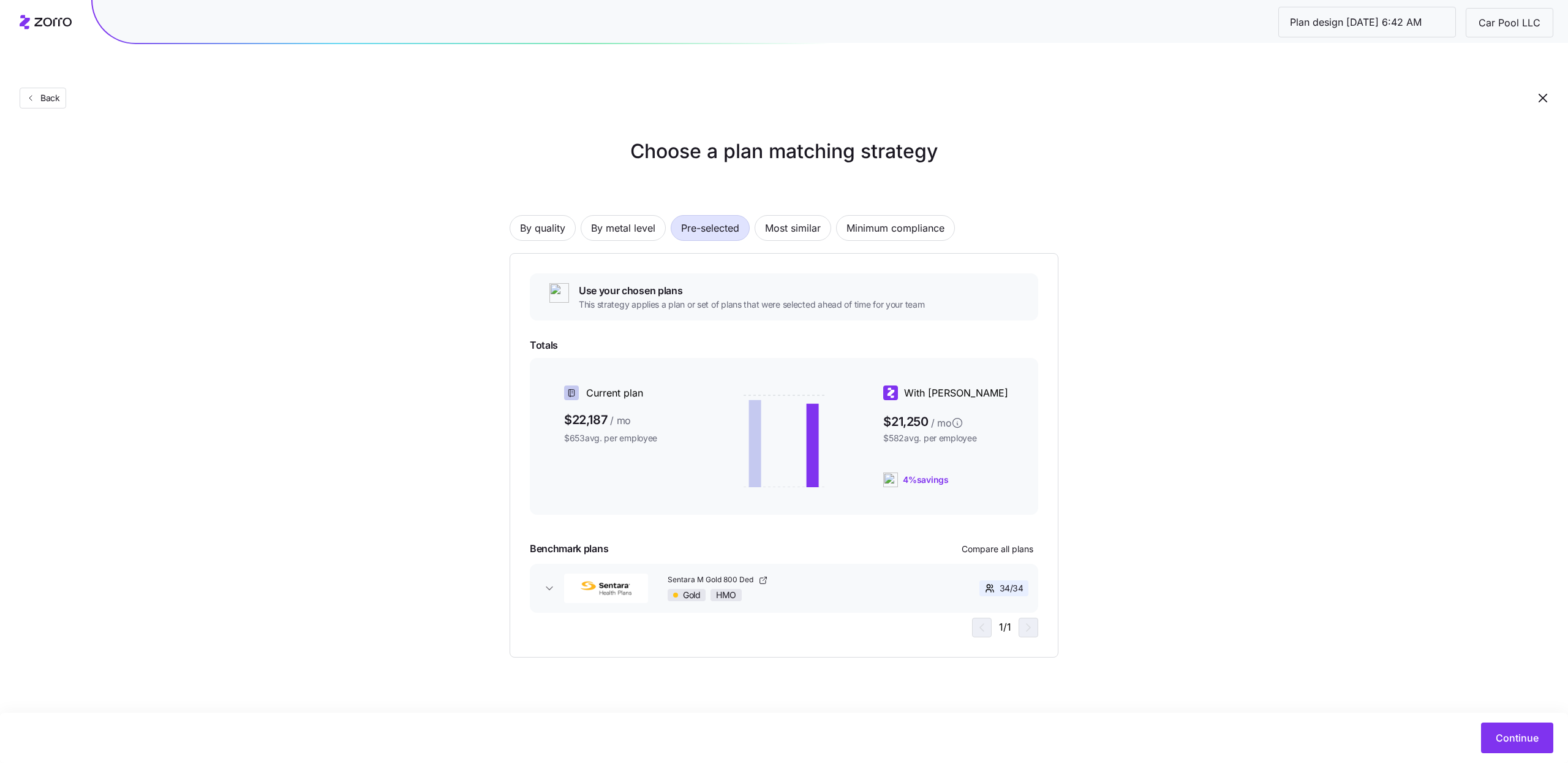
click at [1489, 719] on div "Continue" at bounding box center [784, 738] width 1568 height 50
click at [1501, 734] on span "Continue" at bounding box center [1517, 738] width 43 height 15
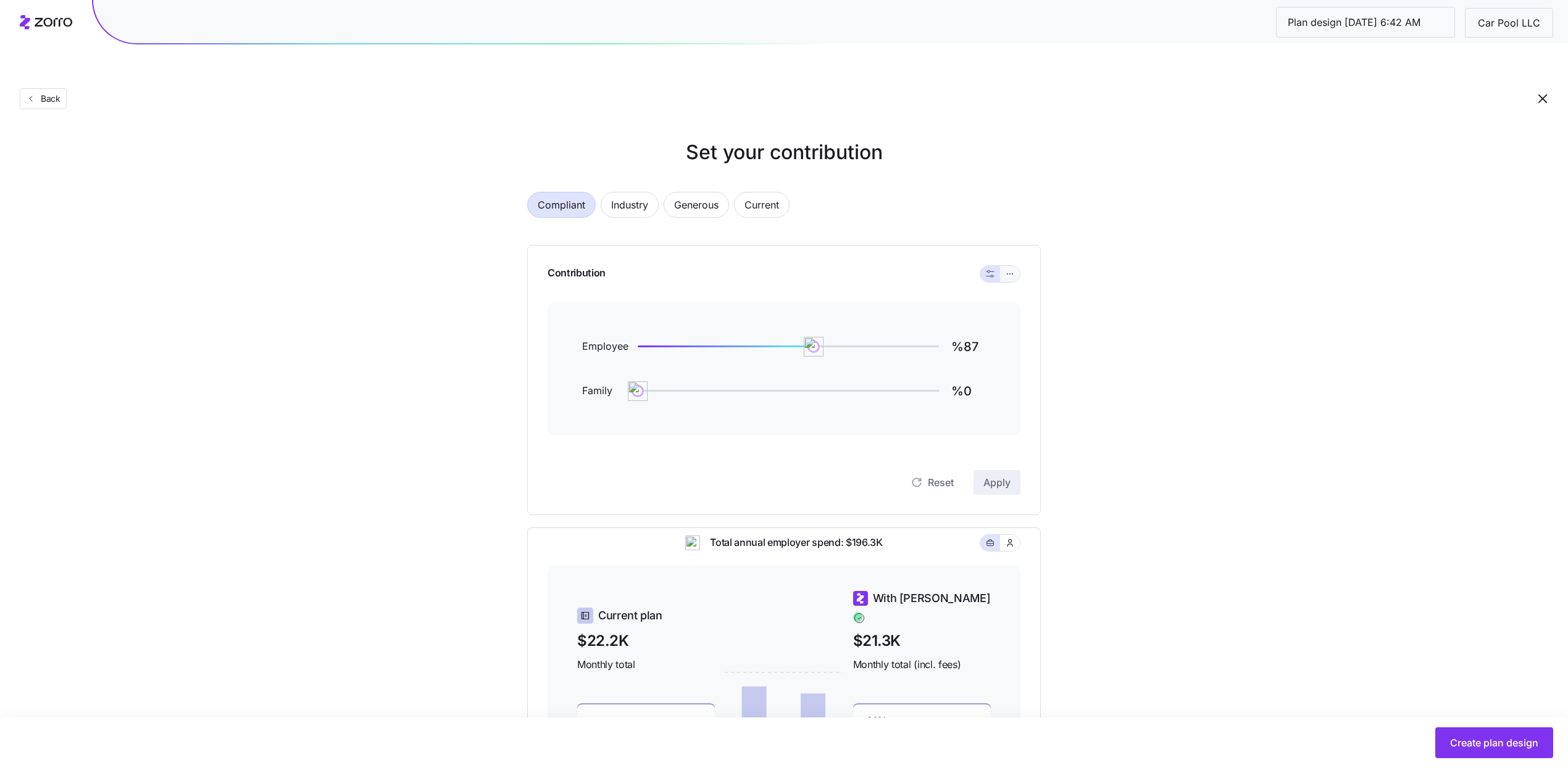
click at [1010, 266] on button "button" at bounding box center [1010, 274] width 20 height 16
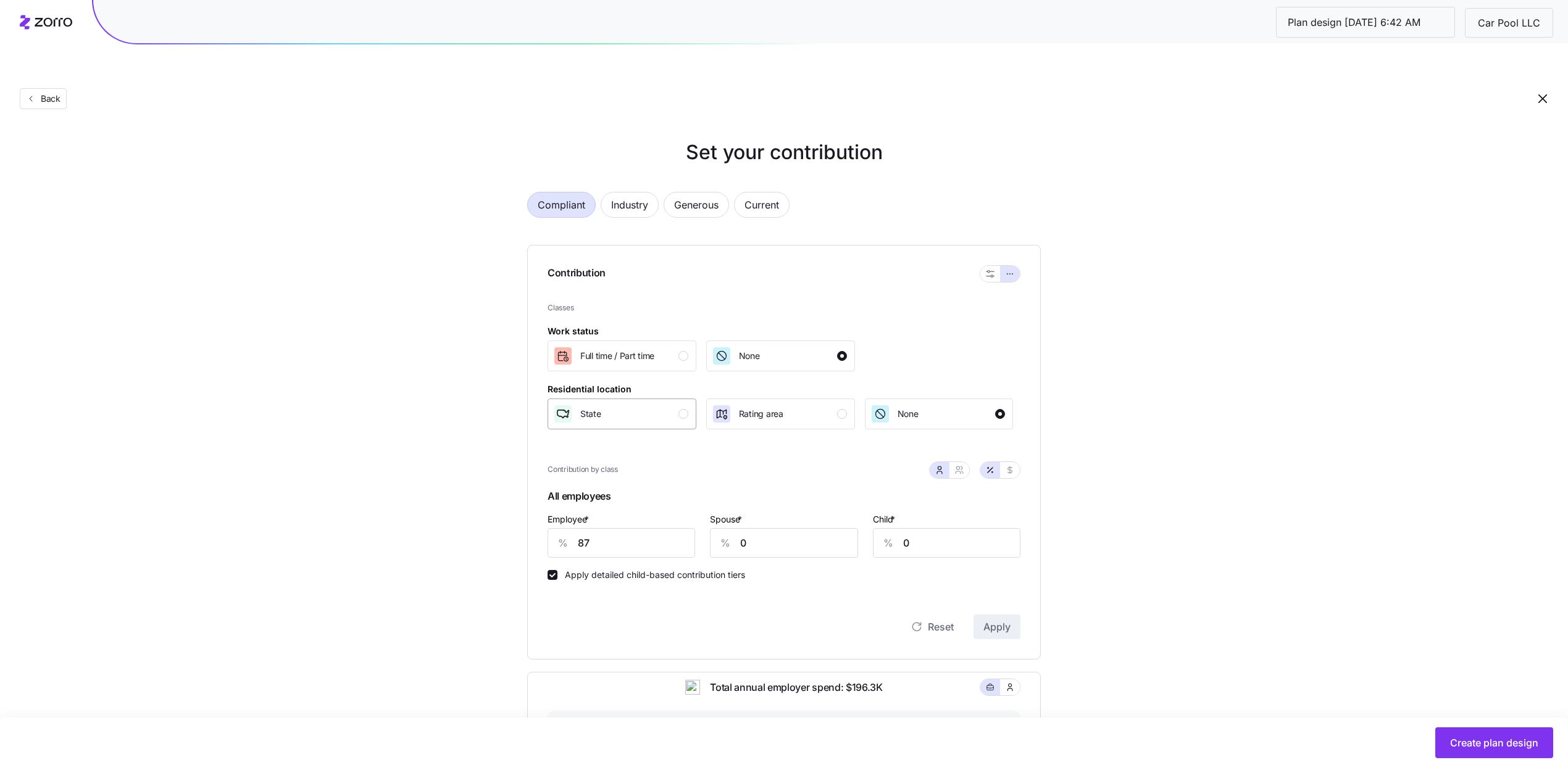
click at [659, 404] on div "State" at bounding box center [620, 414] width 135 height 20
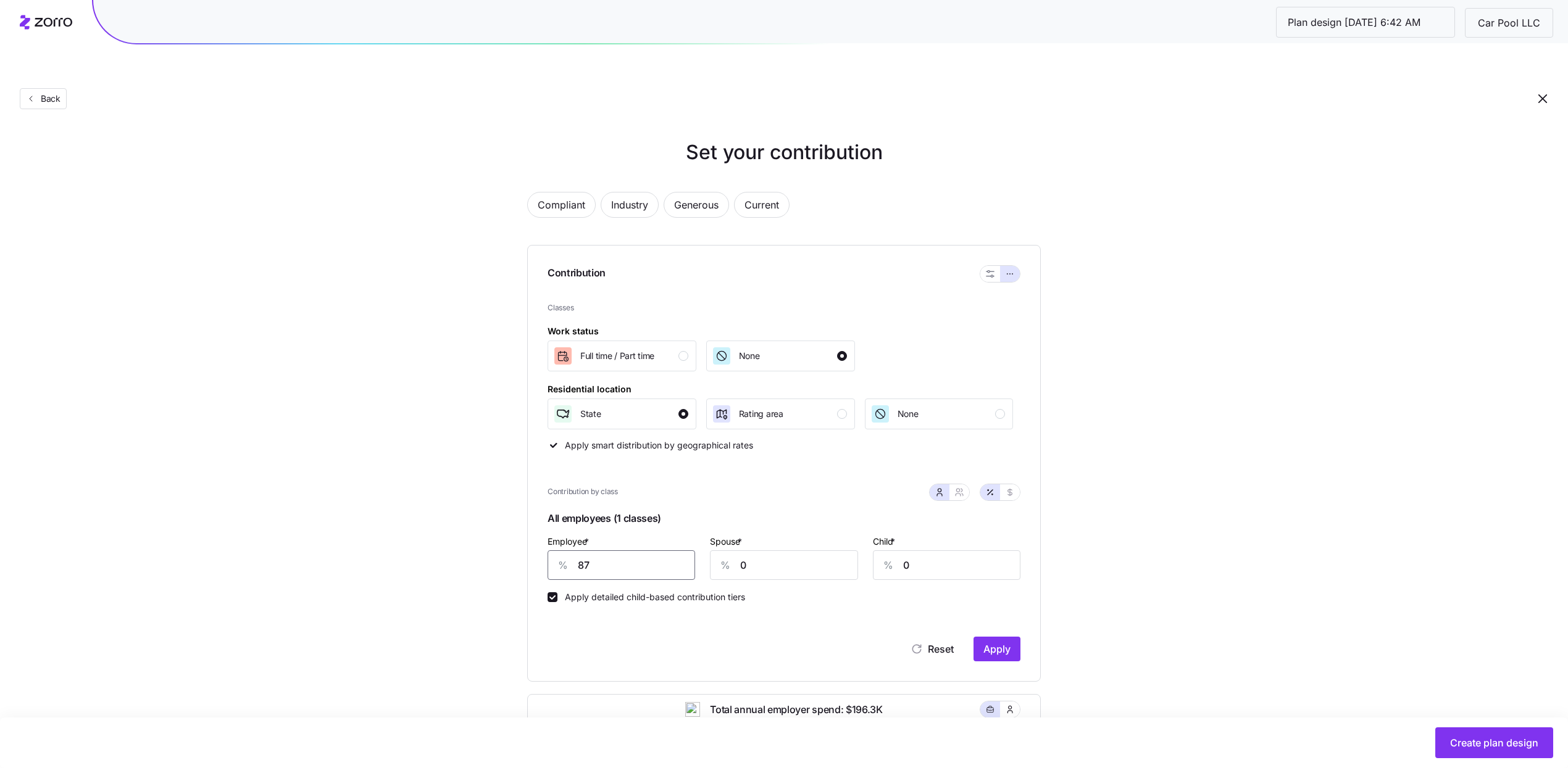
click at [640, 551] on input "87" at bounding box center [621, 565] width 147 height 30
type input "70"
type input "40"
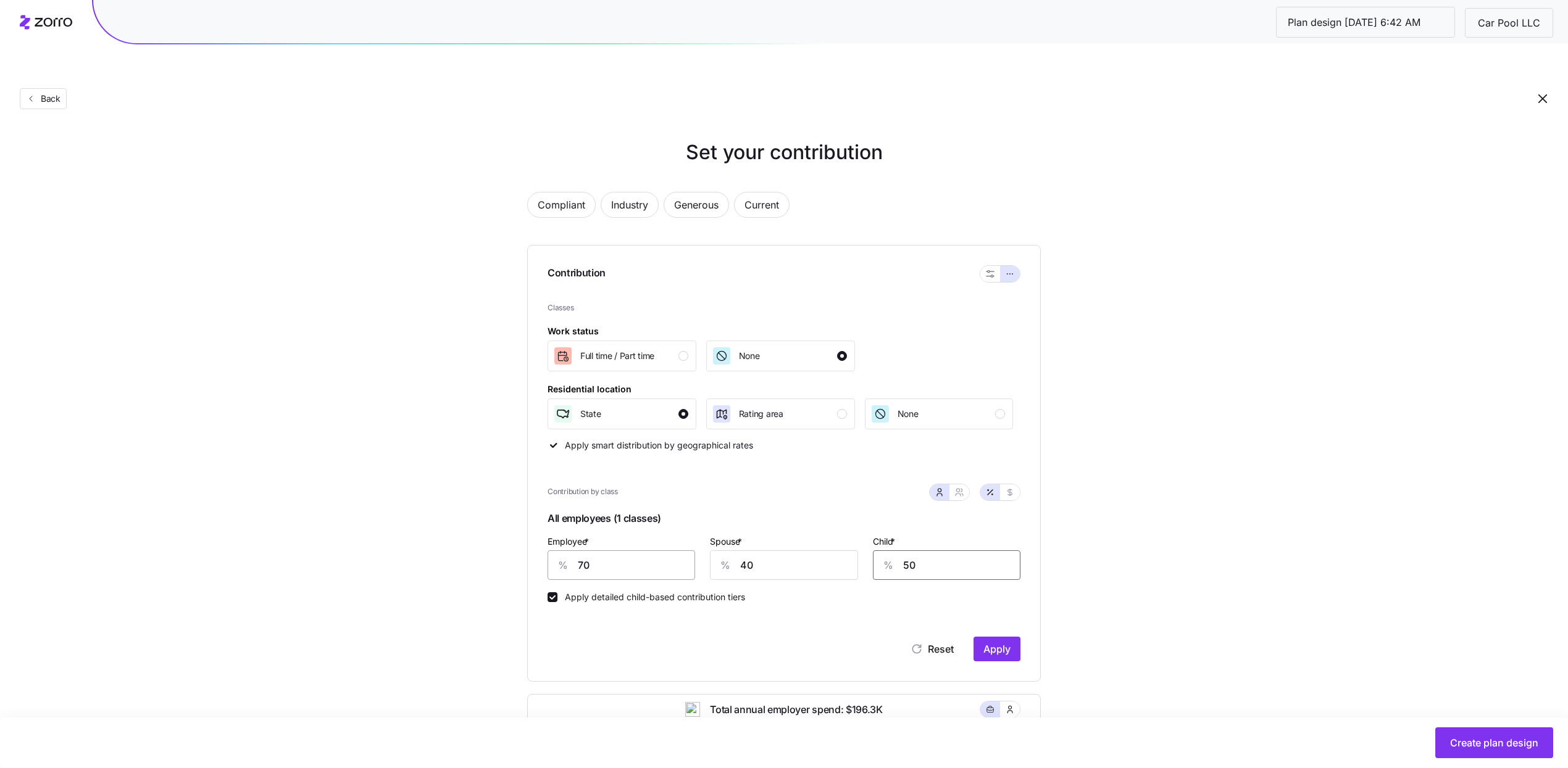
type input "50"
click at [956, 488] on icon "button" at bounding box center [958, 490] width 3 height 3
type input "55"
type input "61"
click at [729, 551] on input "55" at bounding box center [724, 565] width 107 height 30
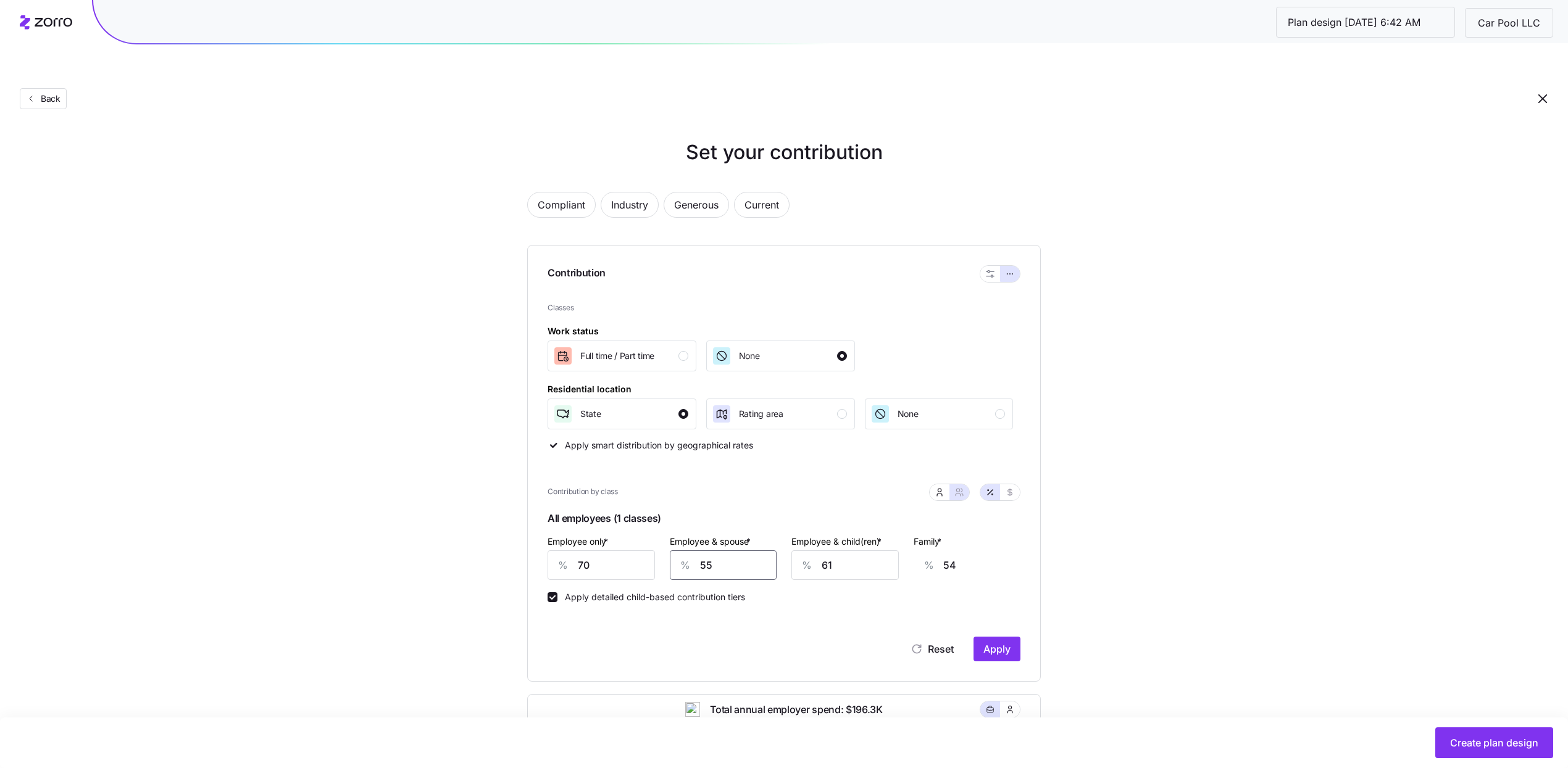
click at [729, 551] on input "55" at bounding box center [724, 565] width 107 height 30
type input "4"
type input "17"
type input "40"
type input "43"
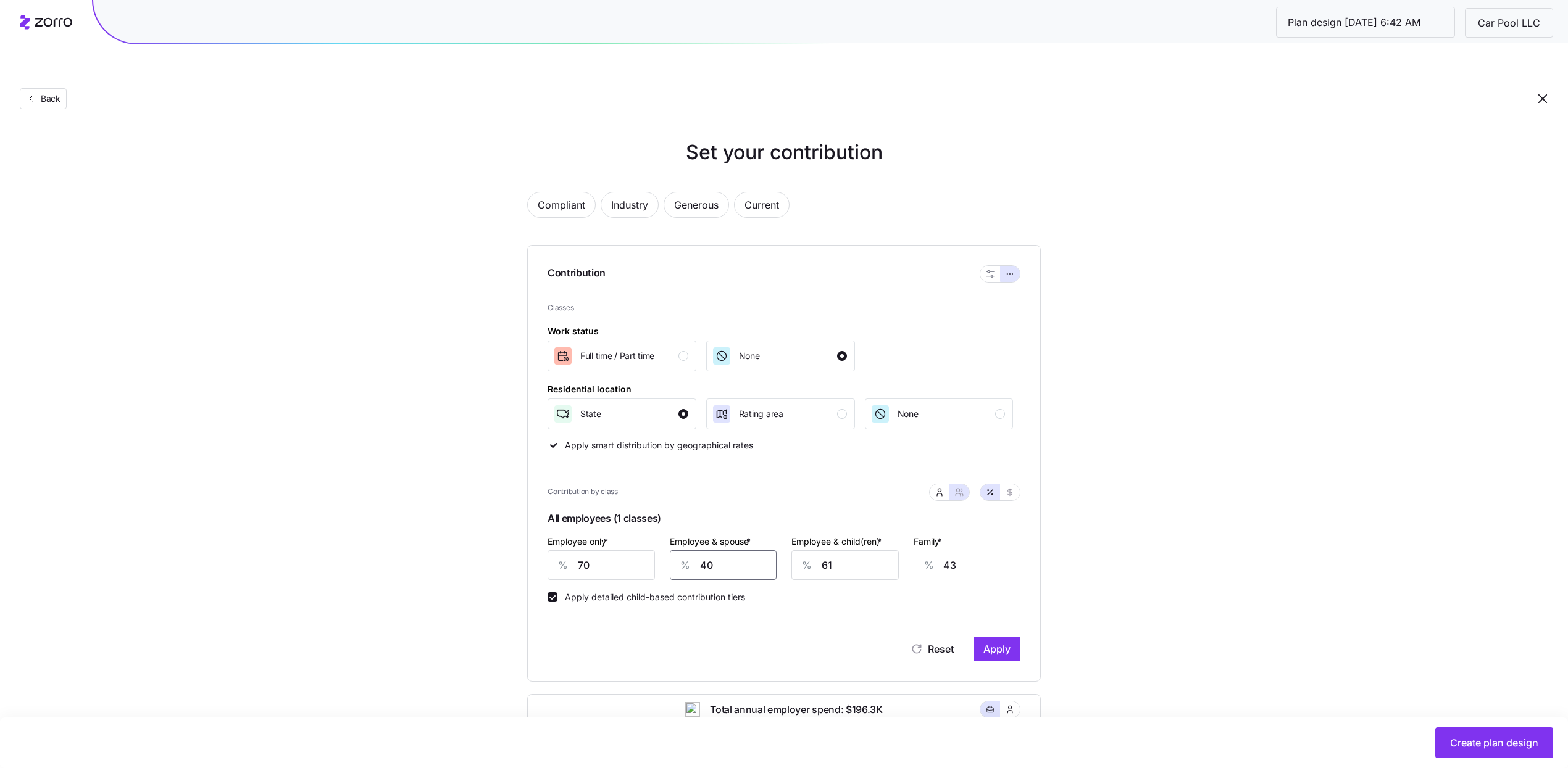
type input "40"
type input "5"
type input "7"
type input "50"
type input "36"
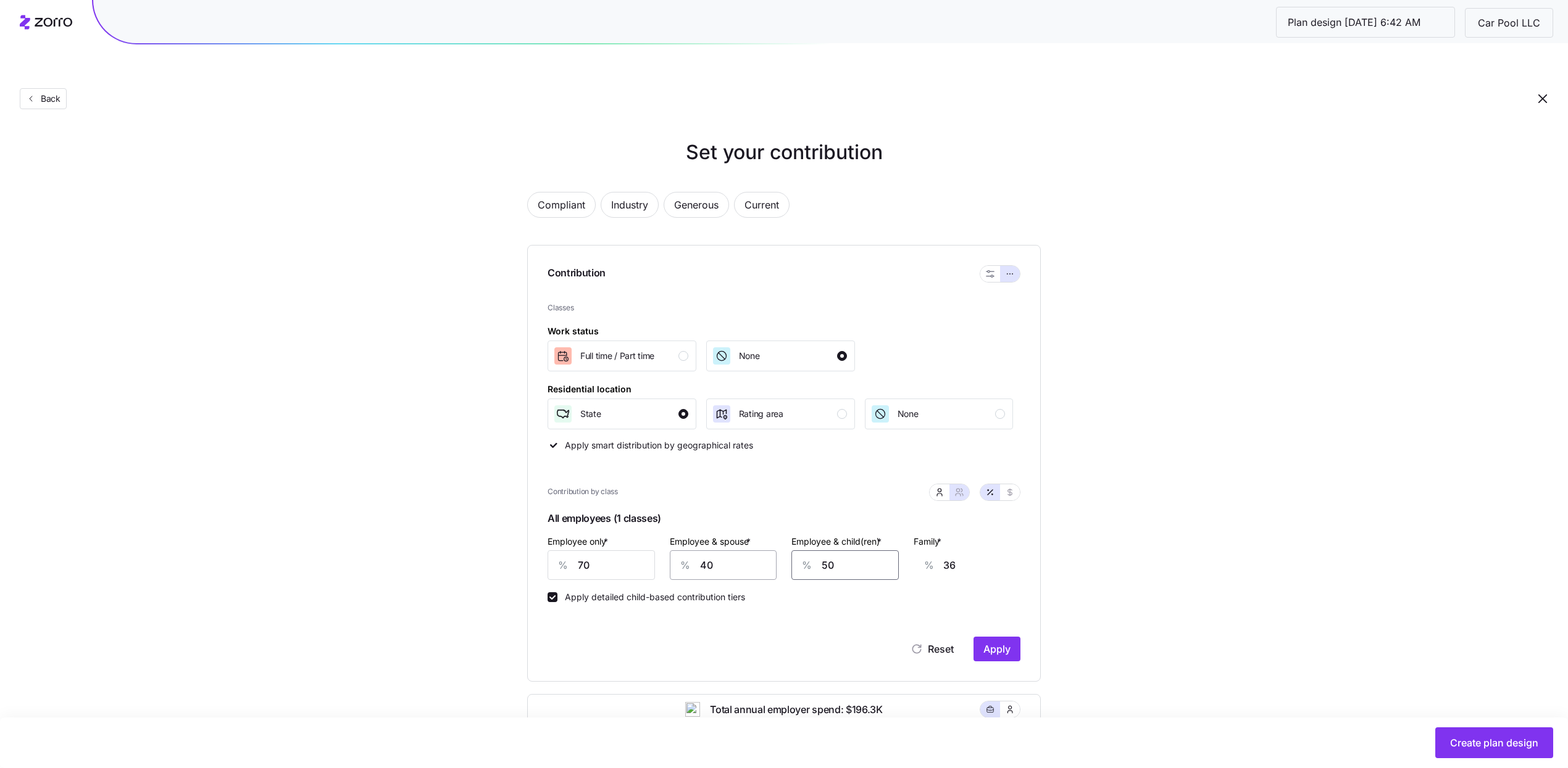
type input "50"
click at [997, 642] on span "Apply" at bounding box center [997, 649] width 27 height 15
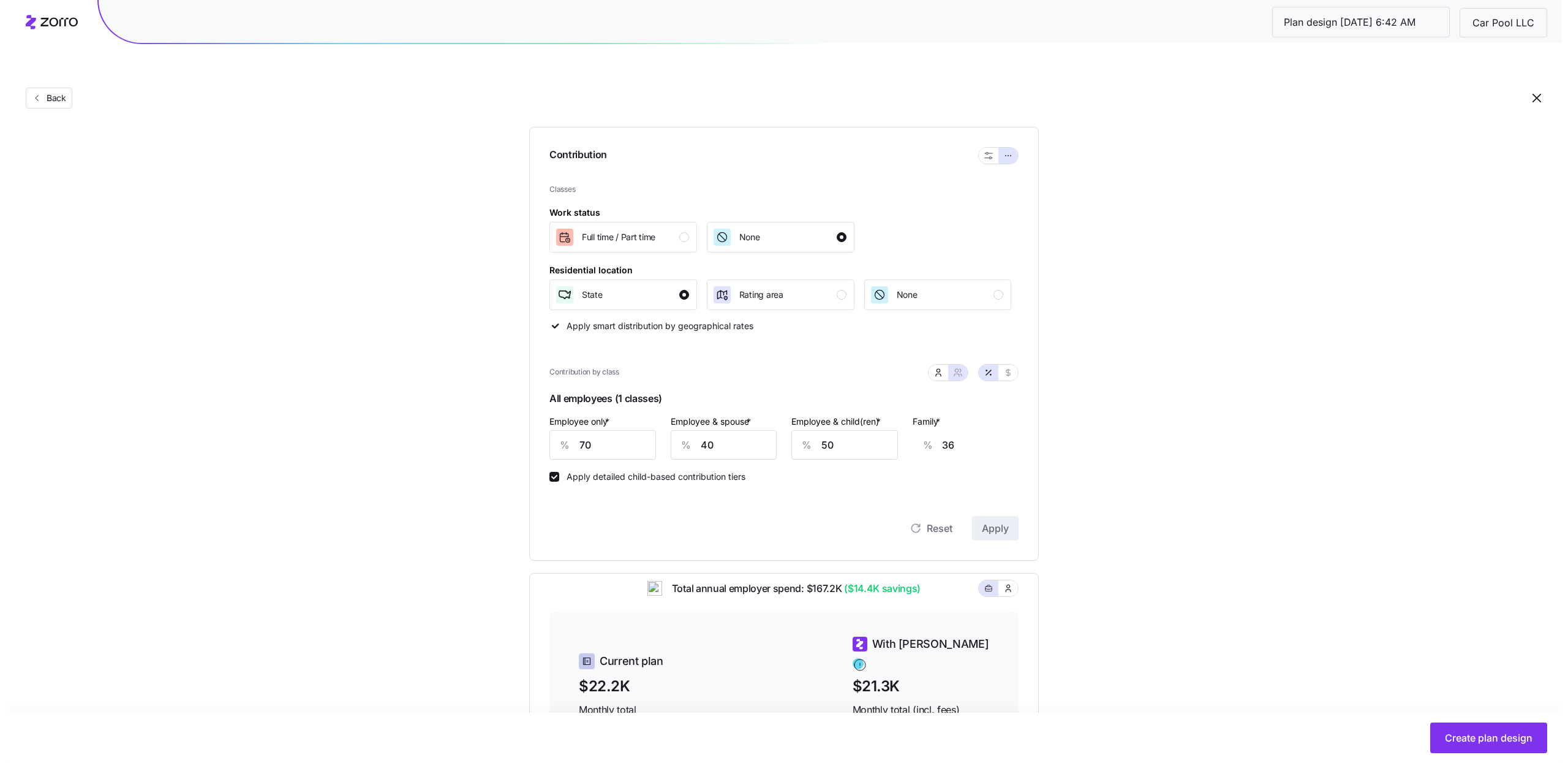
scroll to position [0, 0]
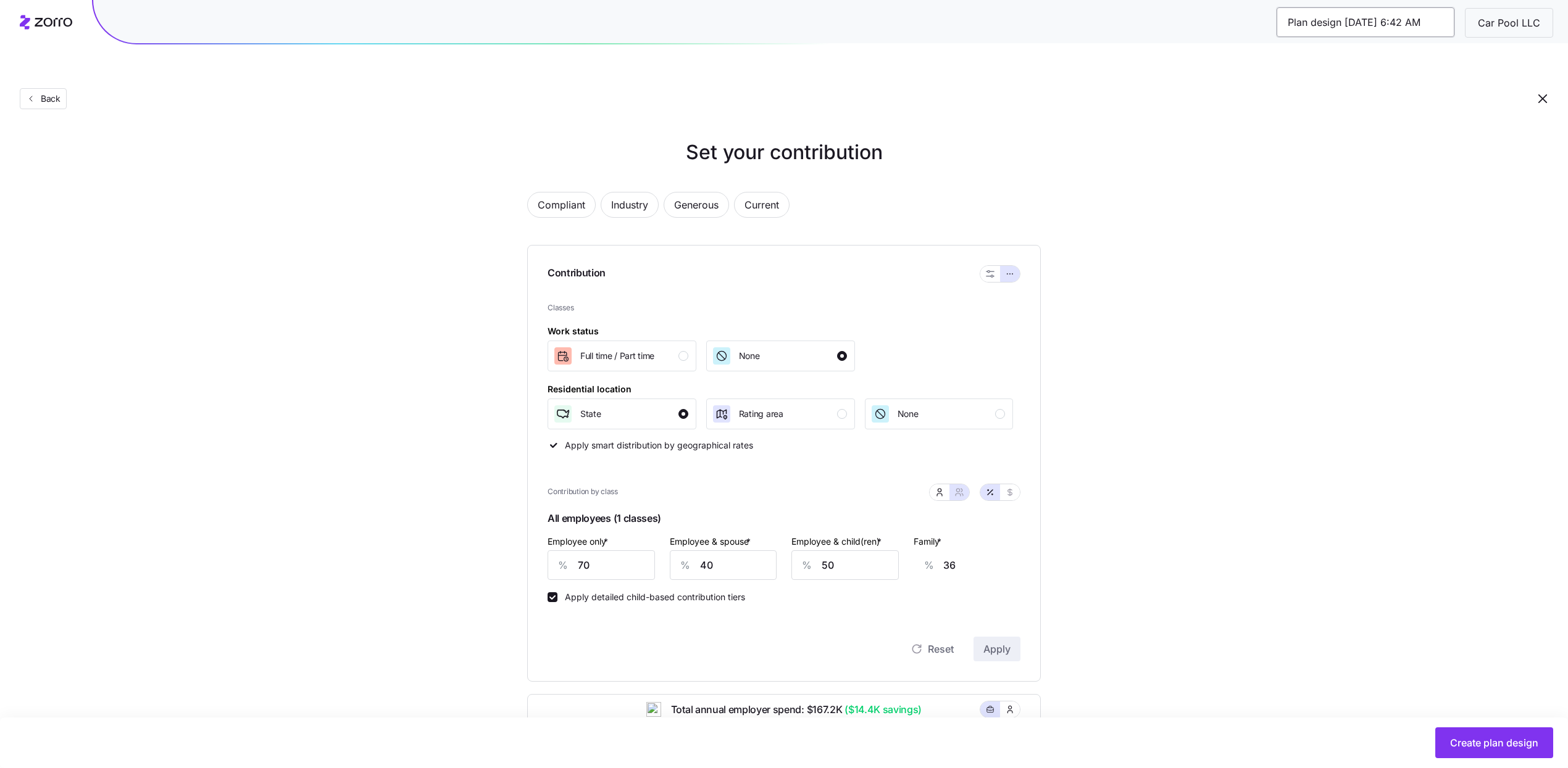
click at [1353, 32] on input "Plan design 10/14/2025 6:42 AM" at bounding box center [1365, 22] width 178 height 30
click at [1475, 736] on span "Create plan design" at bounding box center [1494, 742] width 88 height 15
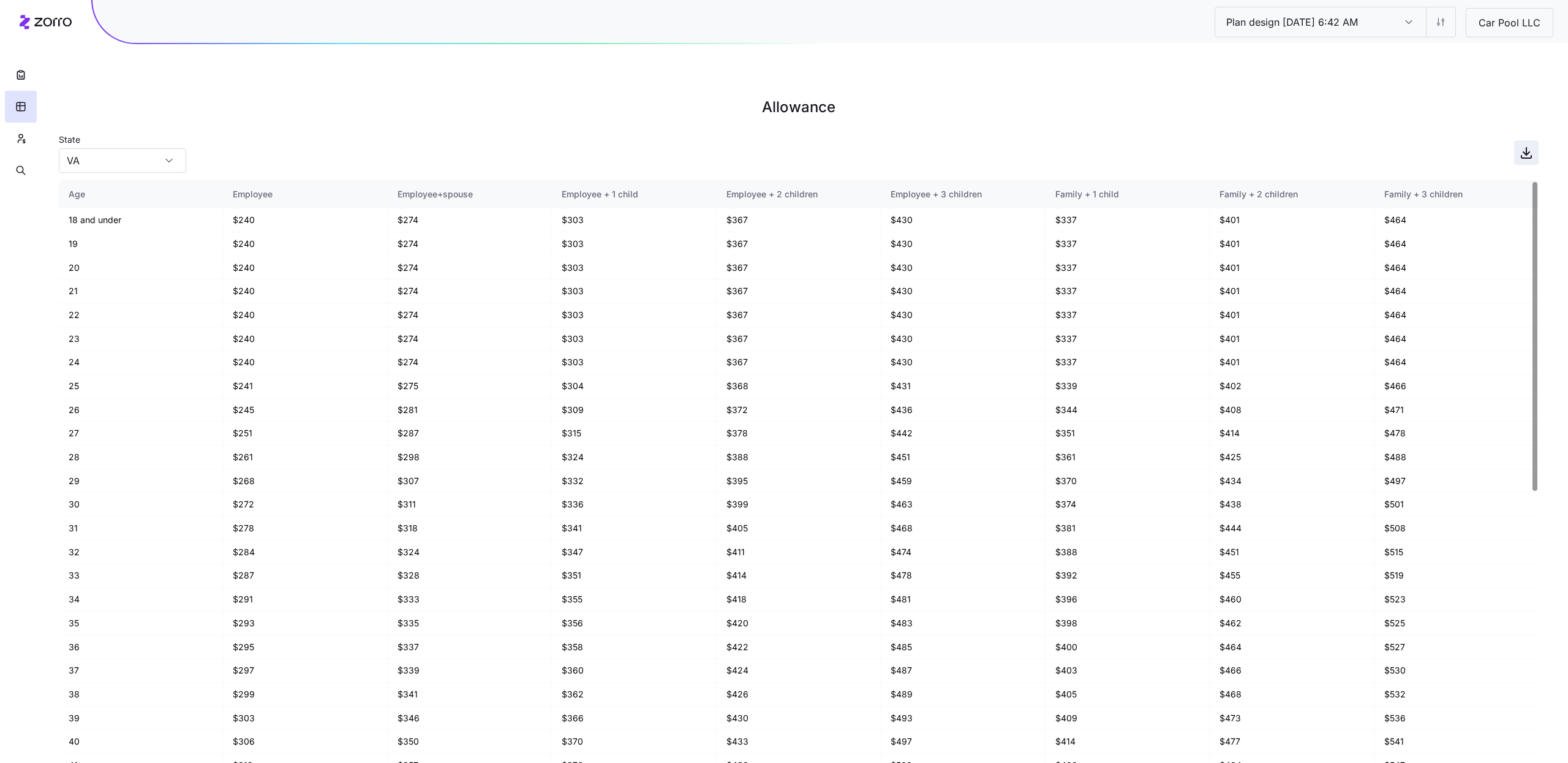
click at [1524, 145] on icon "button" at bounding box center [1526, 152] width 15 height 15
click at [11, 134] on button "button" at bounding box center [21, 138] width 32 height 32
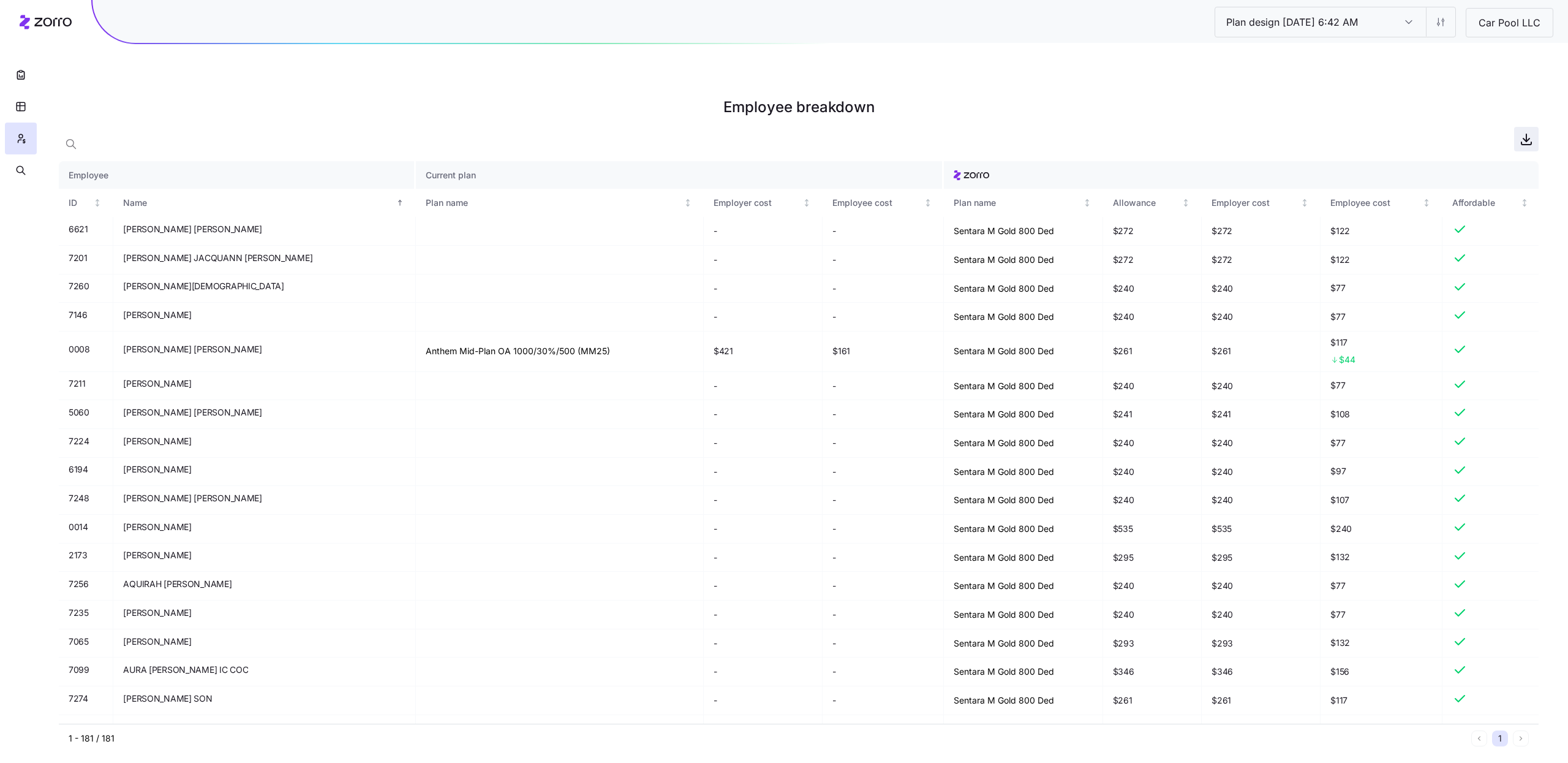
click at [1521, 132] on icon "button" at bounding box center [1526, 139] width 15 height 15
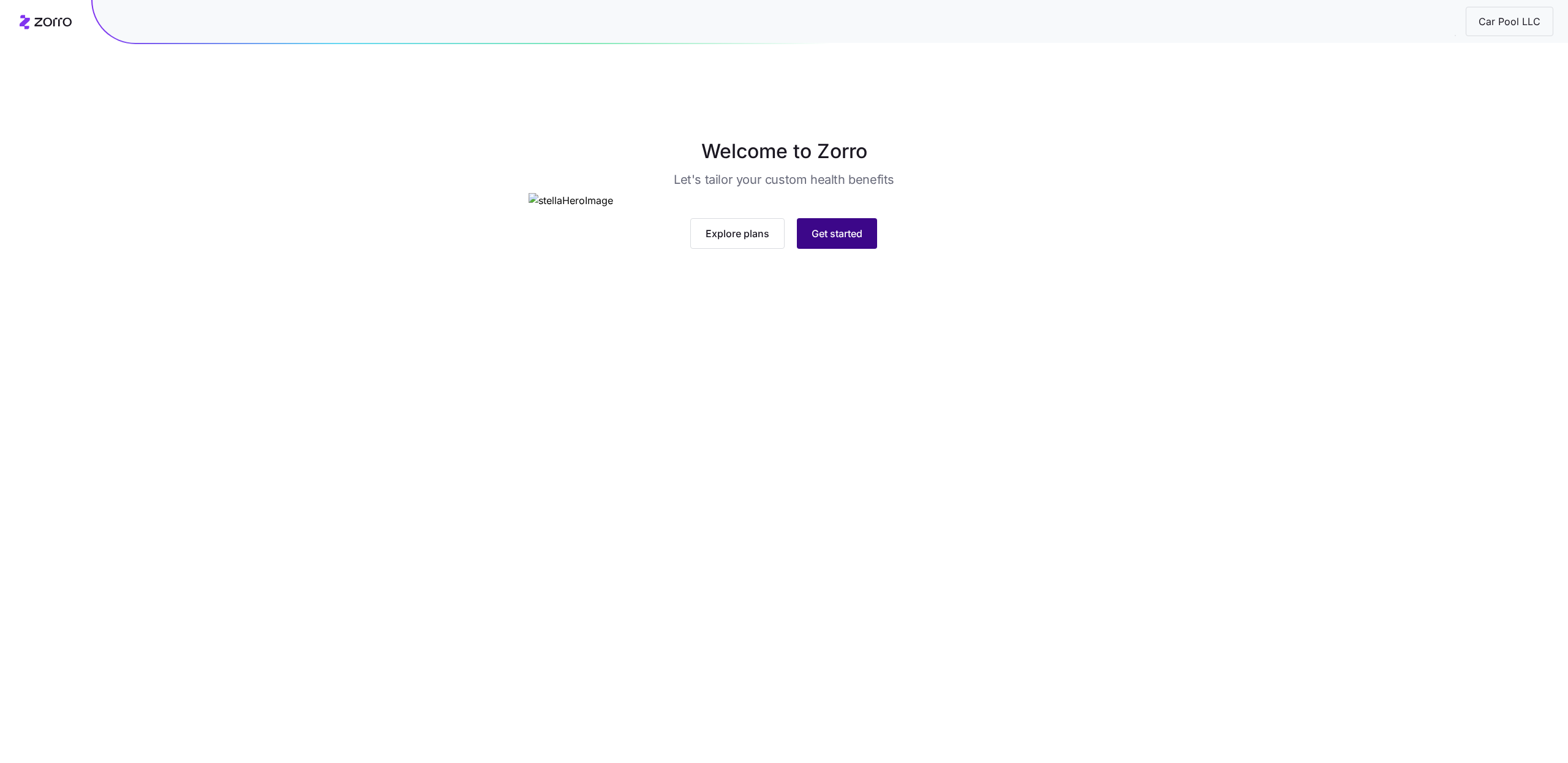
click at [845, 249] on button "Get started" at bounding box center [836, 233] width 80 height 31
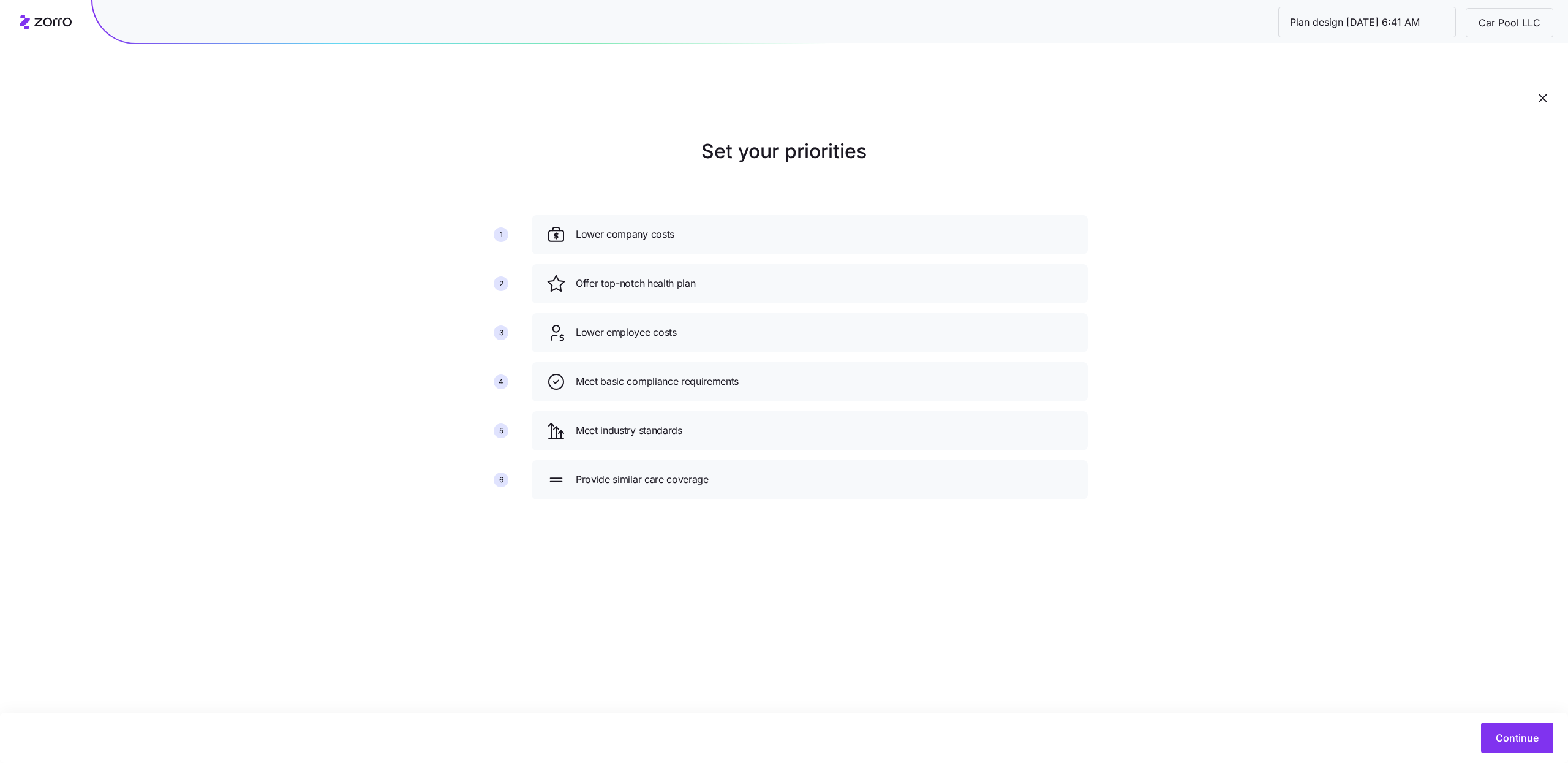
click at [1478, 722] on div "Continue" at bounding box center [784, 738] width 1568 height 50
click at [1507, 736] on span "Continue" at bounding box center [1517, 738] width 43 height 15
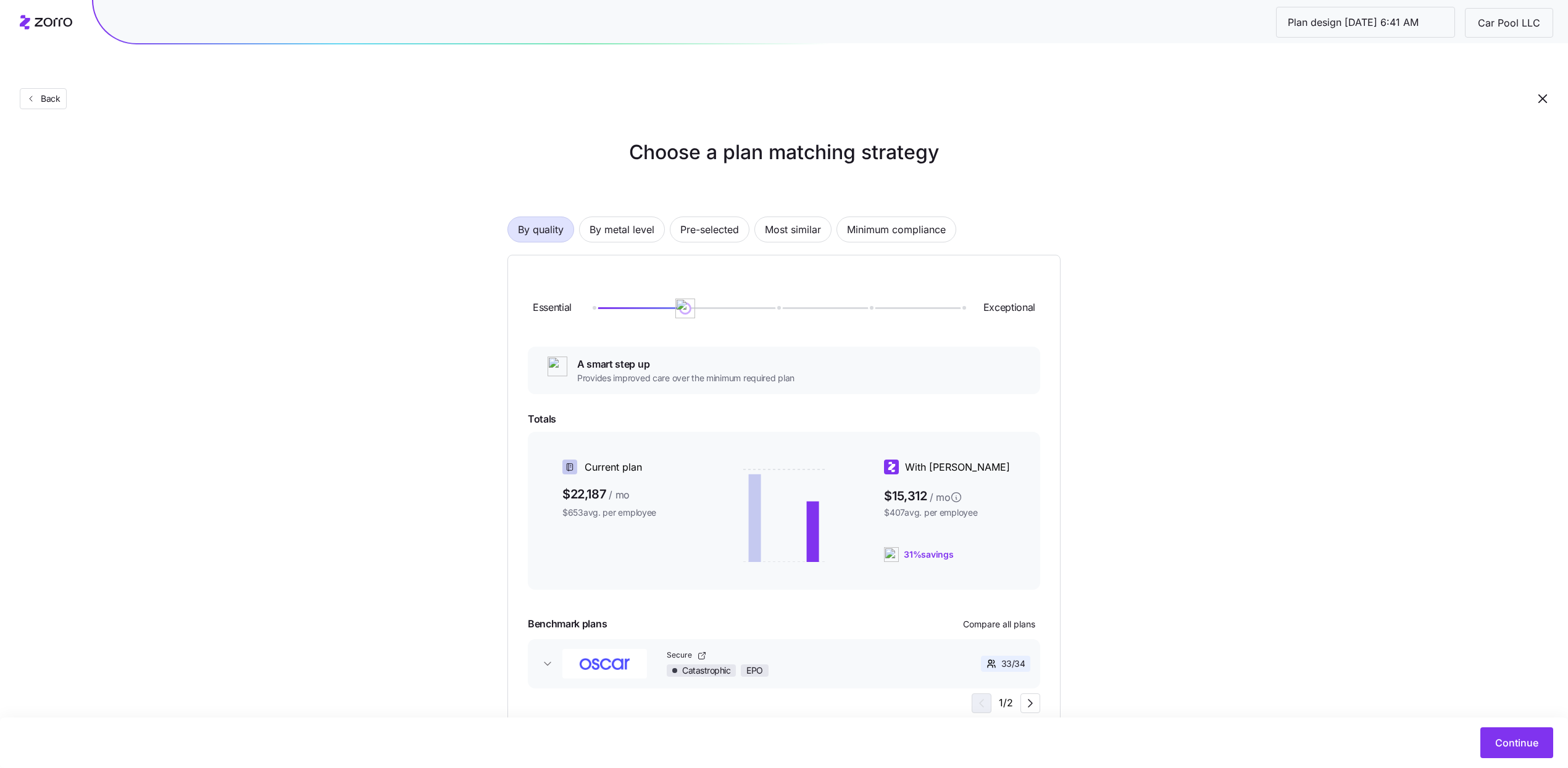
click at [736, 215] on div "By quality By metal level Pre-selected Most similar Minimum compliance Essentia…" at bounding box center [784, 456] width 553 height 556
click at [728, 217] on span "Pre-selected" at bounding box center [709, 229] width 58 height 25
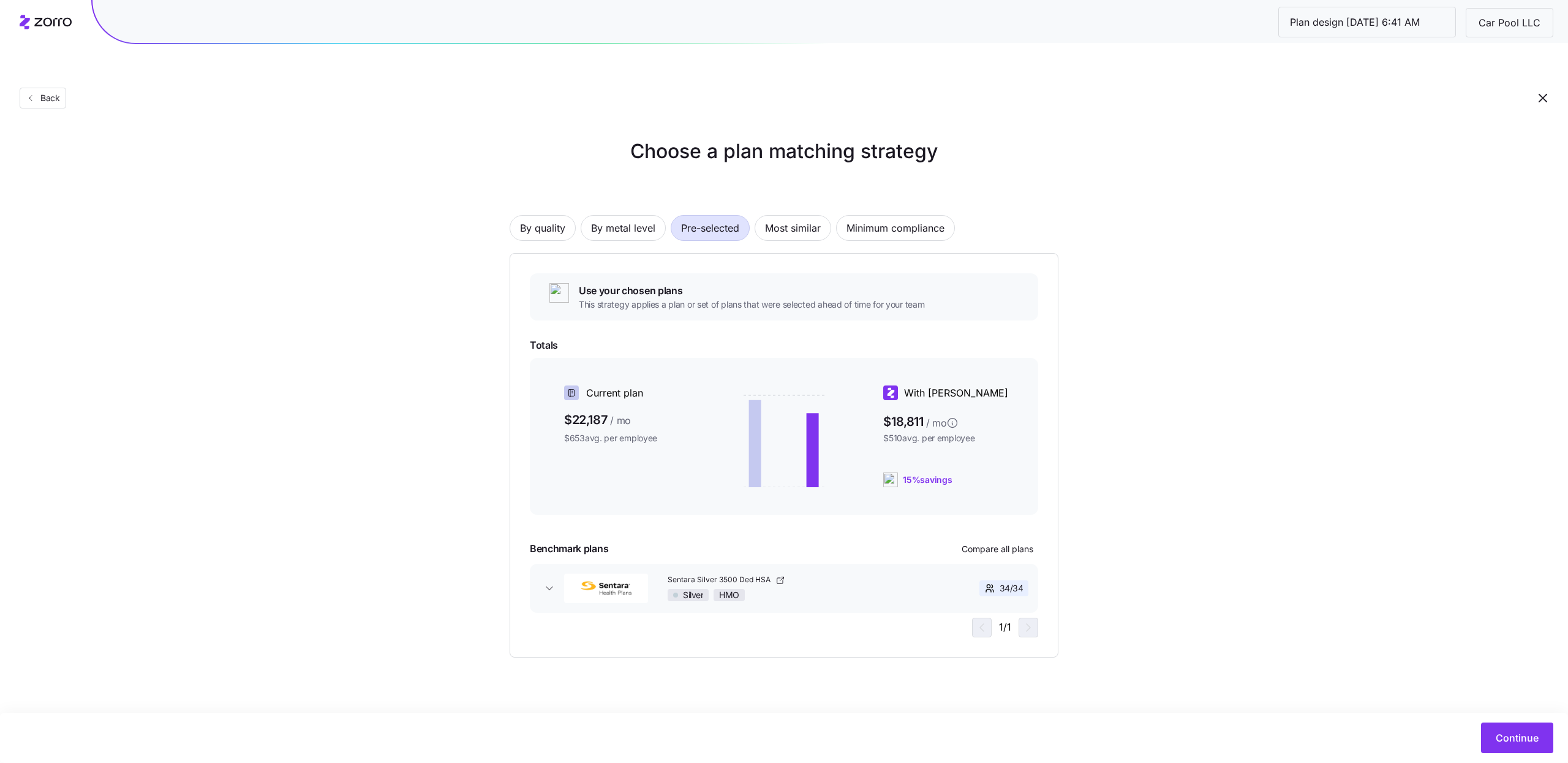
click at [1473, 649] on main "Choose a plan matching strategy By quality By metal level Pre-selected Most sim…" at bounding box center [784, 410] width 1568 height 763
click at [1506, 734] on span "Continue" at bounding box center [1517, 738] width 43 height 15
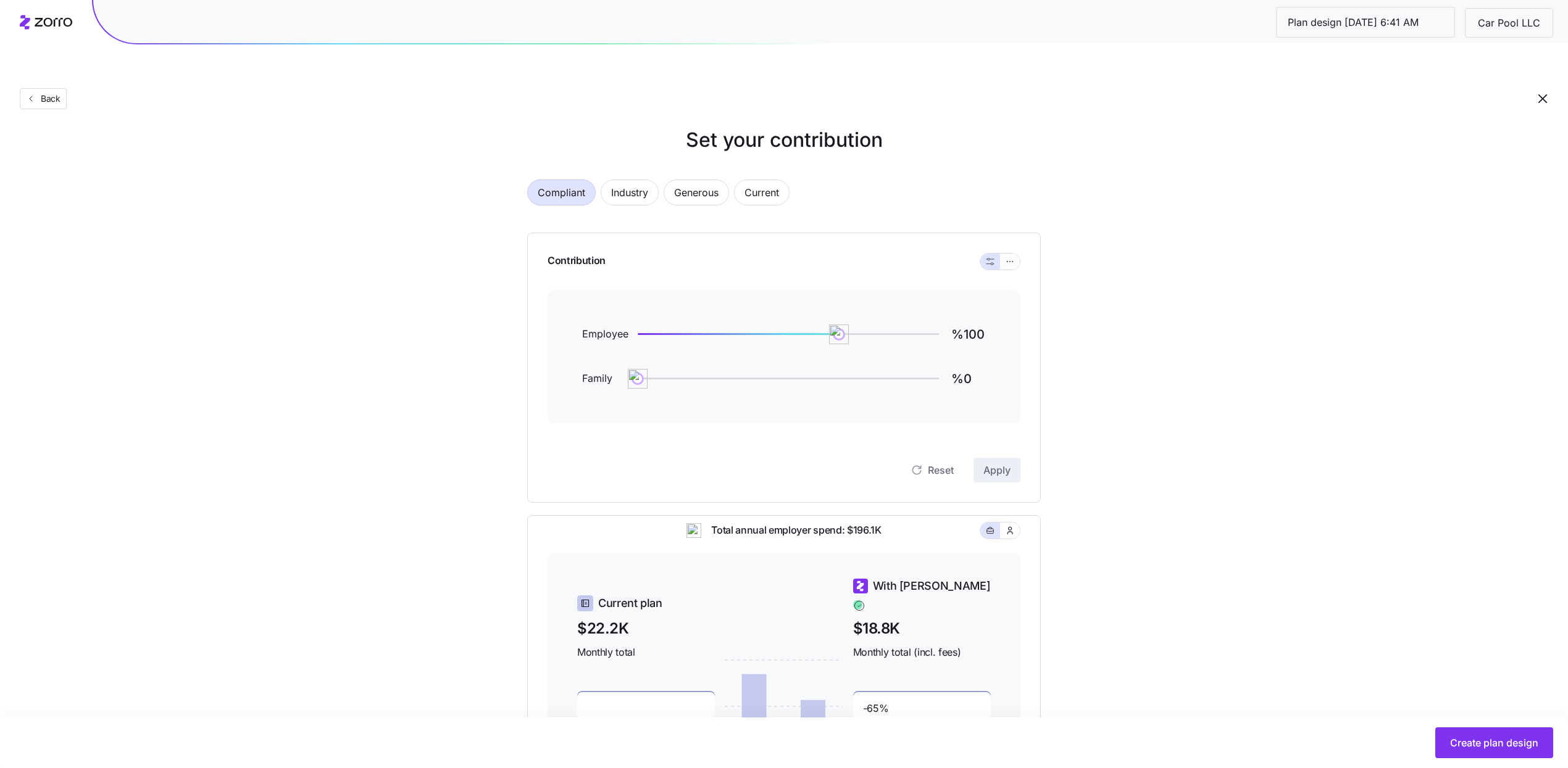
scroll to position [22, 0]
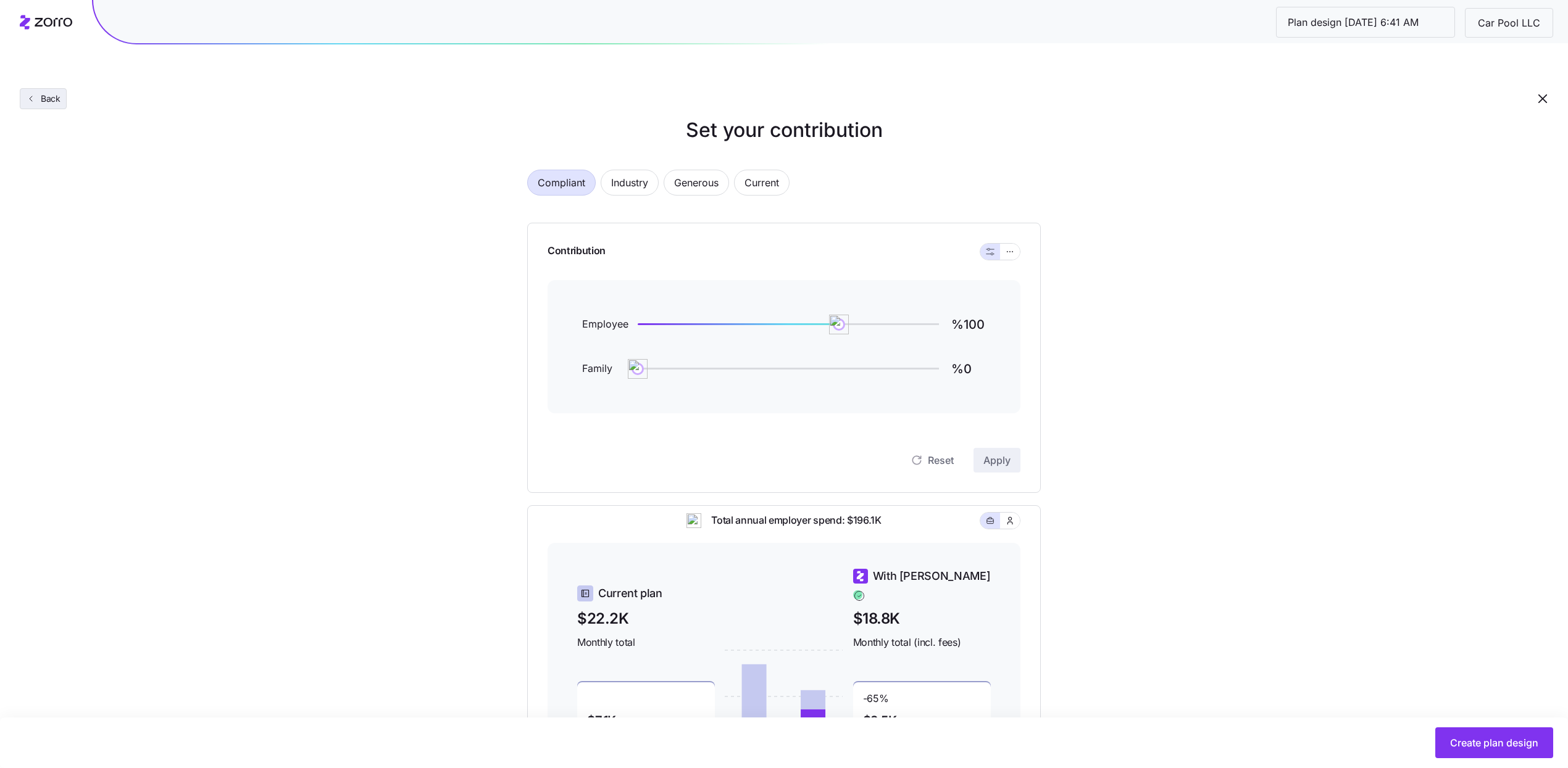
click at [50, 93] on span "Back" at bounding box center [48, 98] width 25 height 12
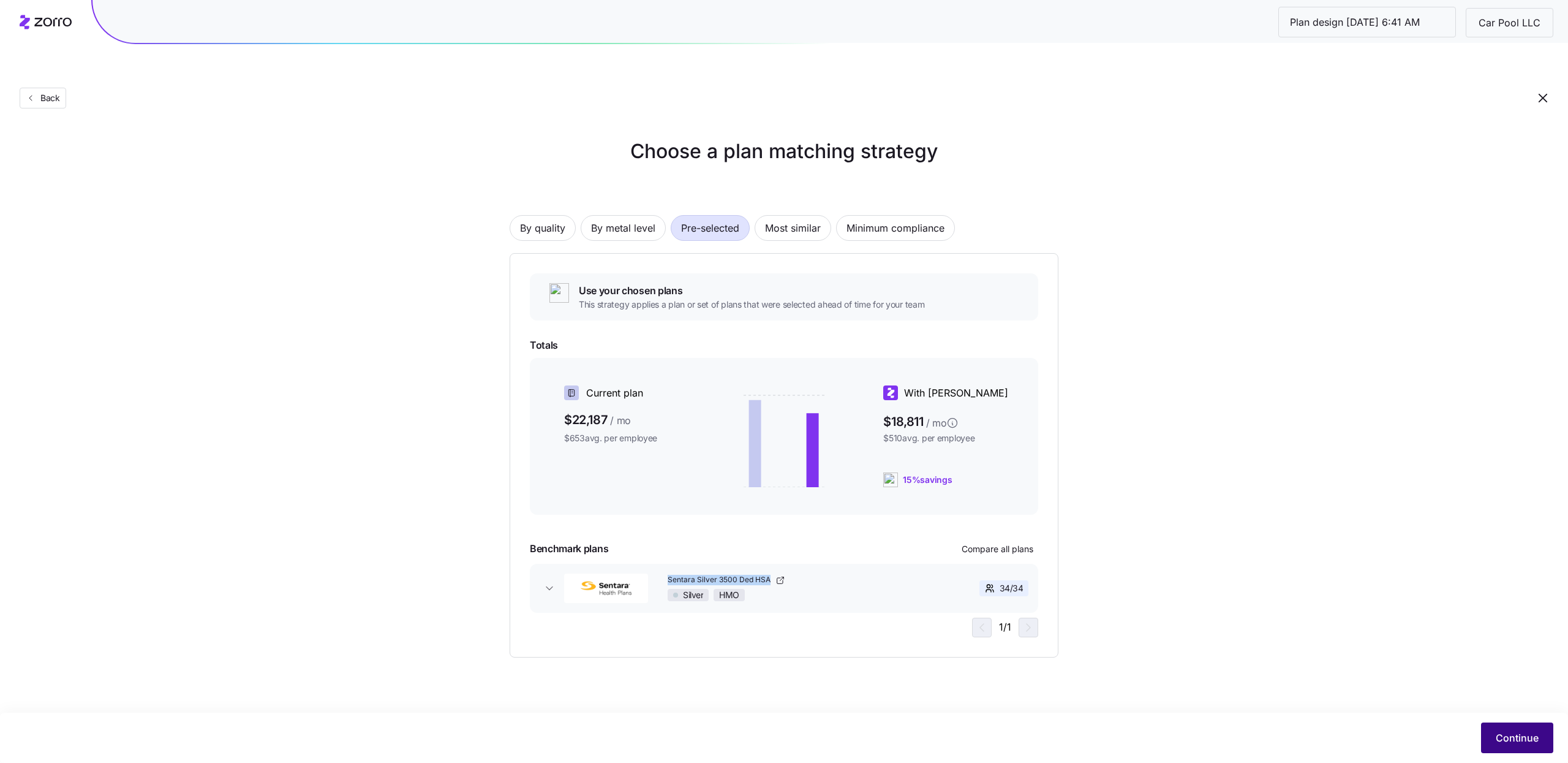
click at [1492, 740] on button "Continue" at bounding box center [1516, 738] width 72 height 31
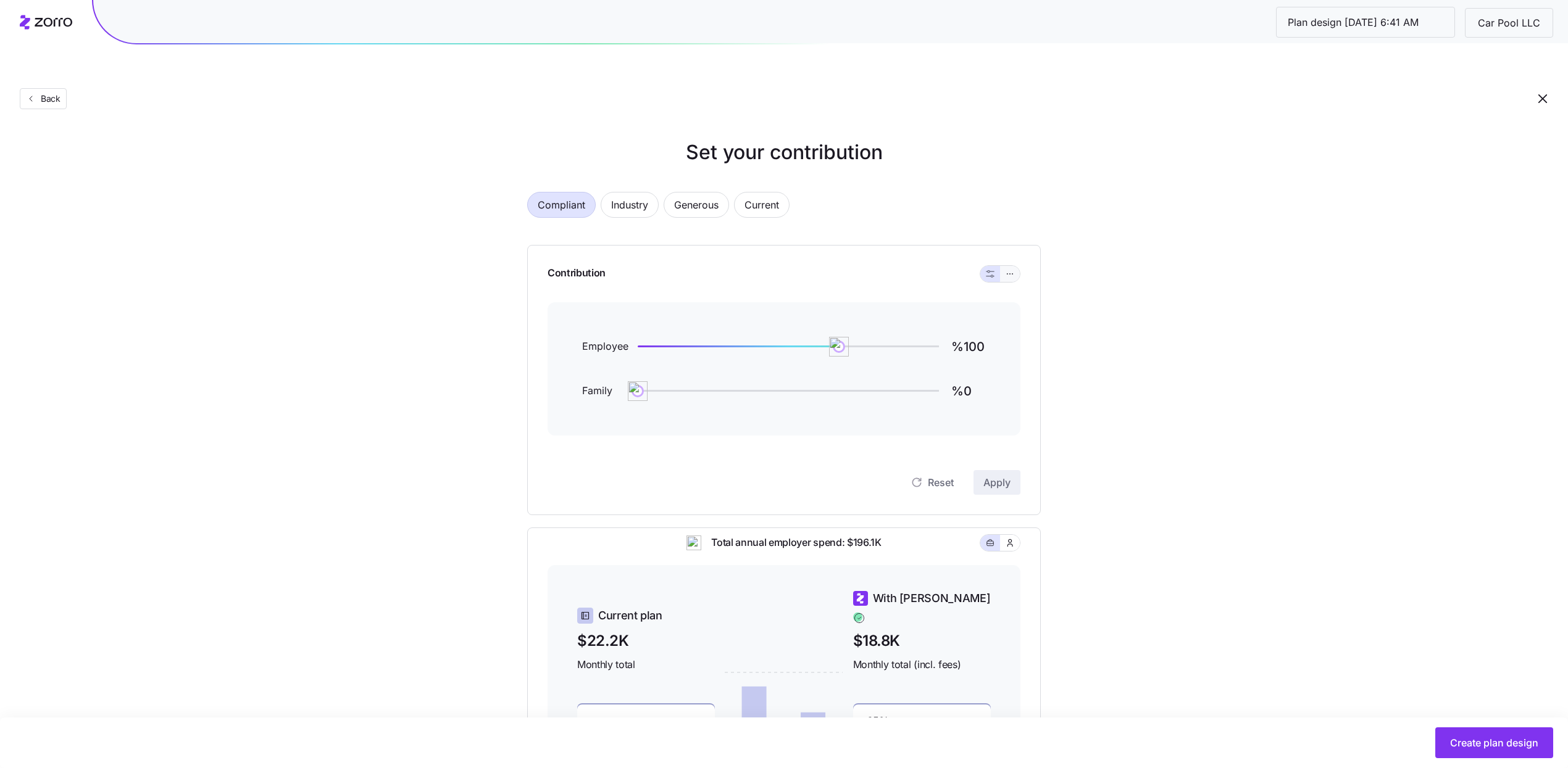
click at [1007, 266] on icon "button" at bounding box center [1009, 273] width 9 height 15
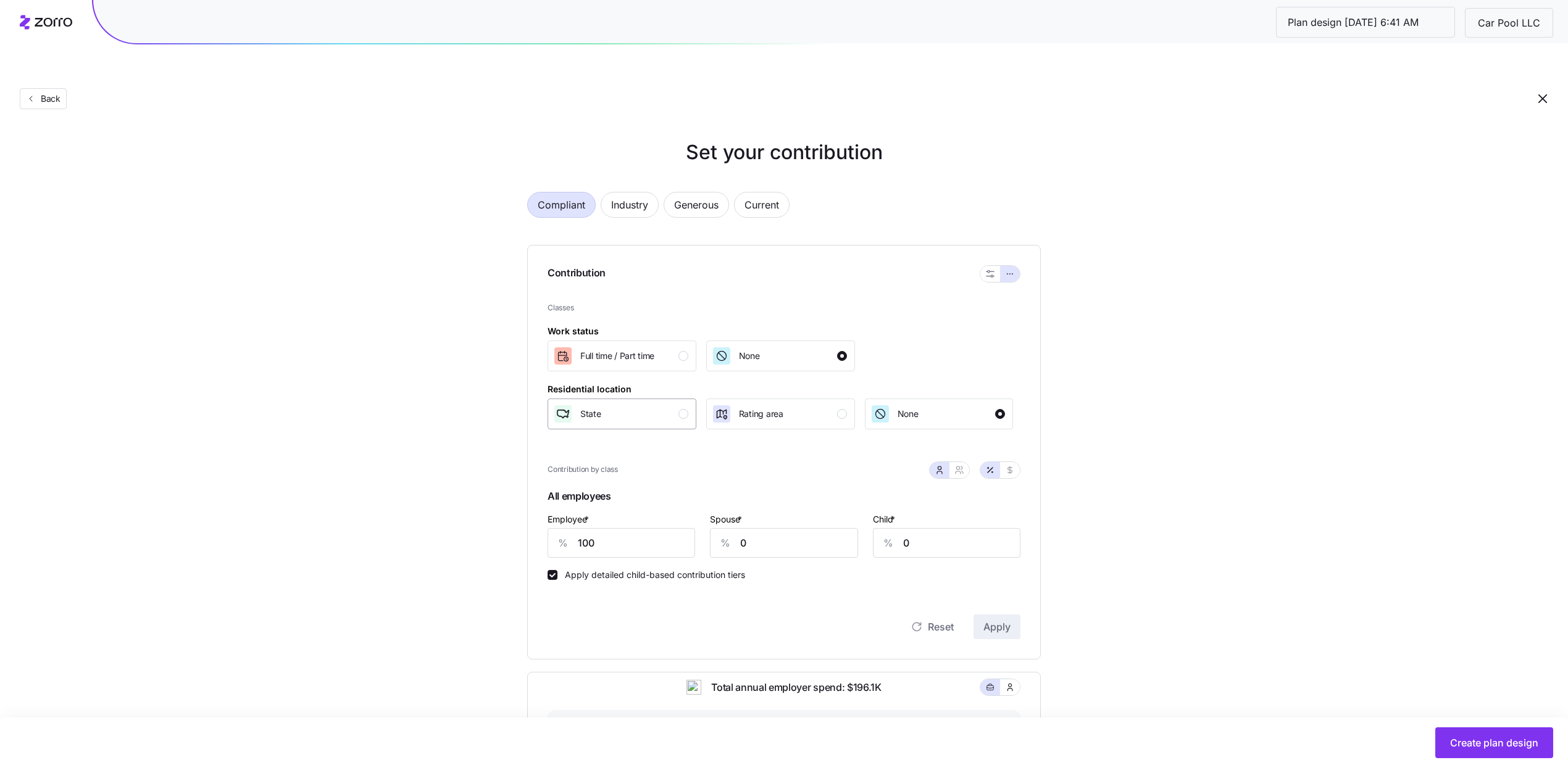
click at [636, 399] on button "State" at bounding box center [622, 414] width 149 height 31
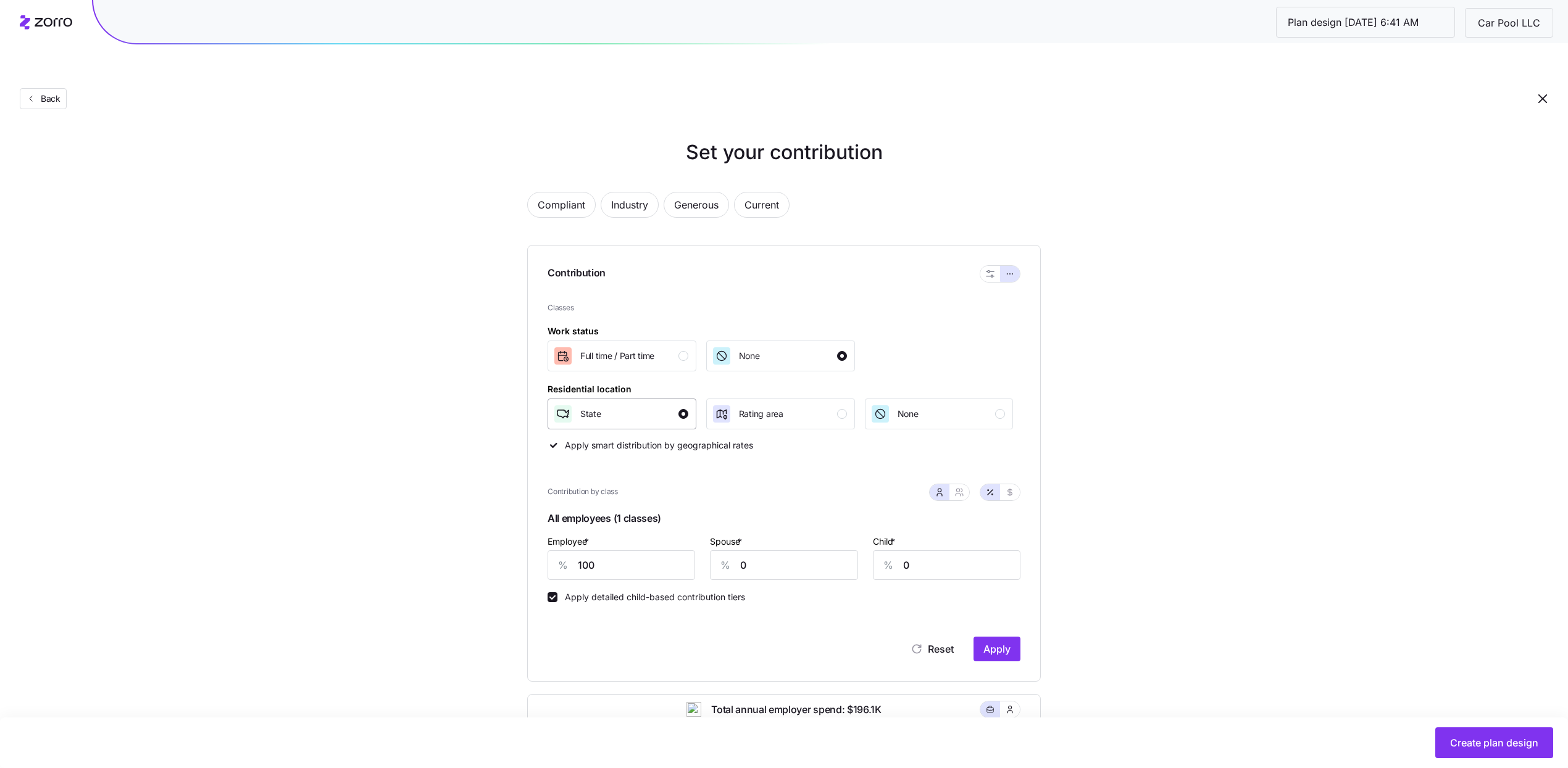
drag, startPoint x: 633, startPoint y: 388, endPoint x: 643, endPoint y: 392, distance: 10.8
click at [633, 404] on div "State" at bounding box center [620, 414] width 135 height 20
click at [967, 484] on button "button" at bounding box center [959, 492] width 20 height 16
type input "50"
type input "56"
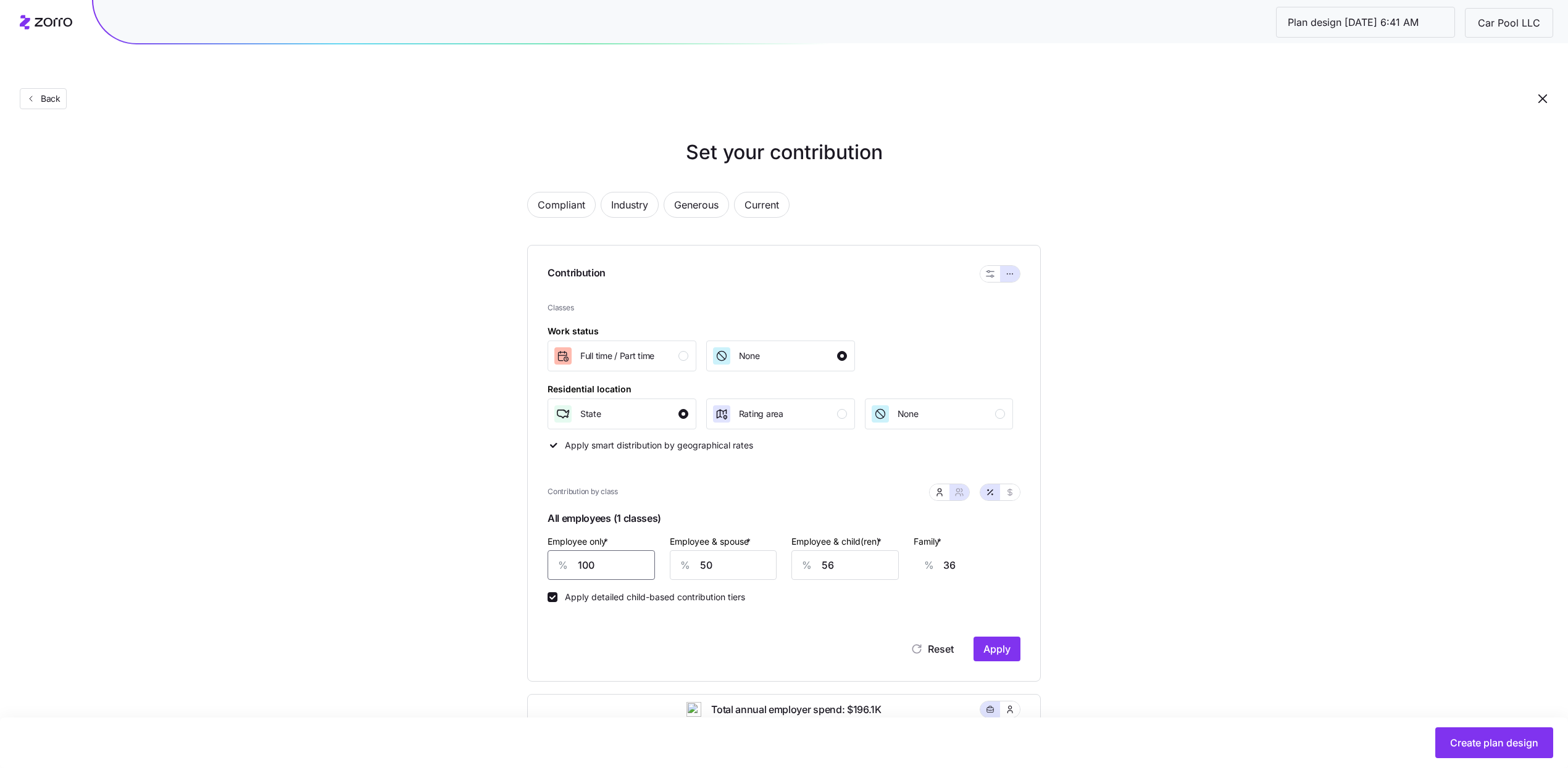
click at [637, 551] on input "100" at bounding box center [601, 565] width 107 height 30
type input "7"
type input "70"
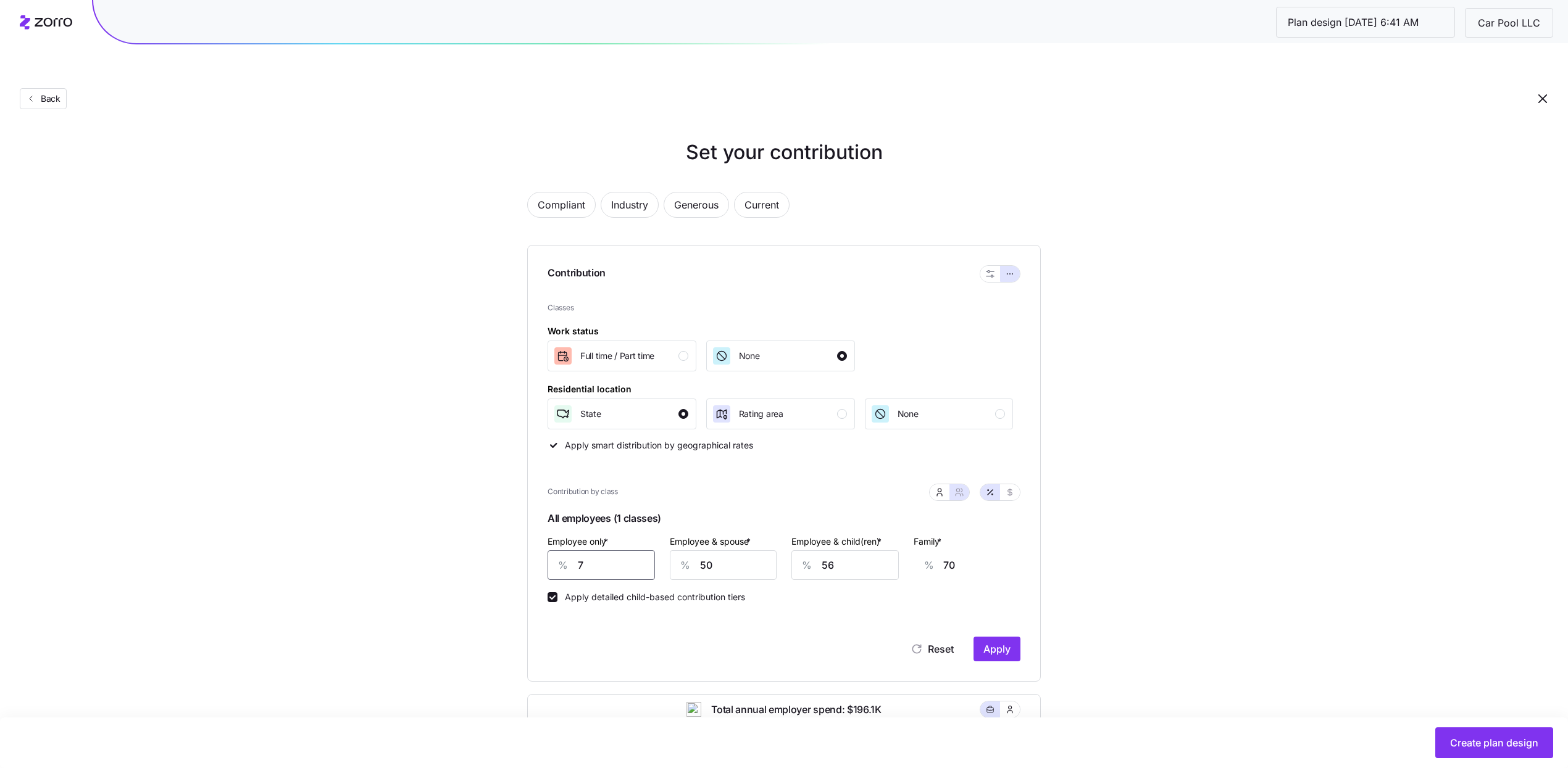
type input "70"
type input "47"
type input "70"
type input "4"
type input "14"
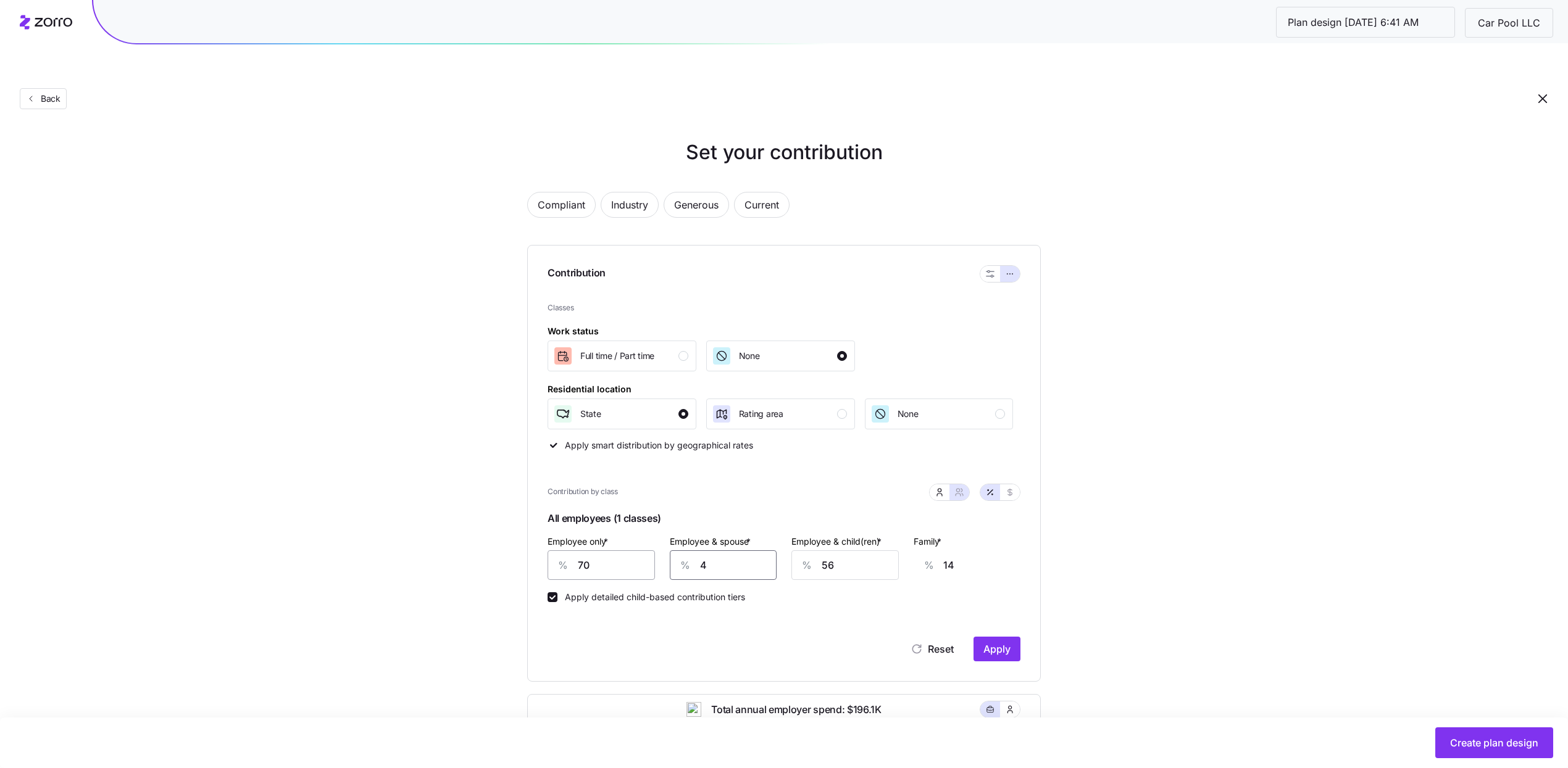
type input "40"
type input "5"
type input "7"
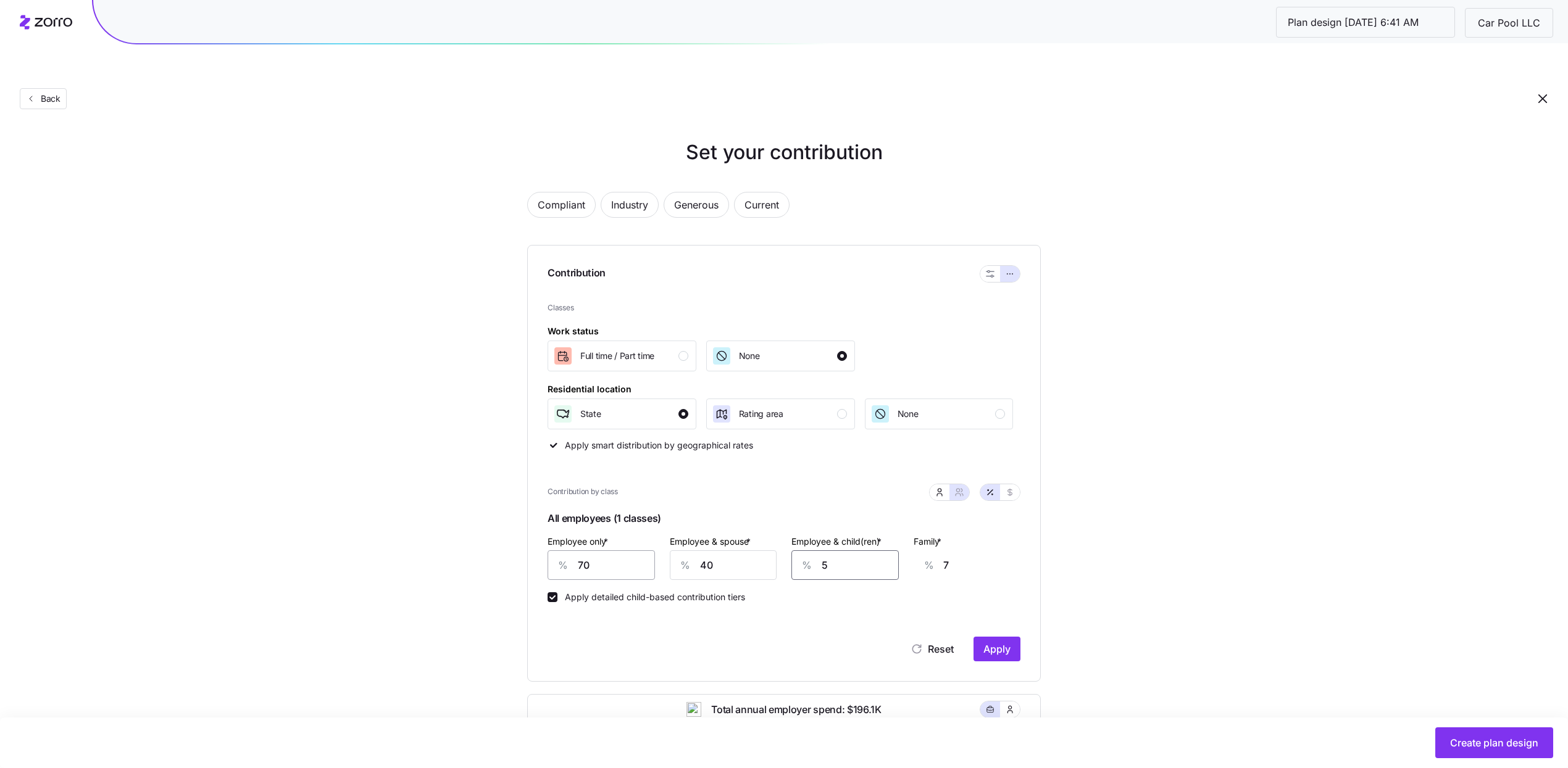
type input "50"
type input "36"
type input "50"
click at [1010, 642] on span "Apply" at bounding box center [997, 649] width 27 height 15
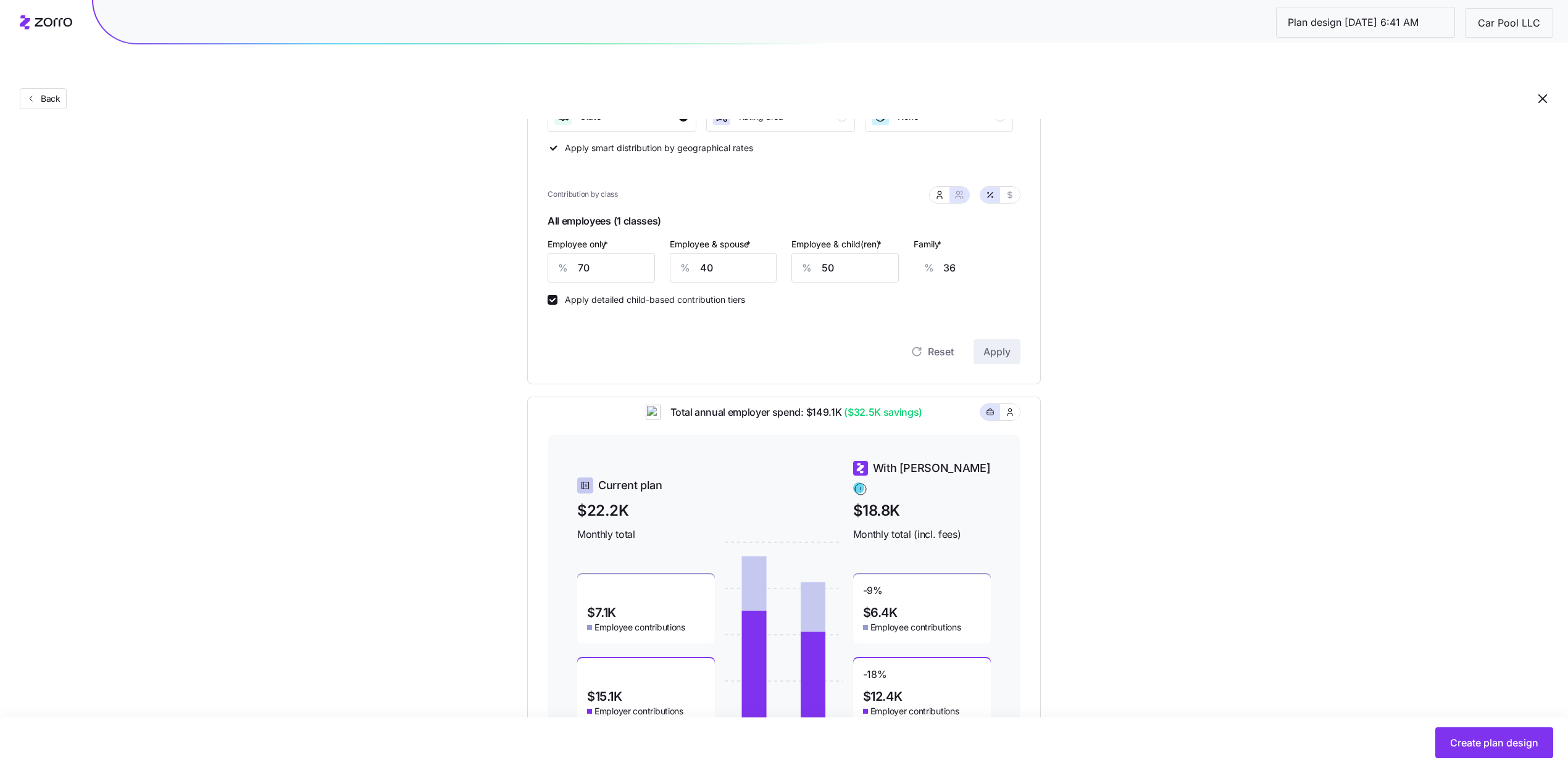
scroll to position [341, 0]
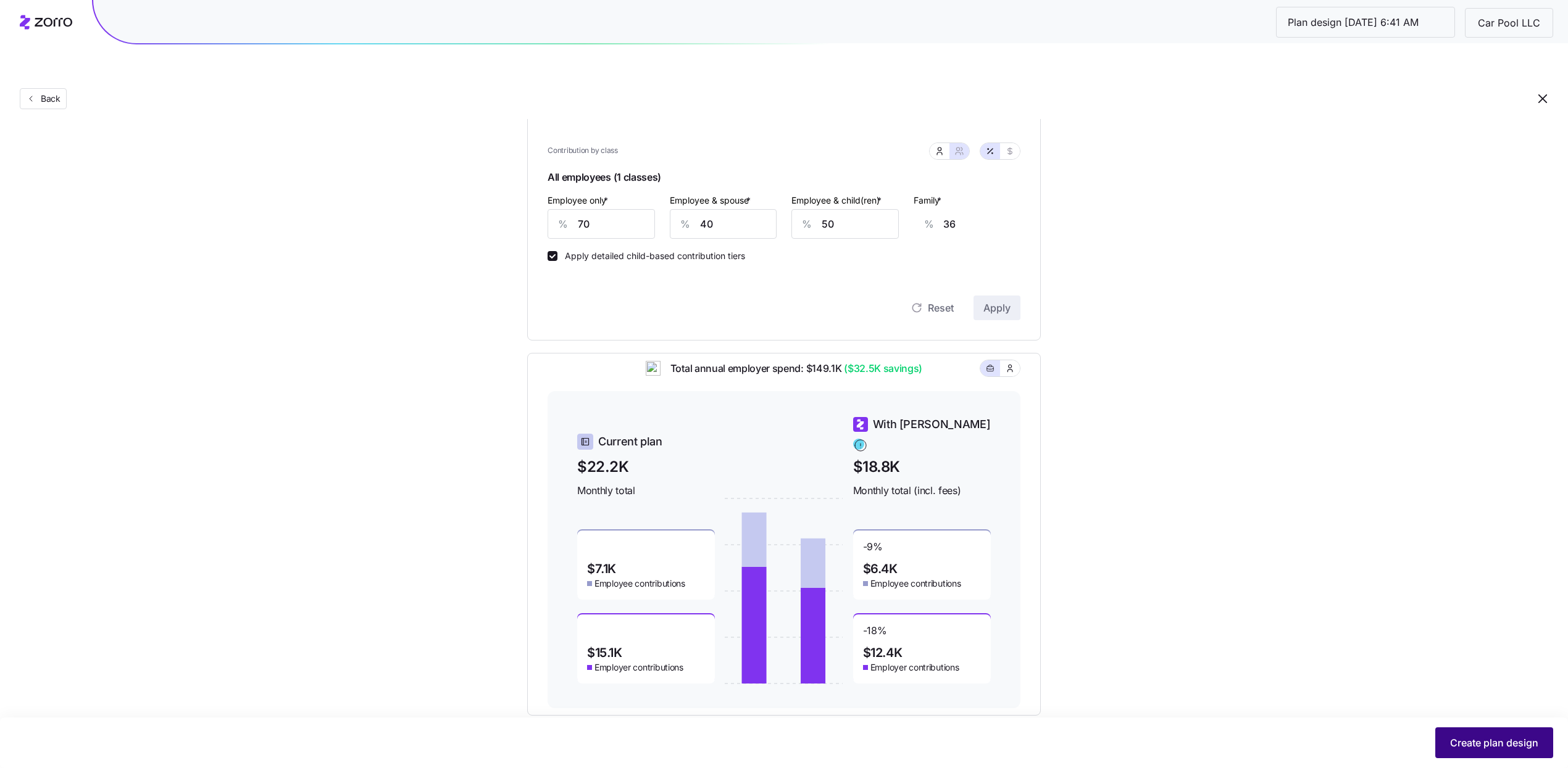
click at [1466, 752] on button "Create plan design" at bounding box center [1494, 742] width 118 height 31
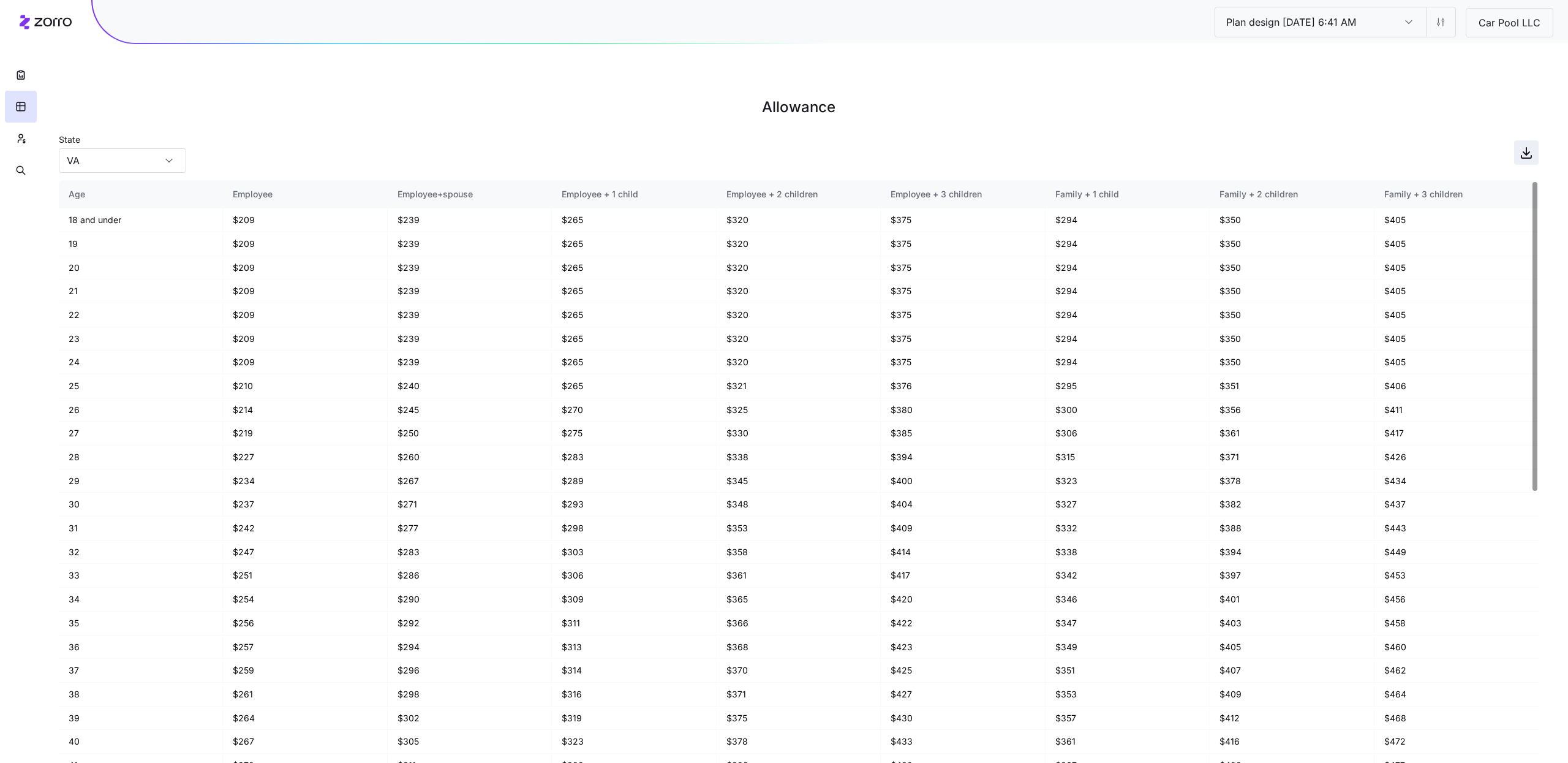
click at [1517, 141] on span "button" at bounding box center [1526, 152] width 23 height 23
click at [12, 134] on button "button" at bounding box center [21, 138] width 32 height 32
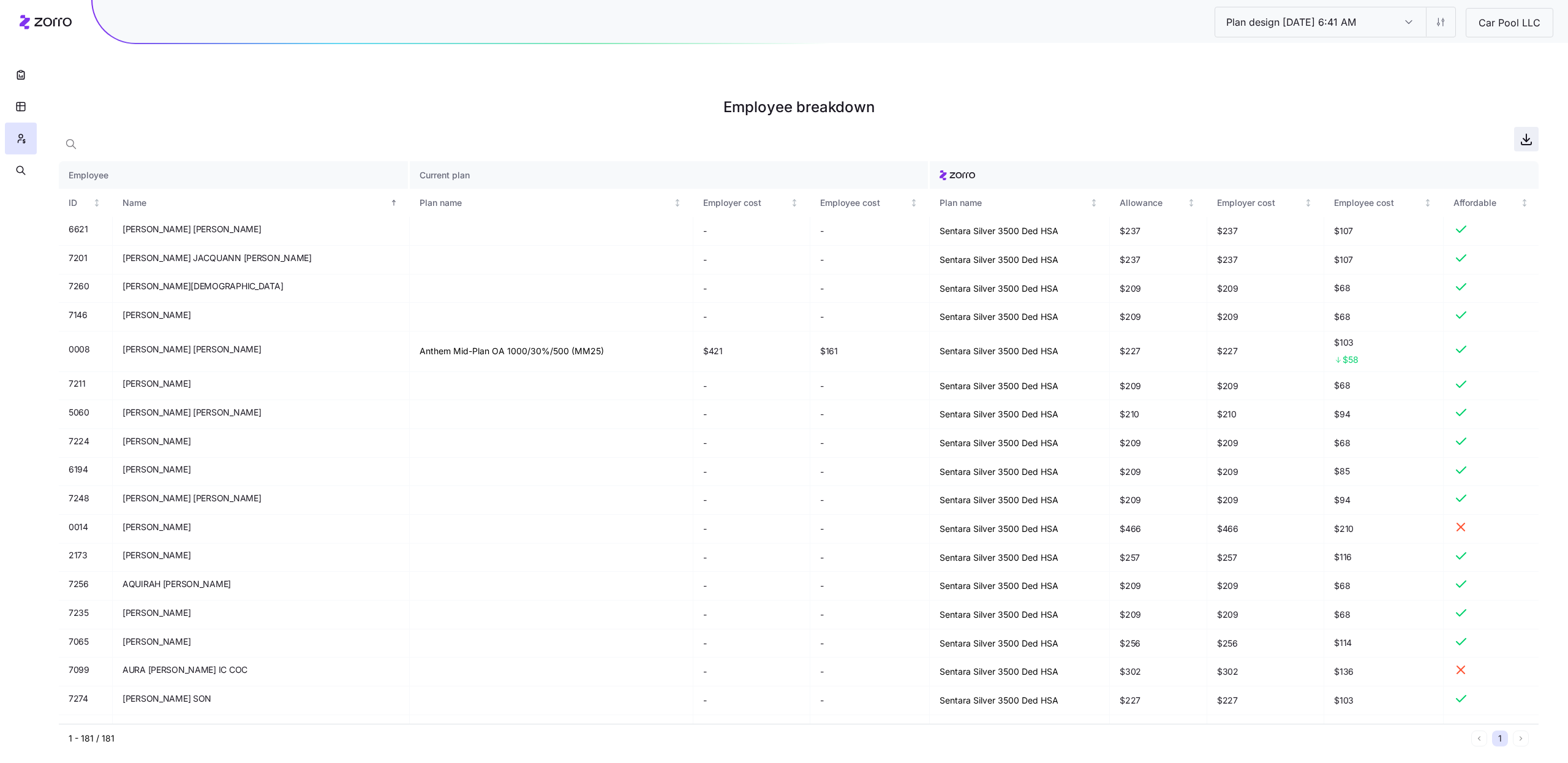
click at [1519, 132] on icon "button" at bounding box center [1526, 139] width 15 height 15
